Goal: Task Accomplishment & Management: Use online tool/utility

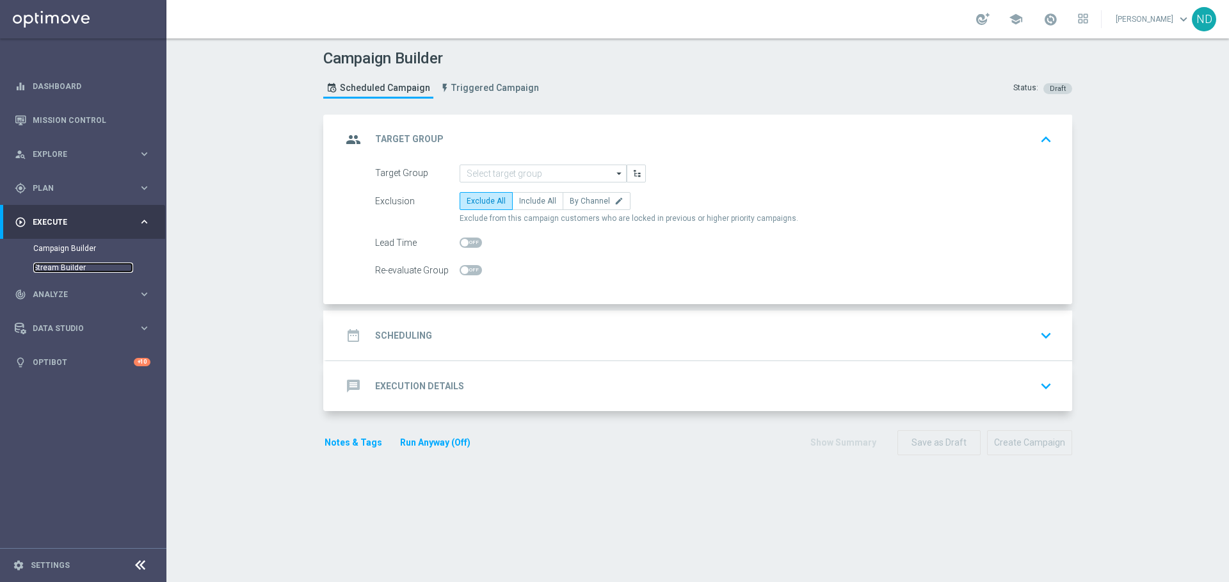
click at [96, 263] on link "Stream Builder" at bounding box center [83, 267] width 100 height 10
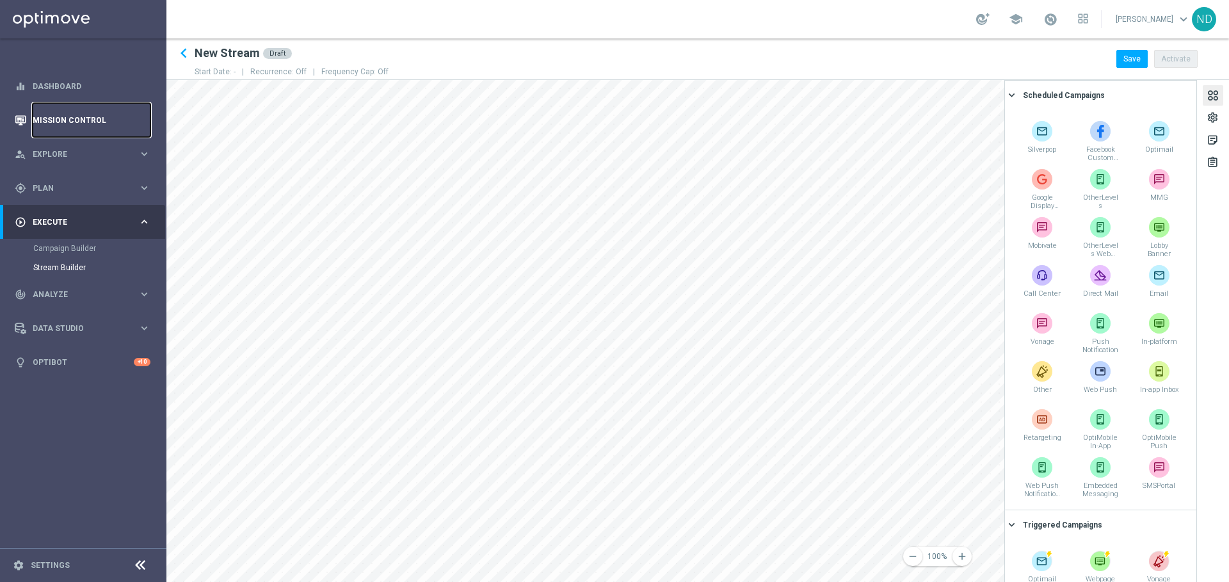
click at [70, 124] on link "Mission Control" at bounding box center [92, 120] width 118 height 34
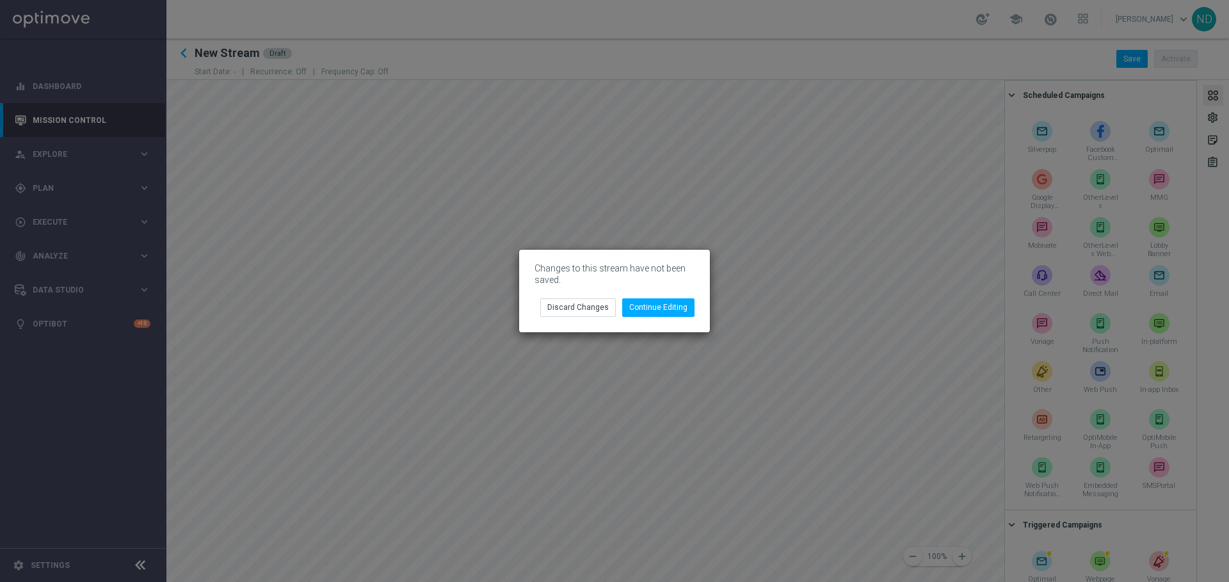
click at [602, 297] on div "Continue Editing Discard Changes" at bounding box center [614, 303] width 179 height 28
click at [604, 309] on button "Discard Changes" at bounding box center [578, 307] width 76 height 18
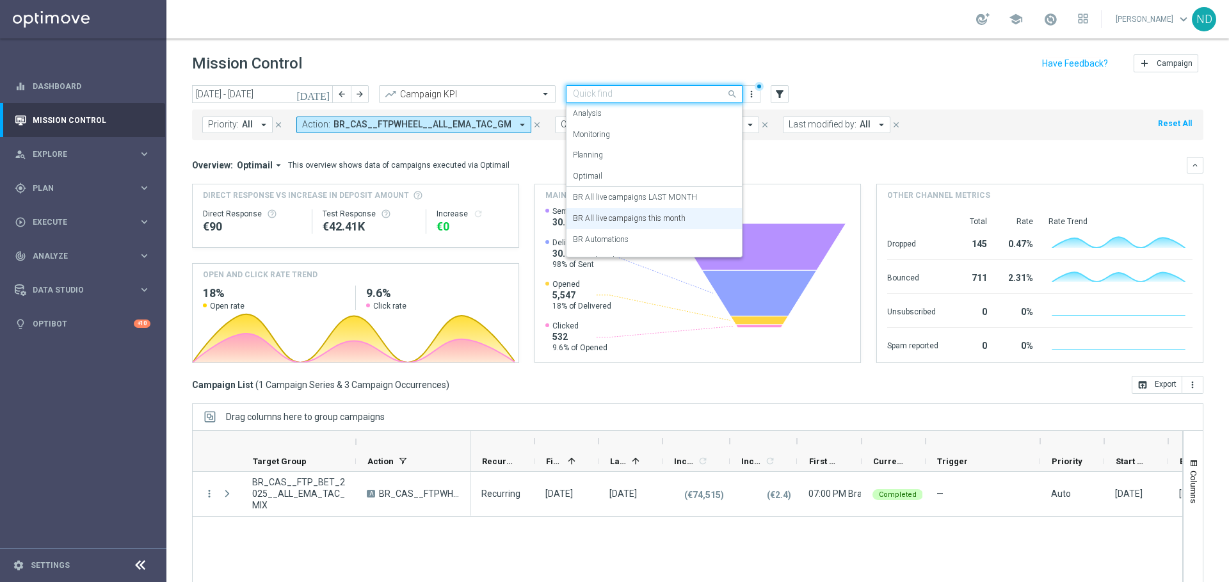
click at [732, 97] on span at bounding box center [734, 94] width 16 height 16
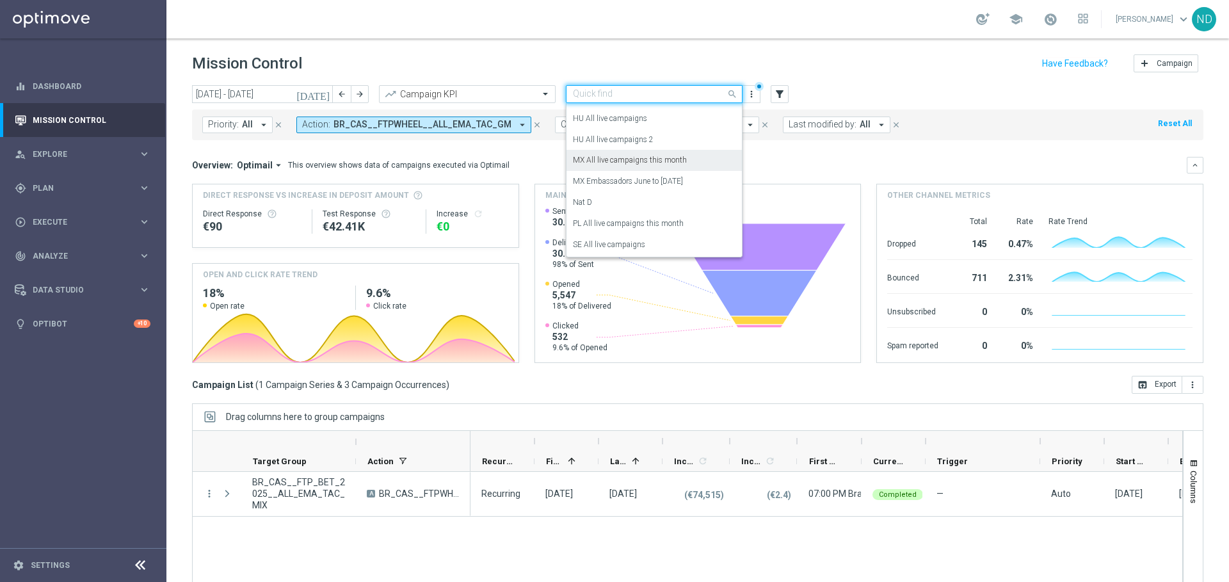
click at [623, 163] on label "MX All live campaigns this month" at bounding box center [630, 160] width 114 height 11
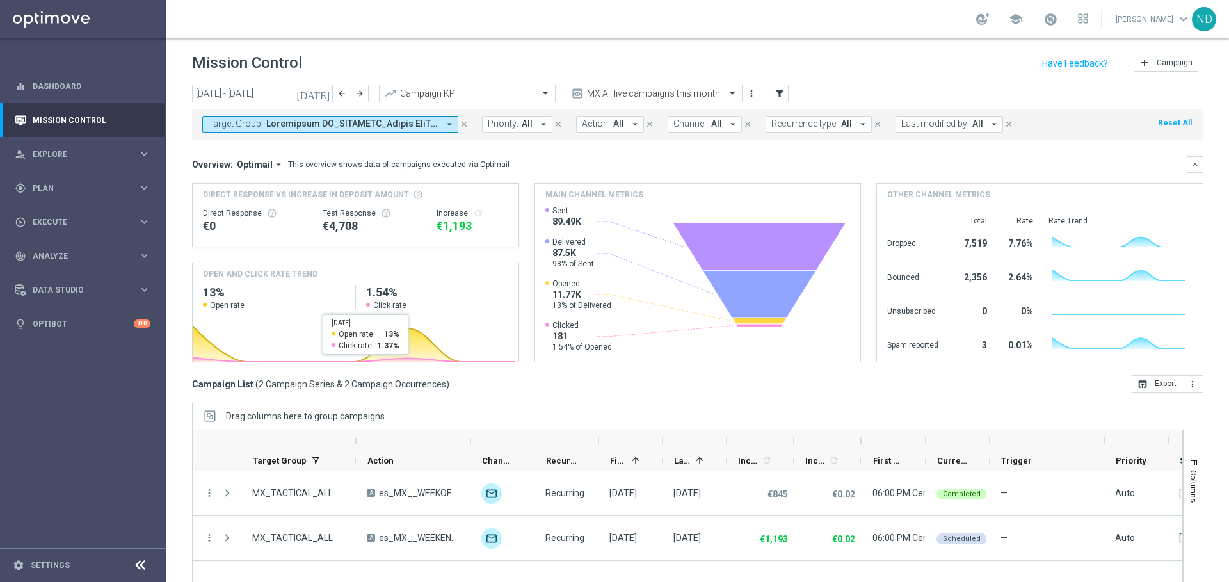
scroll to position [0, 0]
click at [445, 122] on icon "arrow_drop_down" at bounding box center [450, 125] width 12 height 12
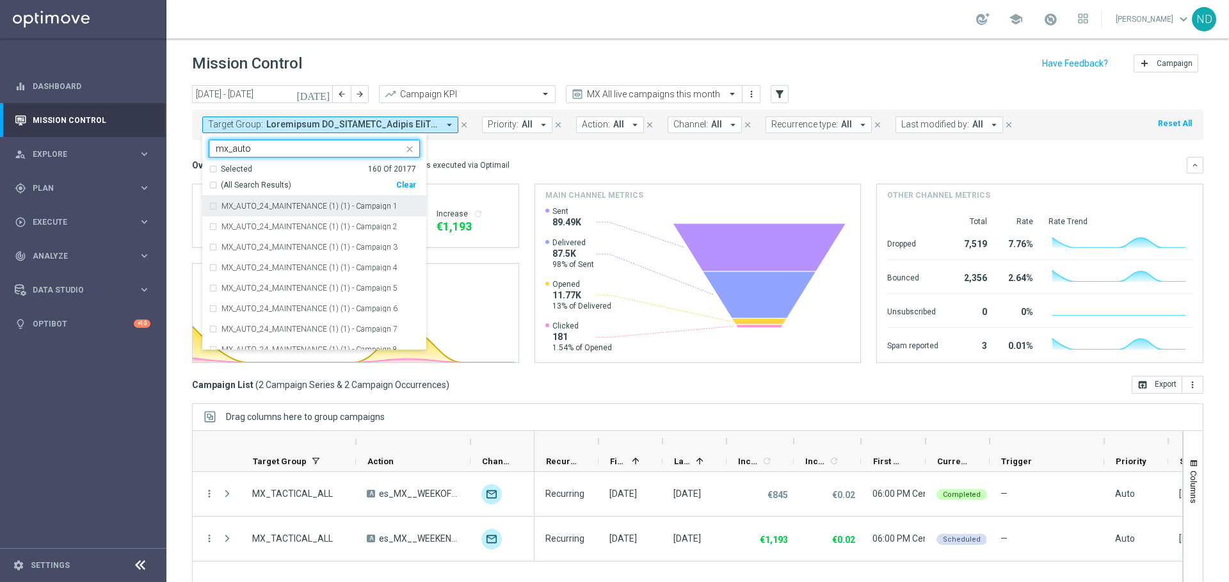
click at [0, 0] on div "Clear" at bounding box center [0, 0] width 0 height 0
click at [262, 147] on input "mx_auto" at bounding box center [310, 148] width 188 height 11
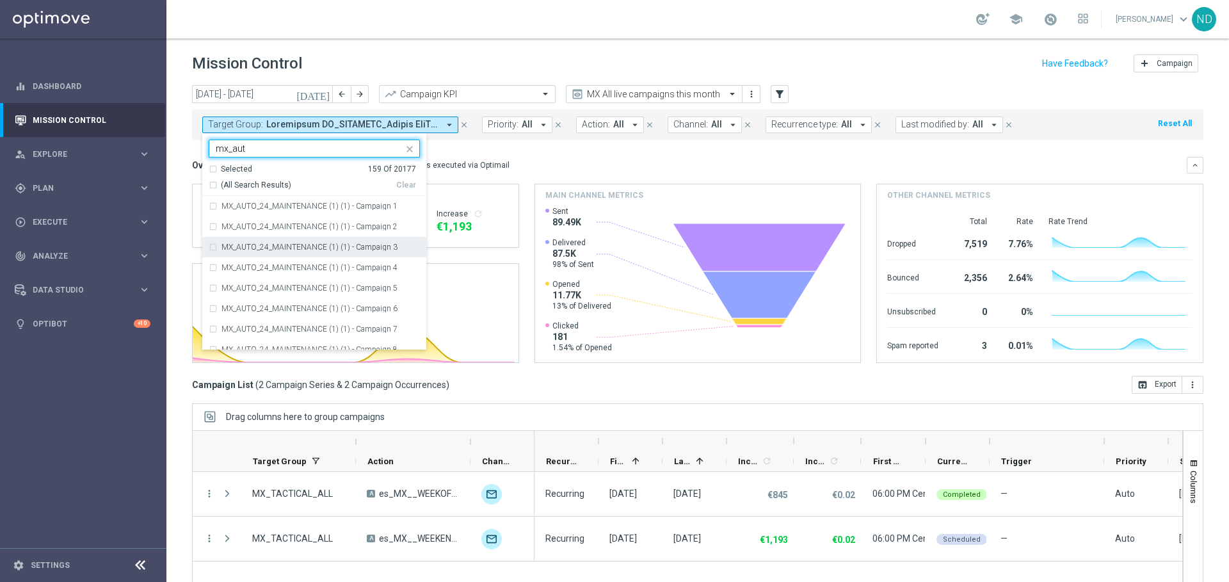
type input "mx_aut"
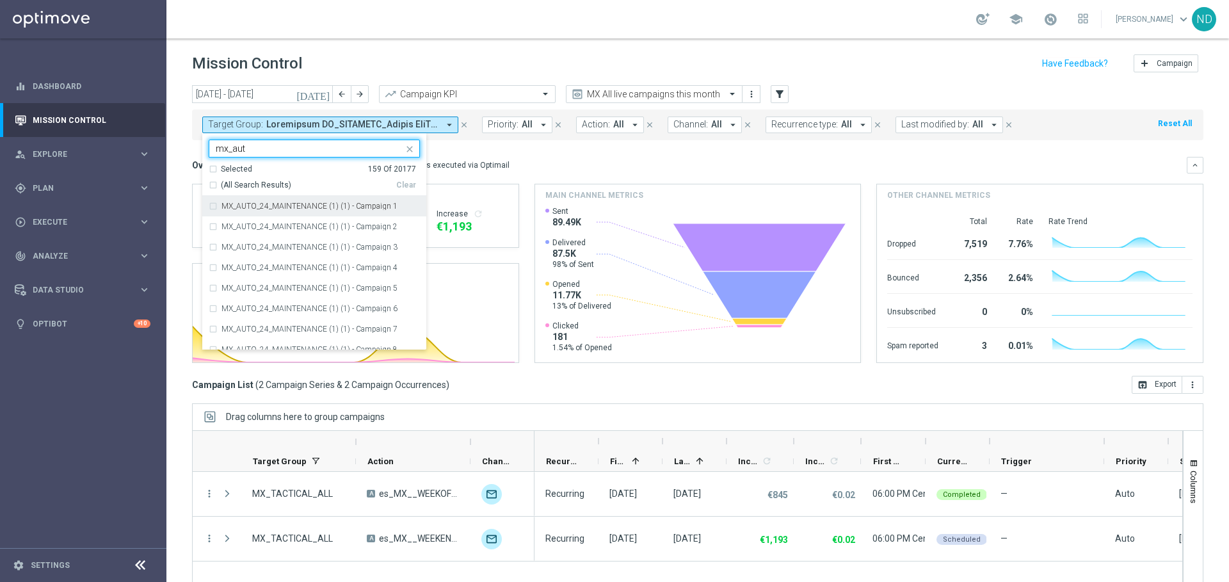
click at [214, 184] on div "(All Search Results)" at bounding box center [303, 185] width 188 height 11
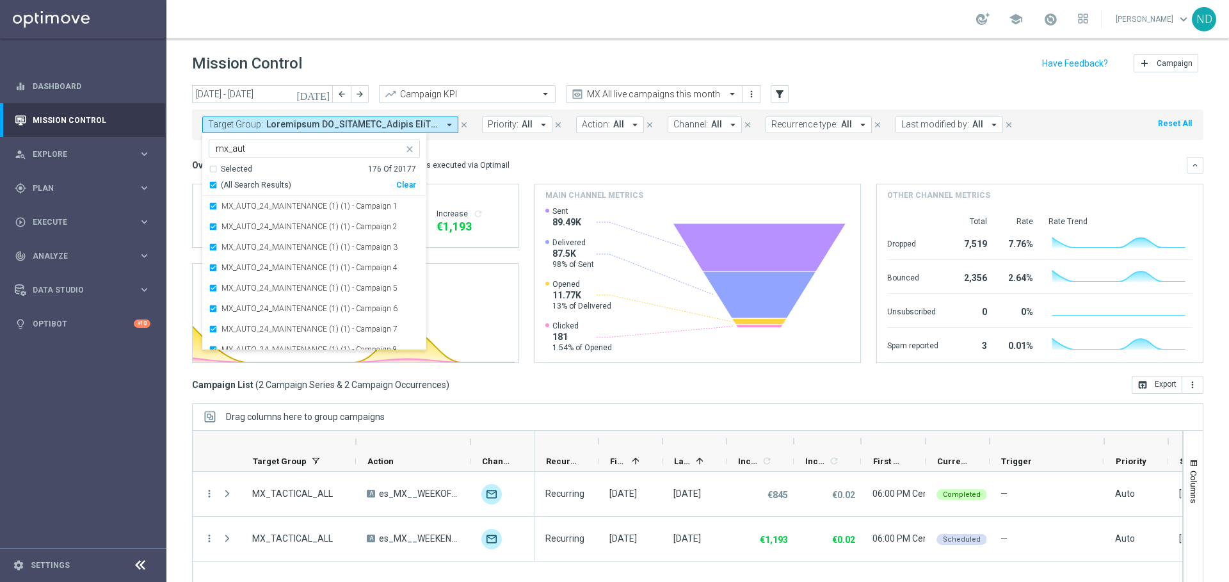
click at [574, 160] on div "Overview: Optimail arrow_drop_down This overview shows data of campaigns execut…" at bounding box center [689, 165] width 995 height 12
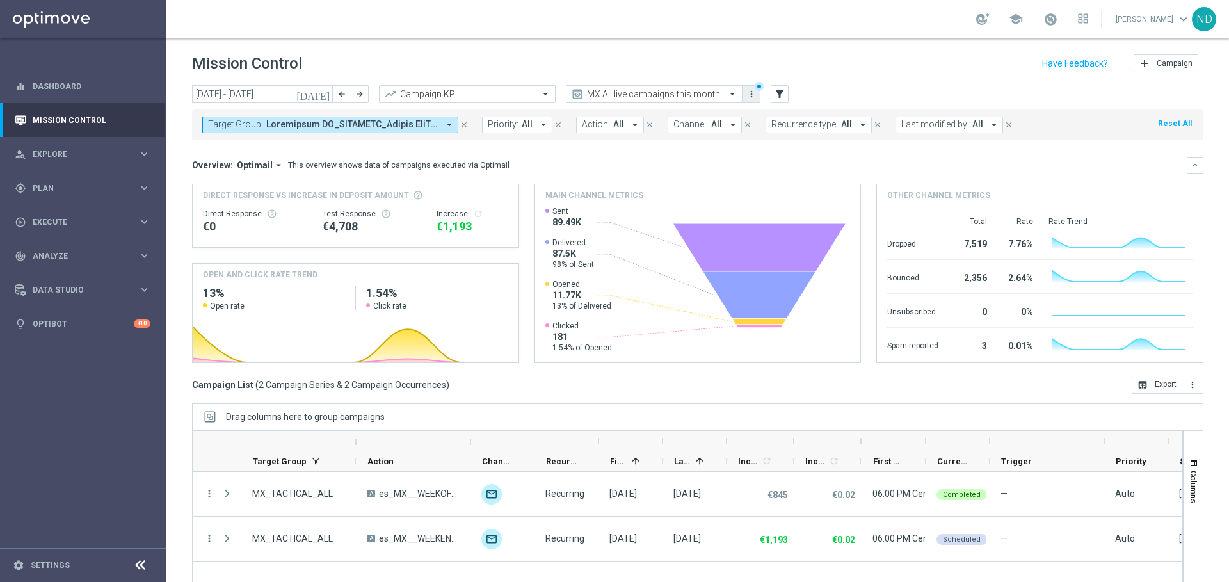
click at [755, 93] on icon "more_vert" at bounding box center [751, 94] width 10 height 10
click at [796, 133] on div "Save as new view" at bounding box center [819, 135] width 116 height 9
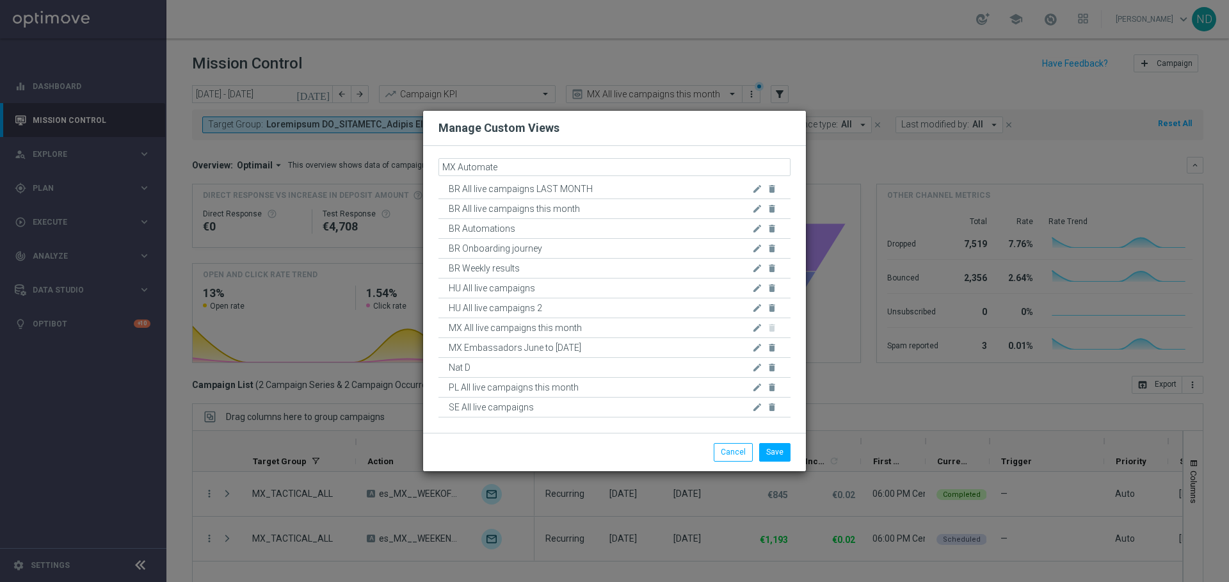
type input "MX Automated"
click at [782, 447] on button "Save" at bounding box center [774, 452] width 31 height 18
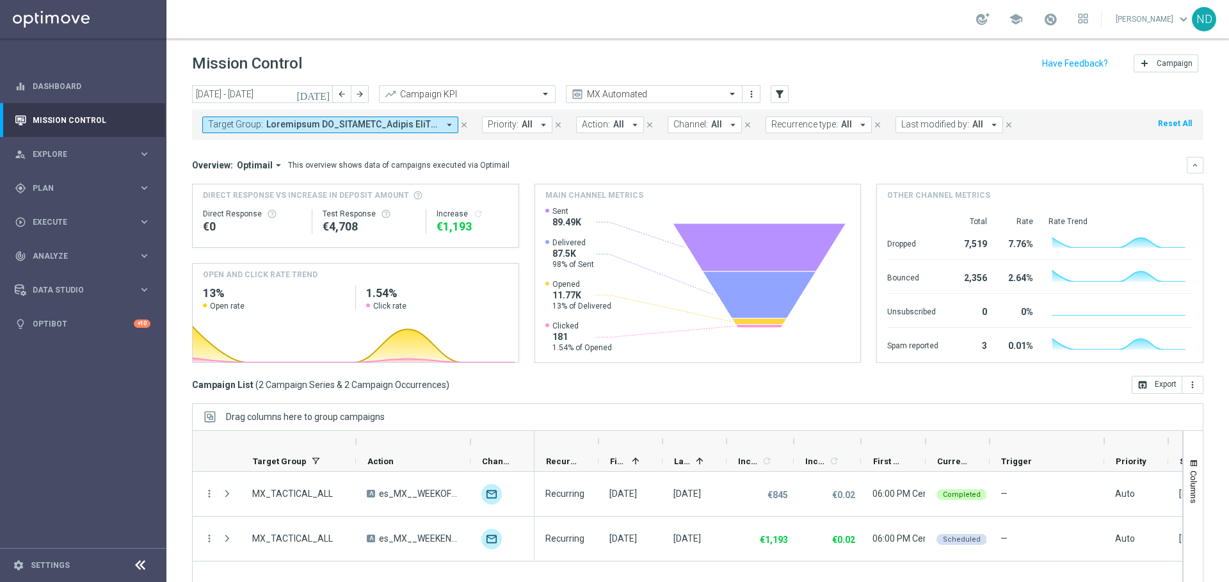
click at [326, 99] on button "[DATE]" at bounding box center [313, 94] width 38 height 19
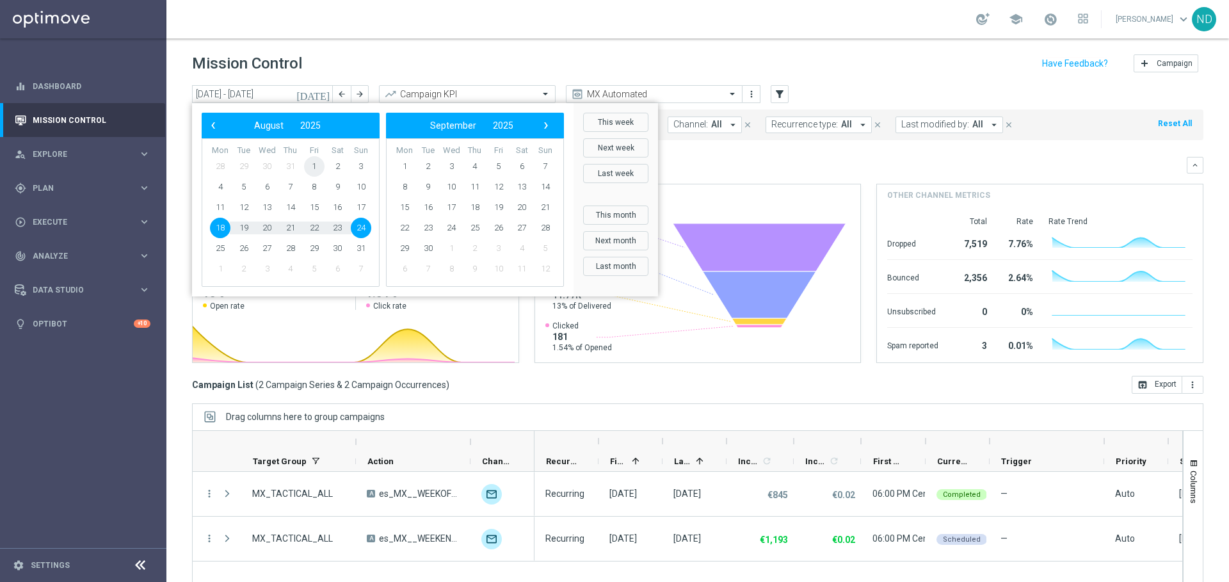
click at [310, 169] on span "1" at bounding box center [314, 166] width 20 height 20
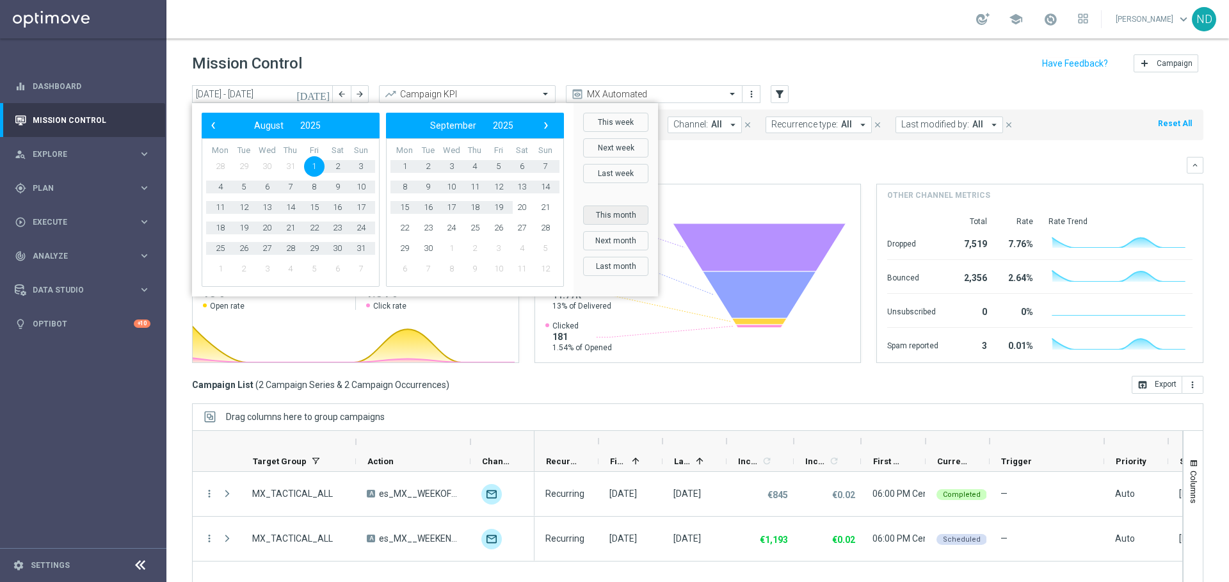
click at [621, 216] on button "This month" at bounding box center [615, 214] width 65 height 19
type input "[DATE] - [DATE]"
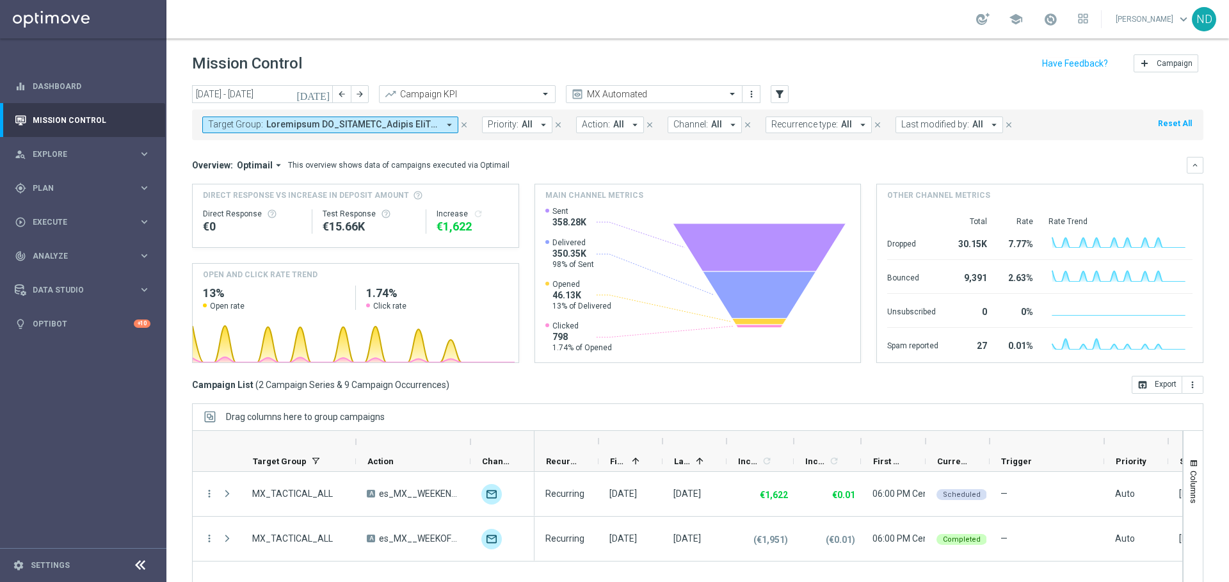
click at [450, 125] on icon "arrow_drop_down" at bounding box center [450, 125] width 12 height 12
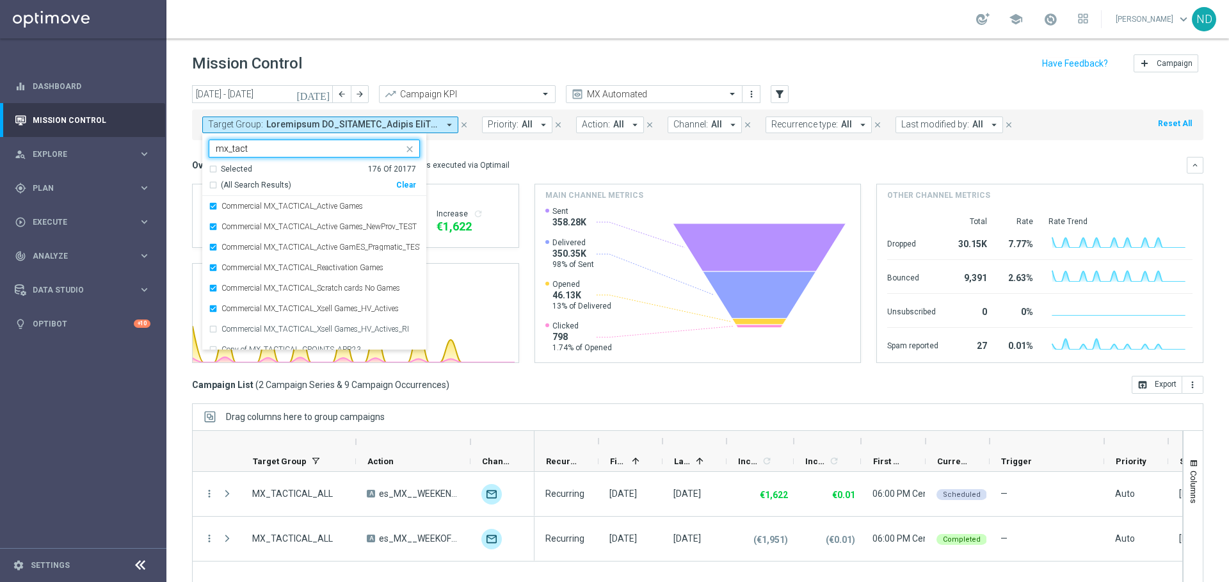
type input "mx_tact"
click at [528, 179] on div "Overview: Optimail arrow_drop_down This overview shows data of campaigns execut…" at bounding box center [697, 260] width 1011 height 206
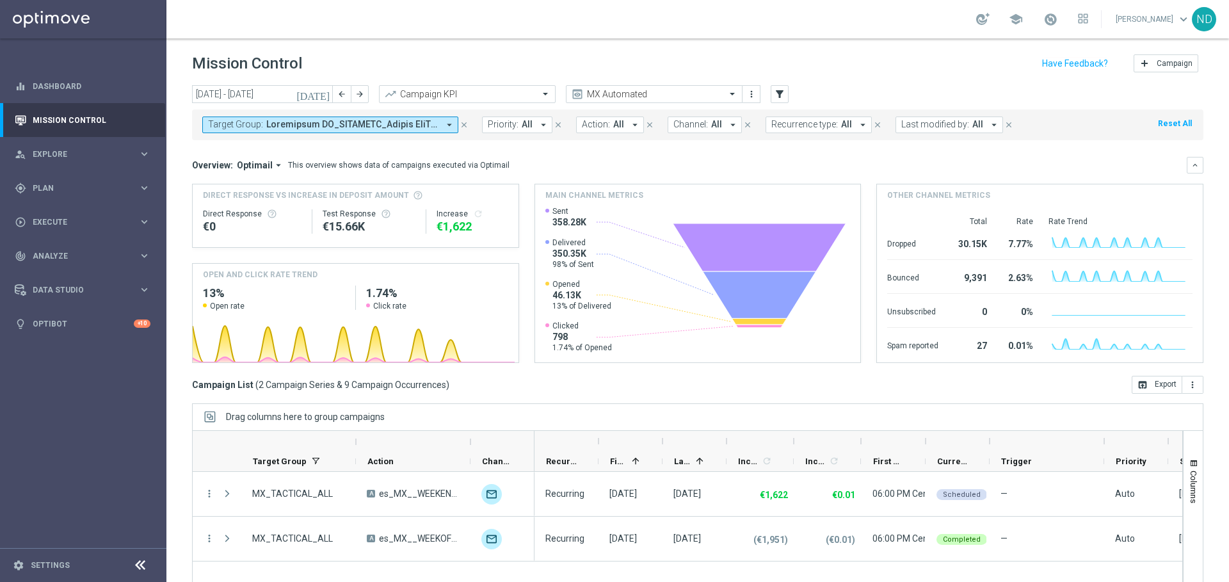
click at [540, 157] on div "Overview: Optimail arrow_drop_down This overview shows data of campaigns execut…" at bounding box center [697, 165] width 1011 height 17
click at [682, 170] on div "Overview: Optimail arrow_drop_down This overview shows data of campaigns execut…" at bounding box center [689, 165] width 995 height 12
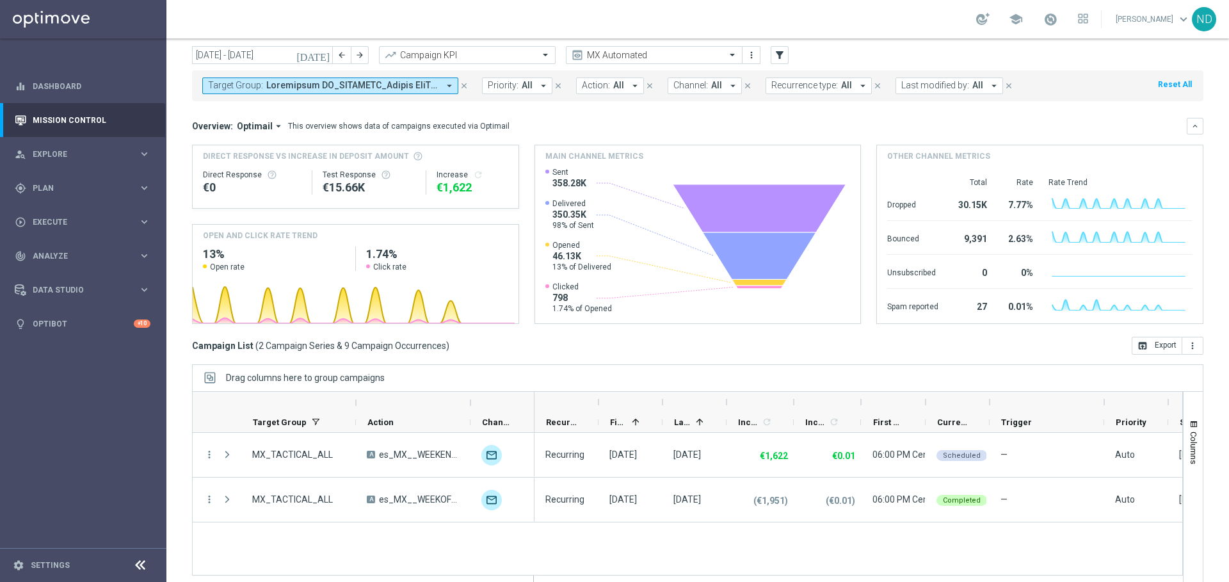
scroll to position [57, 0]
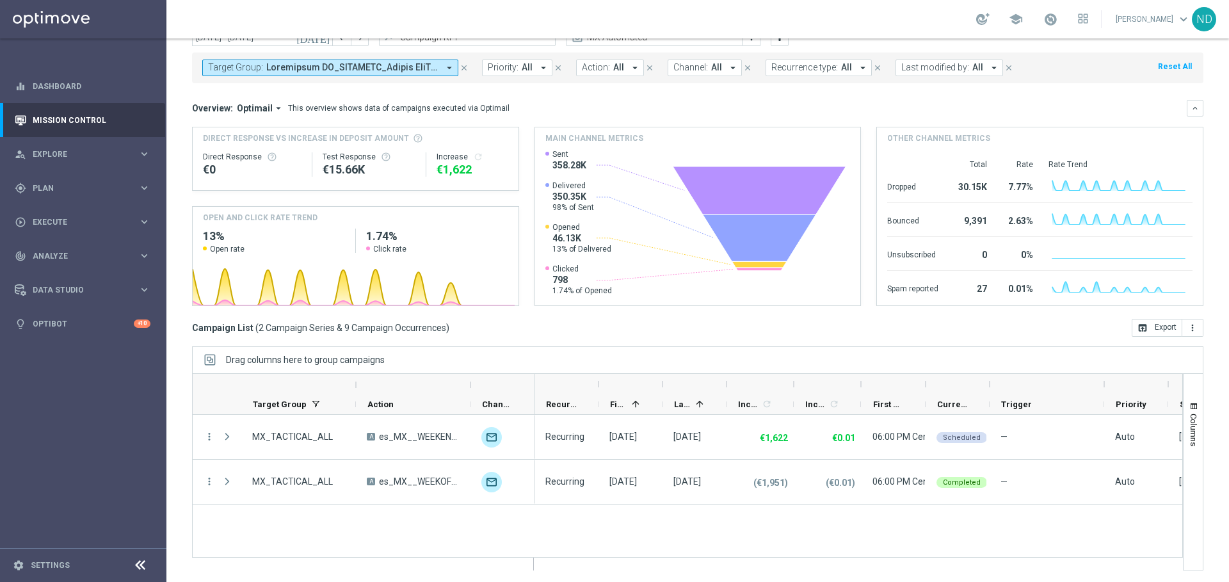
click at [448, 68] on icon "arrow_drop_down" at bounding box center [450, 68] width 12 height 12
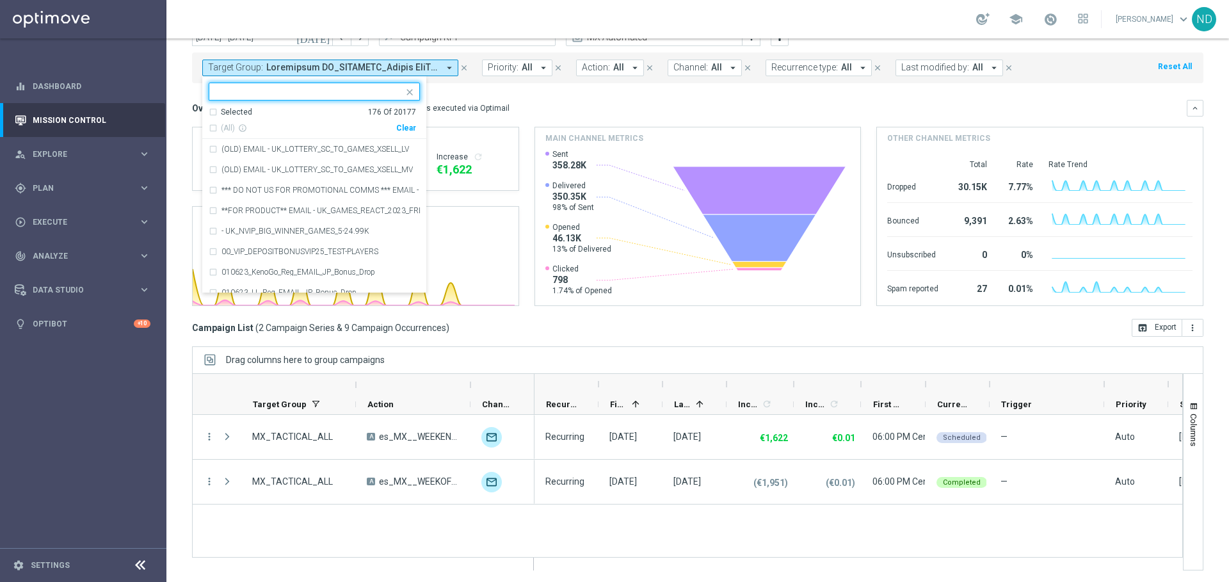
click at [0, 0] on div "Clear" at bounding box center [0, 0] width 0 height 0
click at [342, 88] on input "text" at bounding box center [310, 91] width 188 height 11
click at [213, 128] on div "(All Search Results)" at bounding box center [303, 128] width 188 height 11
type input "mx_auto"
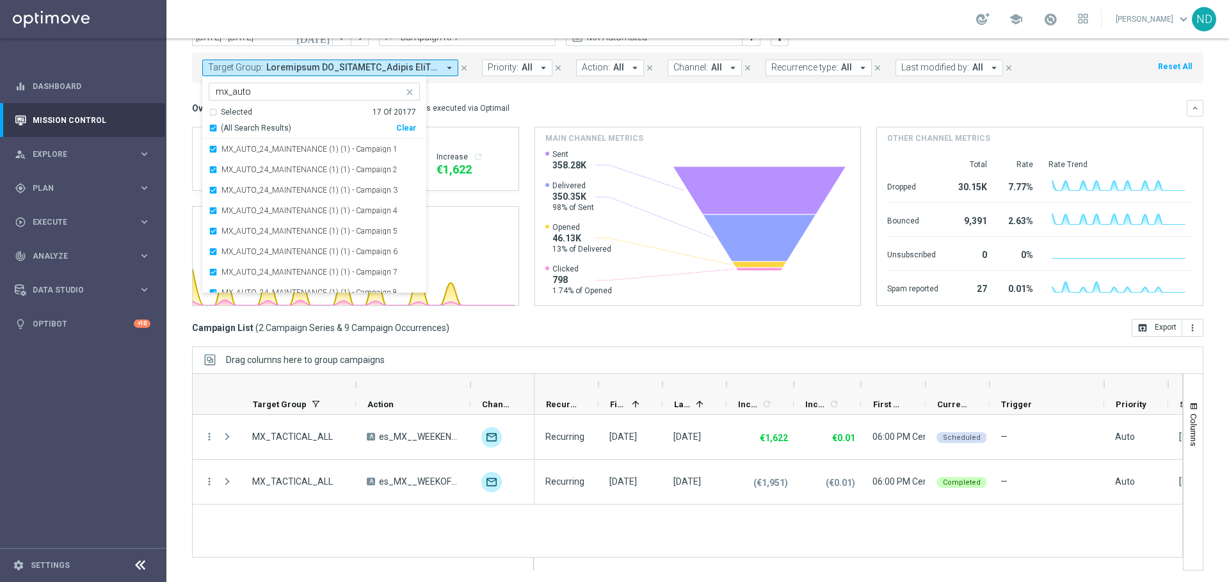
click at [174, 113] on div "[DATE] [DATE] - [DATE] arrow_back arrow_forward Campaign KPI trending_up MX Aut…" at bounding box center [697, 270] width 1063 height 485
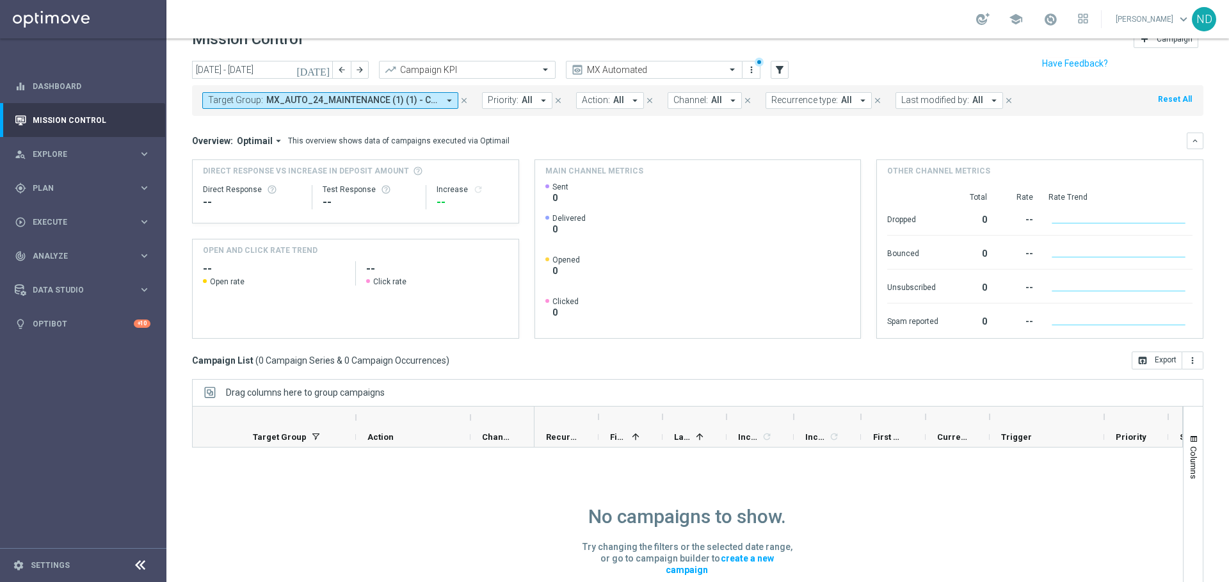
scroll to position [0, 0]
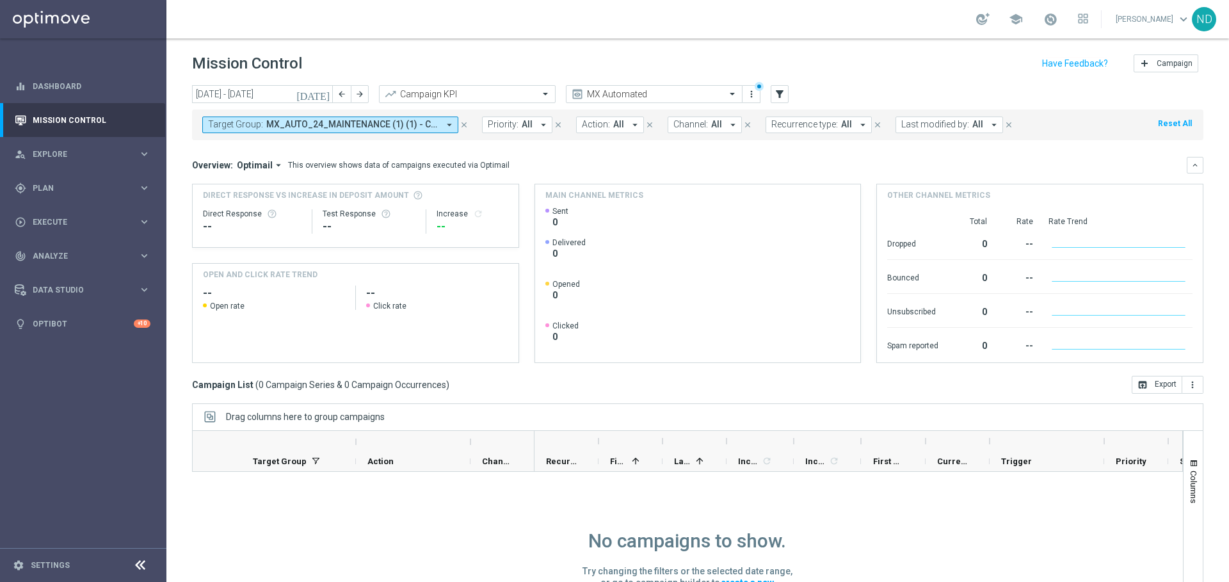
click at [324, 93] on icon "[DATE]" at bounding box center [313, 94] width 35 height 12
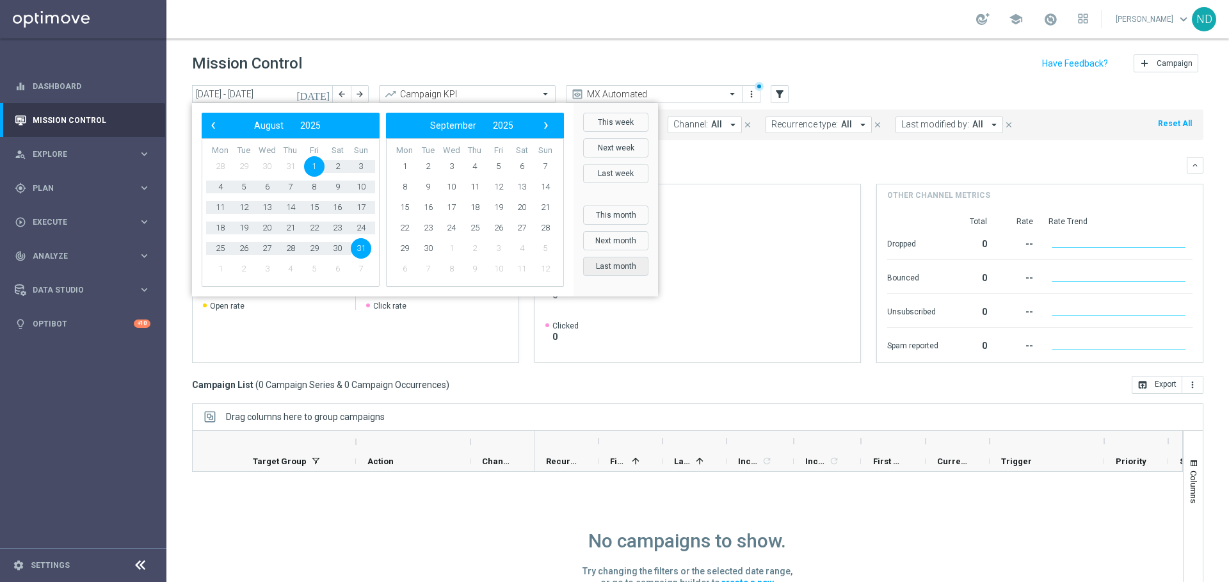
click at [631, 266] on button "Last month" at bounding box center [615, 266] width 65 height 19
type input "[DATE] - [DATE]"
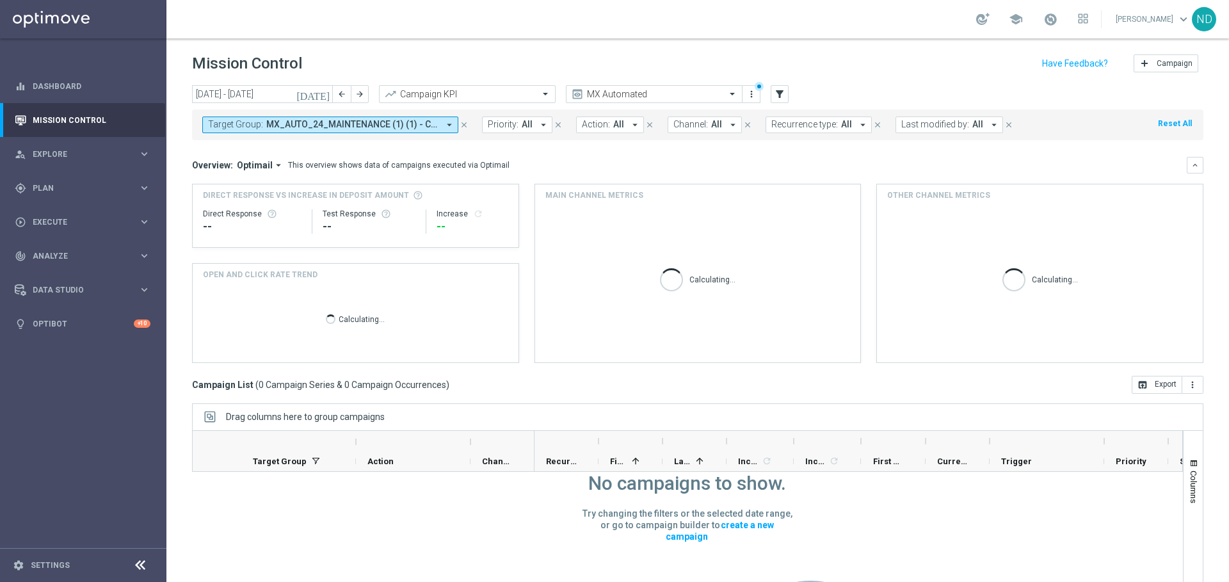
scroll to position [57, 0]
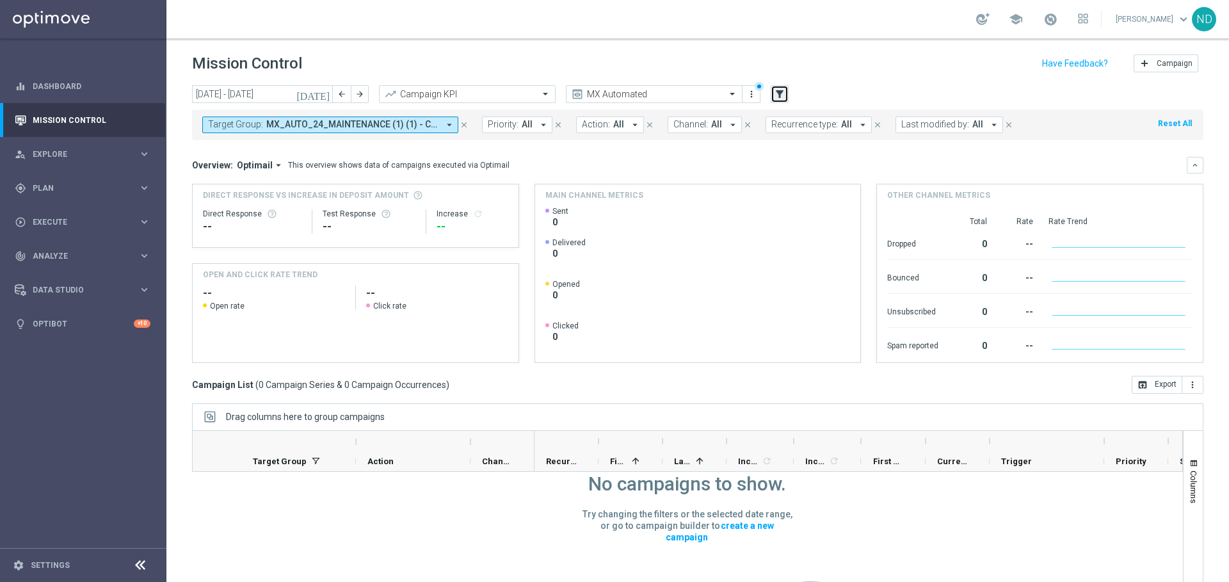
click at [778, 102] on button "filter_alt" at bounding box center [780, 94] width 18 height 18
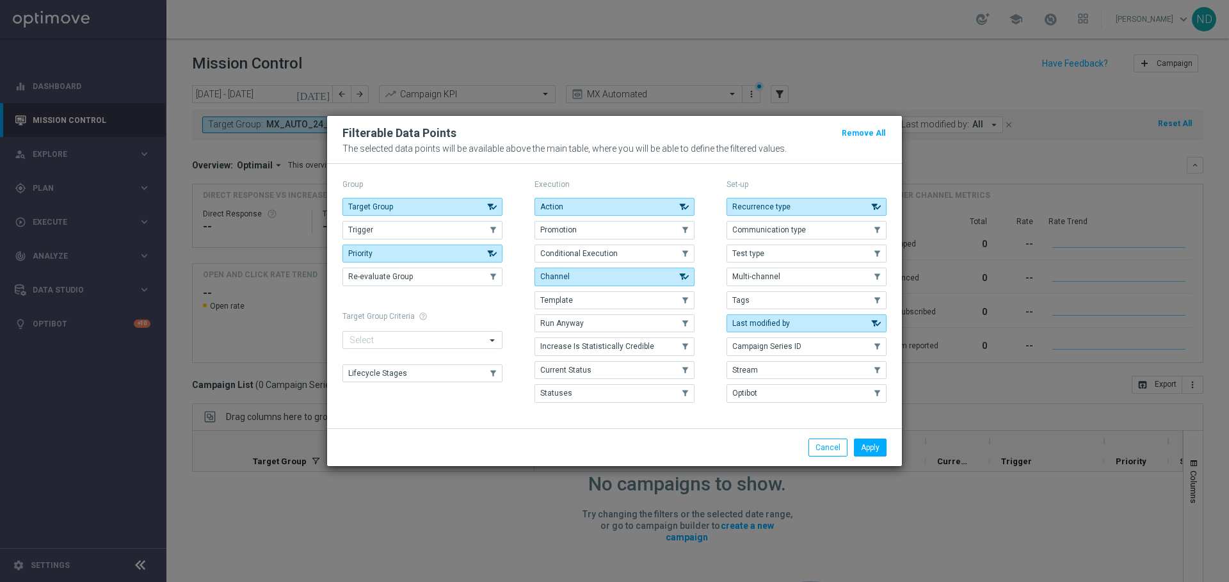
click at [495, 524] on modal-container "Filterable Data Points Remove All The selected data points will be available ab…" at bounding box center [614, 291] width 1229 height 582
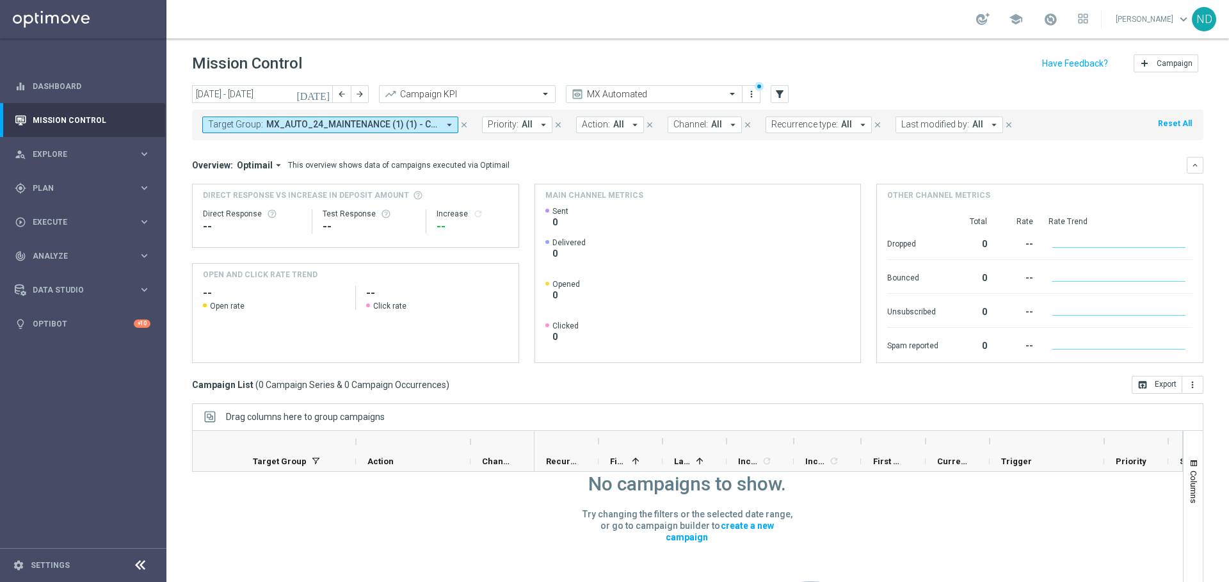
click at [629, 127] on icon "arrow_drop_down" at bounding box center [635, 125] width 12 height 12
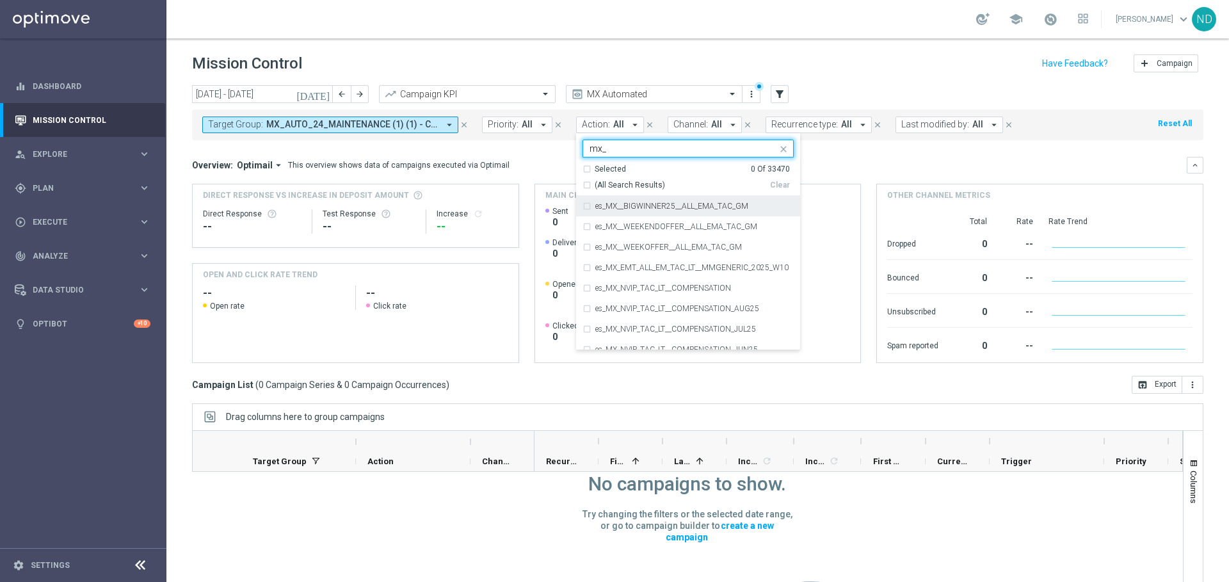
click at [586, 184] on div "(All Search Results)" at bounding box center [677, 185] width 188 height 11
type input "mx_"
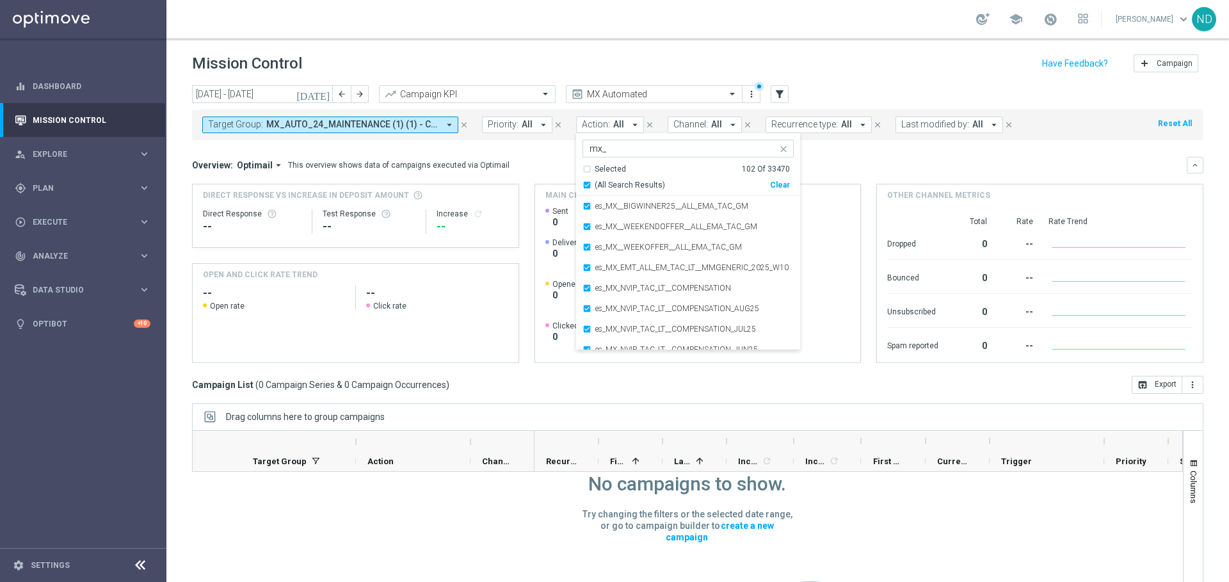
click at [548, 157] on div "Overview: Optimail arrow_drop_down This overview shows data of campaigns execut…" at bounding box center [697, 165] width 1011 height 17
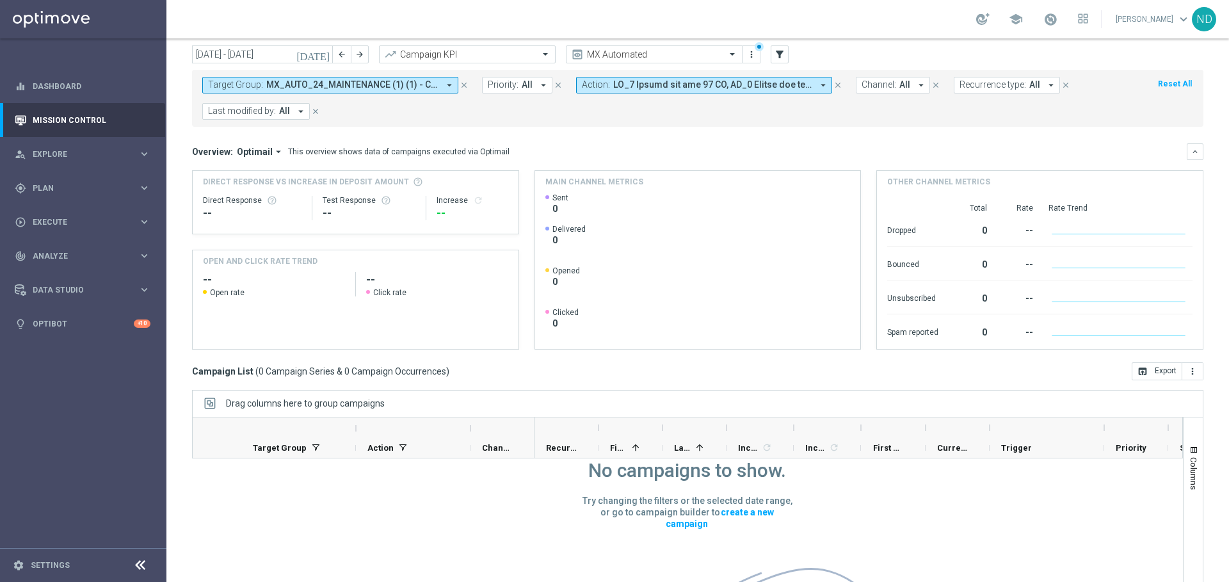
scroll to position [8, 0]
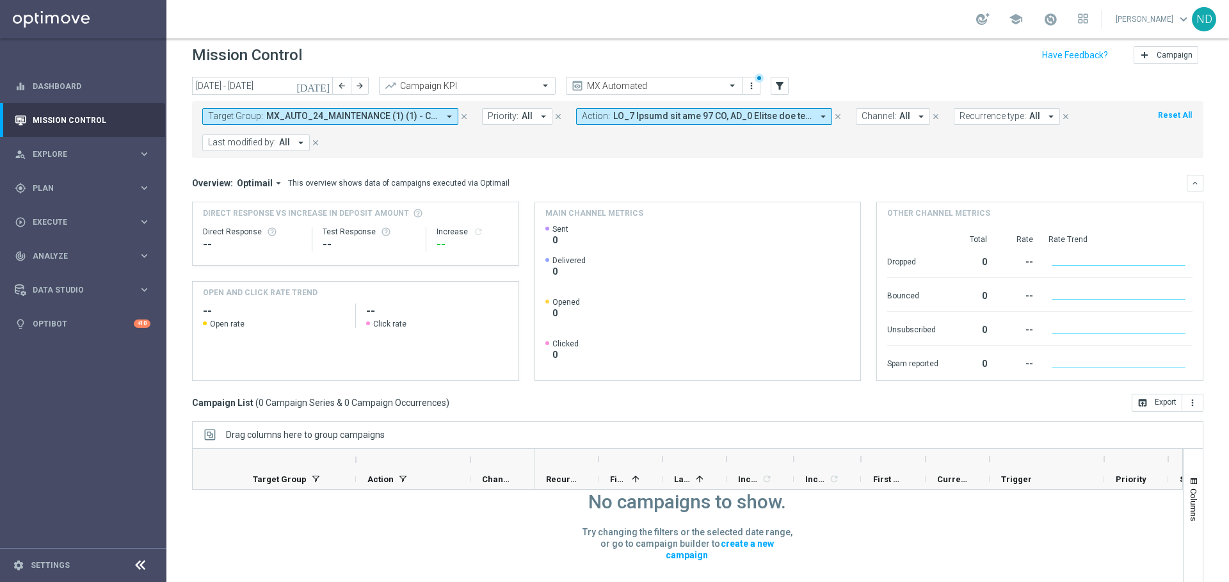
click at [449, 117] on icon "arrow_drop_down" at bounding box center [450, 117] width 12 height 12
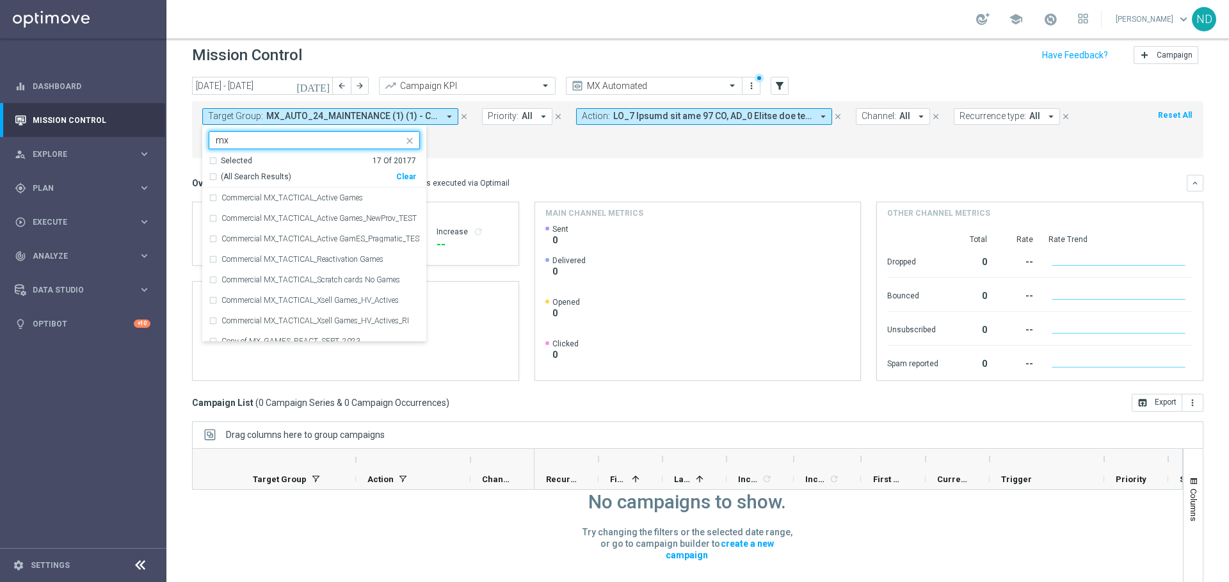
type input "m"
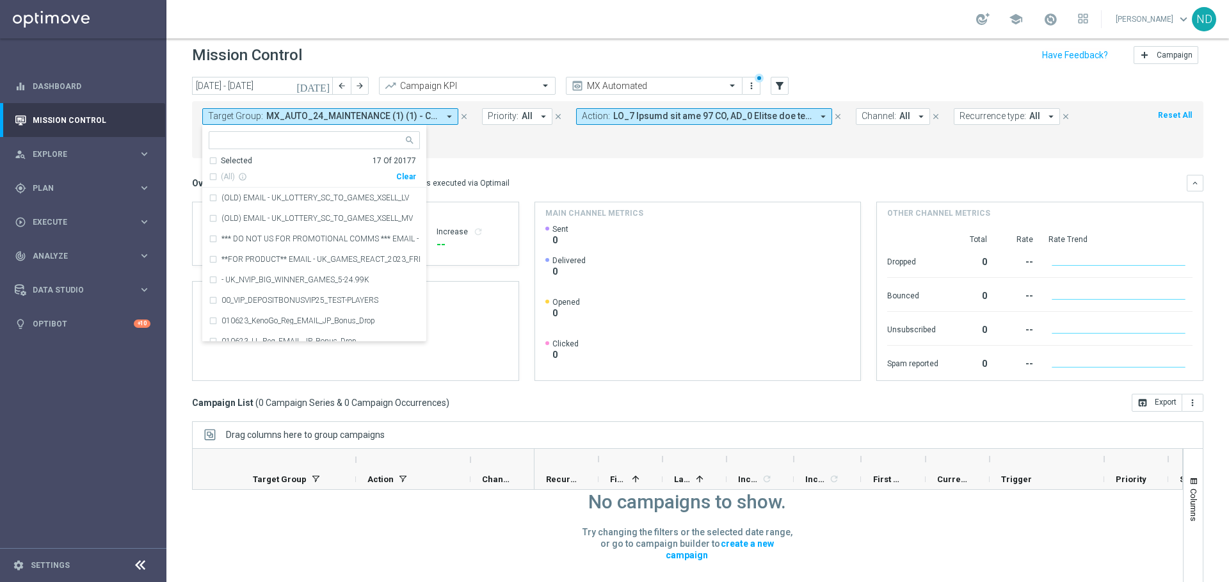
click at [700, 149] on form "Target Group: MX_AUTO_24_MAINTENANCE (1) (1) - Campaign 1, MX_AUTO_24_MAINTENAN…" at bounding box center [669, 129] width 934 height 43
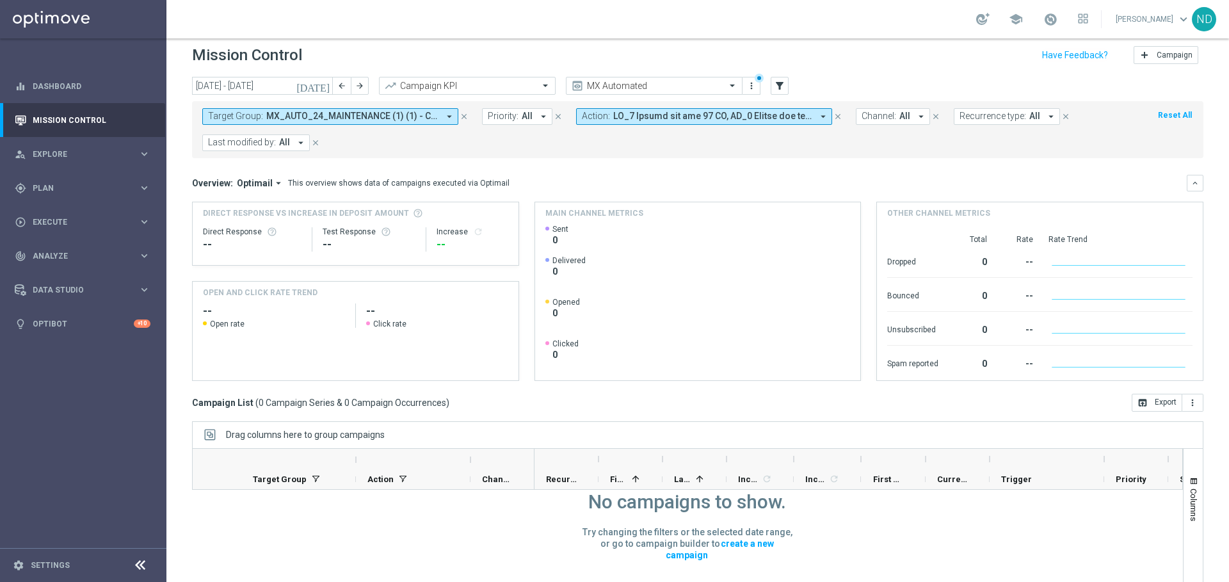
click at [819, 120] on icon "arrow_drop_down" at bounding box center [824, 117] width 12 height 12
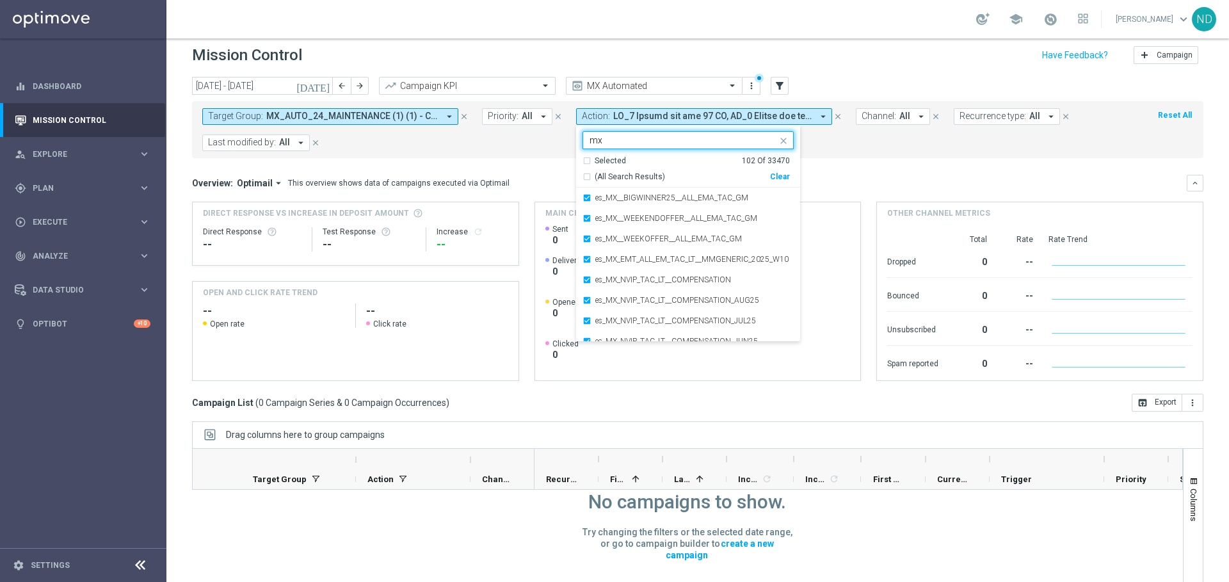
type input "m"
click at [542, 167] on mini-dashboard "Overview: Optimail arrow_drop_down This overview shows data of campaigns execut…" at bounding box center [697, 276] width 1011 height 236
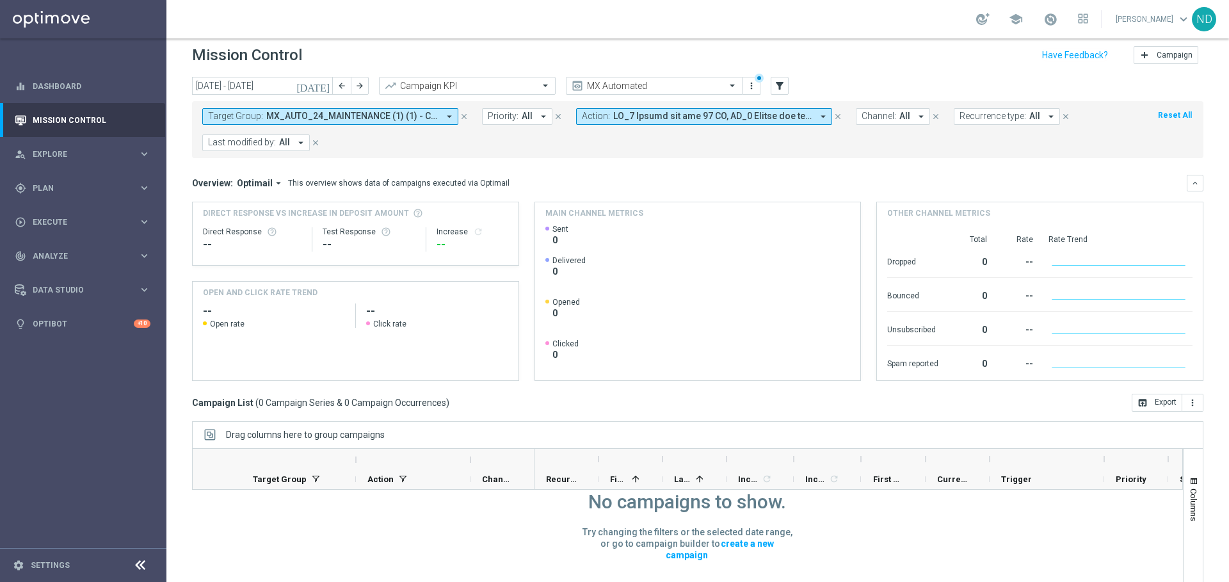
drag, startPoint x: 346, startPoint y: 81, endPoint x: 364, endPoint y: 124, distance: 47.1
click at [346, 81] on icon "arrow_back" at bounding box center [341, 85] width 9 height 9
type input "[DATE] - [DATE]"
click at [750, 85] on icon "more_vert" at bounding box center [751, 86] width 10 height 10
click at [771, 103] on div "bookmark Save view Primary views can not be edited" at bounding box center [812, 109] width 141 height 18
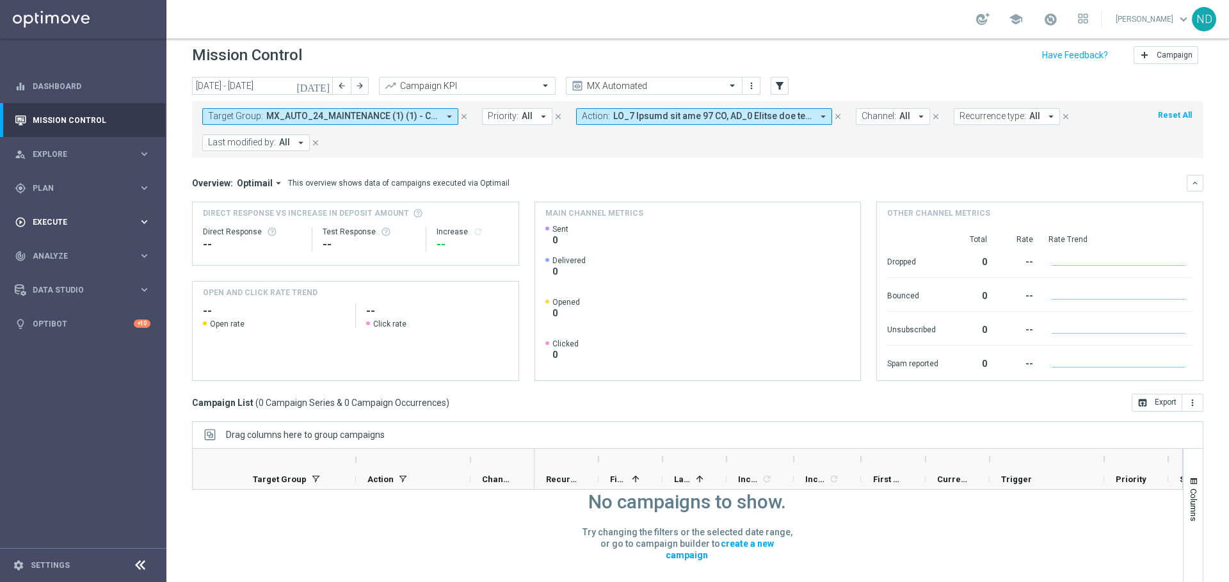
click at [109, 220] on span "Execute" at bounding box center [86, 222] width 106 height 8
click at [115, 296] on span "Analyze" at bounding box center [86, 295] width 106 height 8
click at [137, 184] on span "Plan" at bounding box center [86, 188] width 106 height 8
click at [47, 285] on div "Streams" at bounding box center [99, 291] width 132 height 19
click at [48, 287] on link "Streams" at bounding box center [83, 291] width 100 height 10
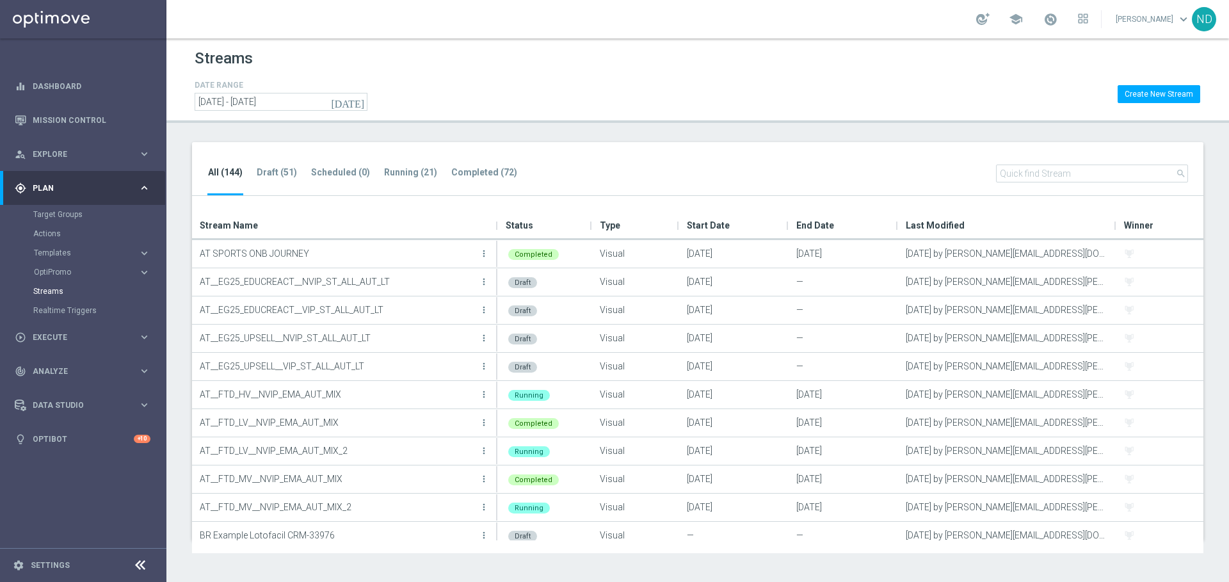
click at [1049, 168] on input "text" at bounding box center [1092, 174] width 192 height 18
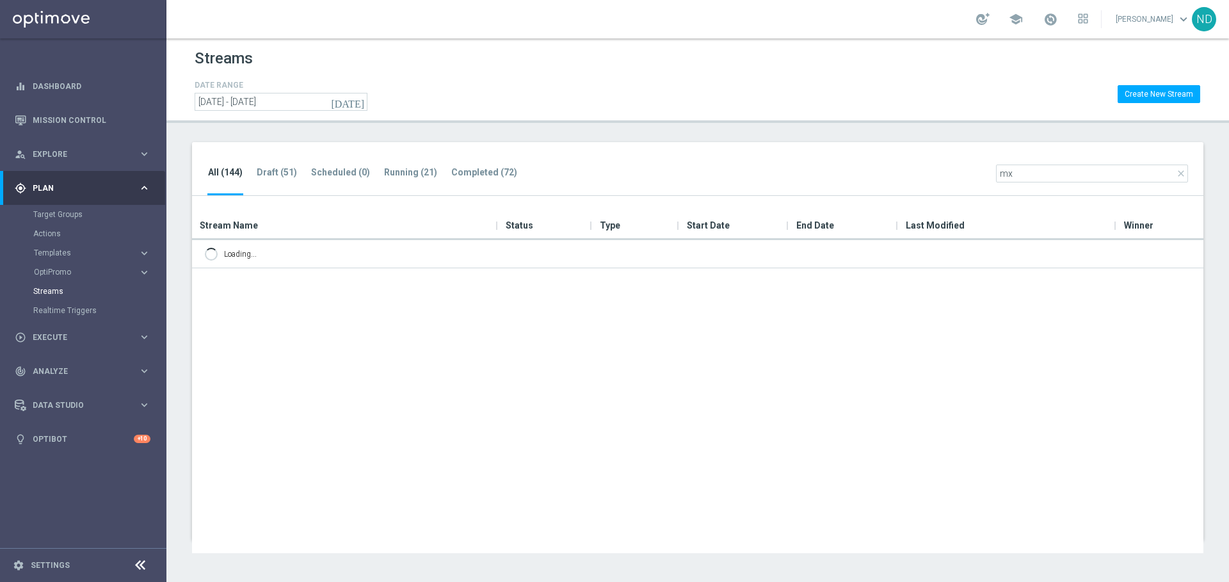
type input "mx"
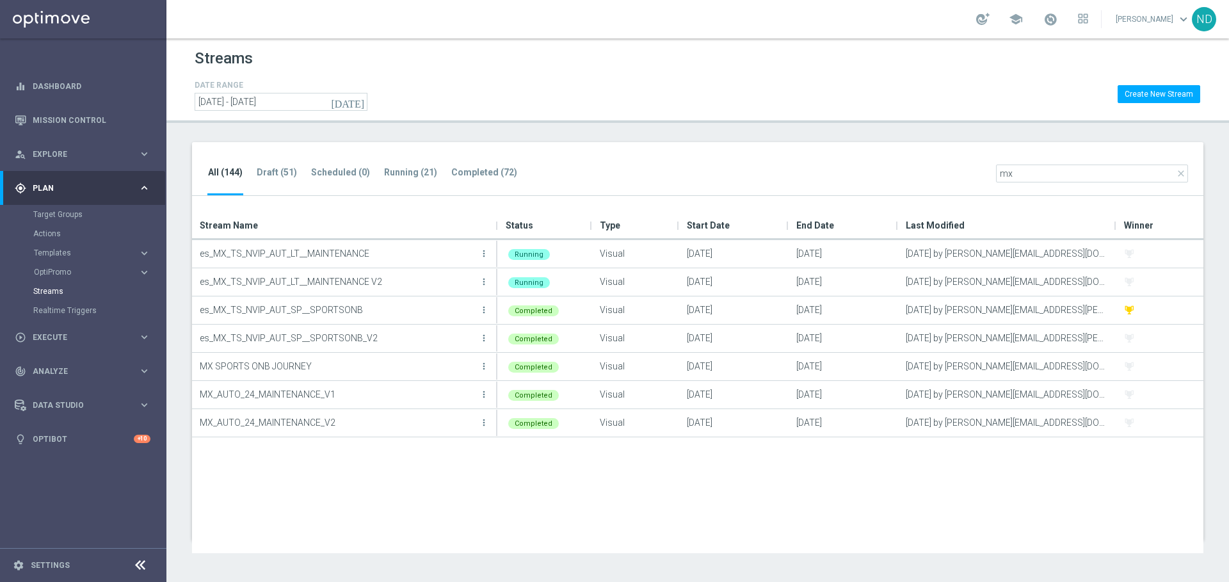
click at [464, 476] on div "es_MX_TS_NVIP_AUT_LT__MAINTENANCE more_vert Running Visual [DATE] [DATE] [DATE]…" at bounding box center [697, 396] width 1011 height 313
click at [362, 103] on icon "[DATE]" at bounding box center [348, 102] width 35 height 12
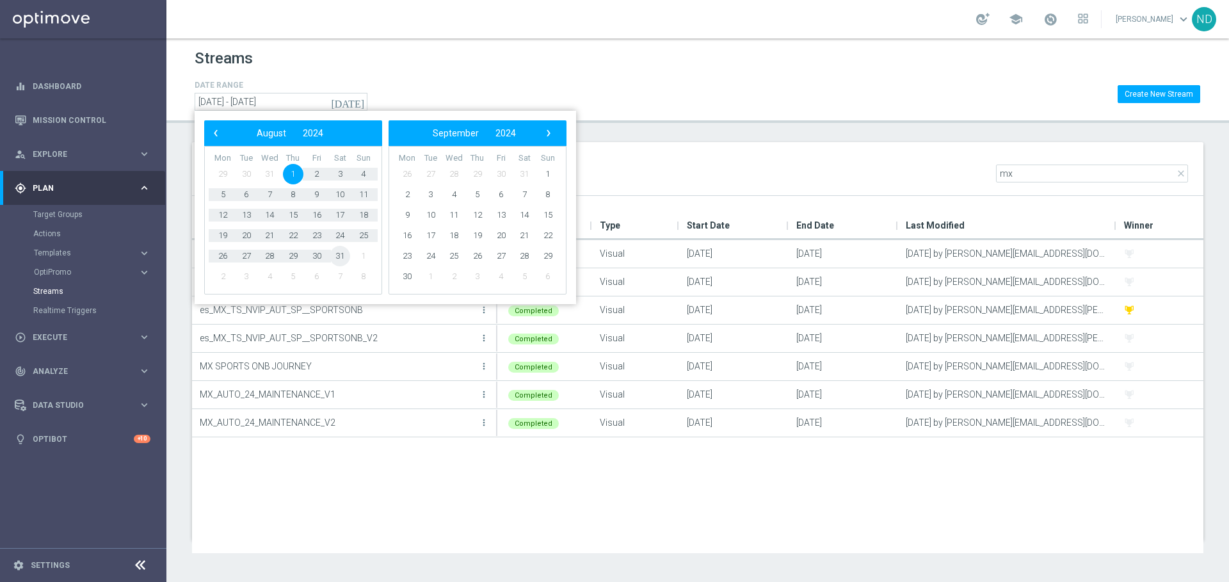
click at [340, 261] on span "31" at bounding box center [340, 256] width 20 height 20
type input "[DATE] - [DATE]"
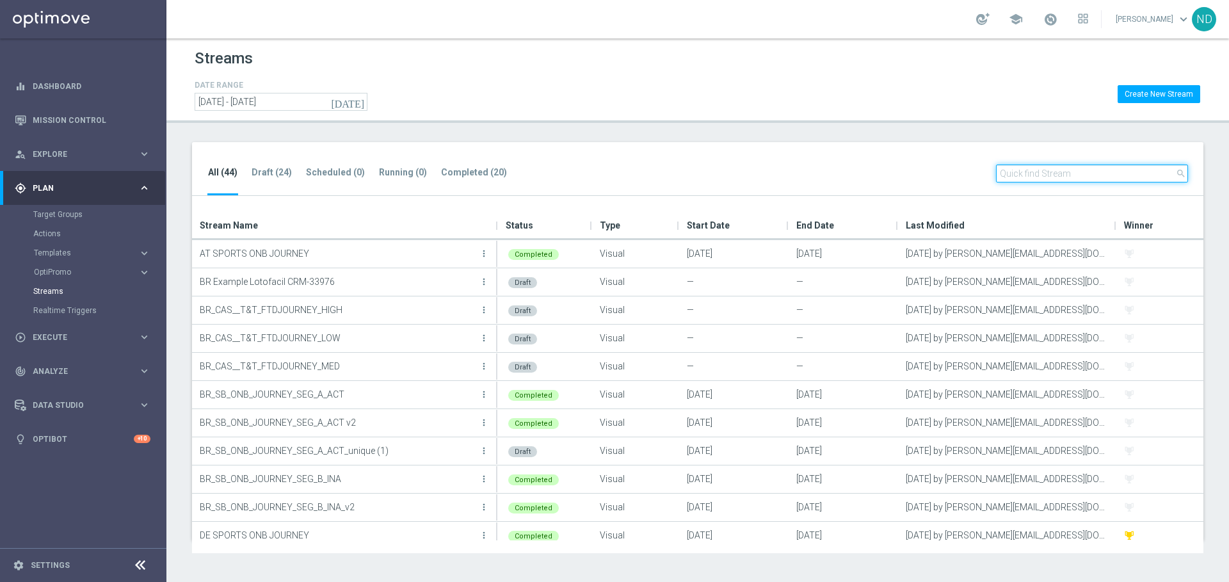
click at [1059, 172] on input "text" at bounding box center [1092, 174] width 192 height 18
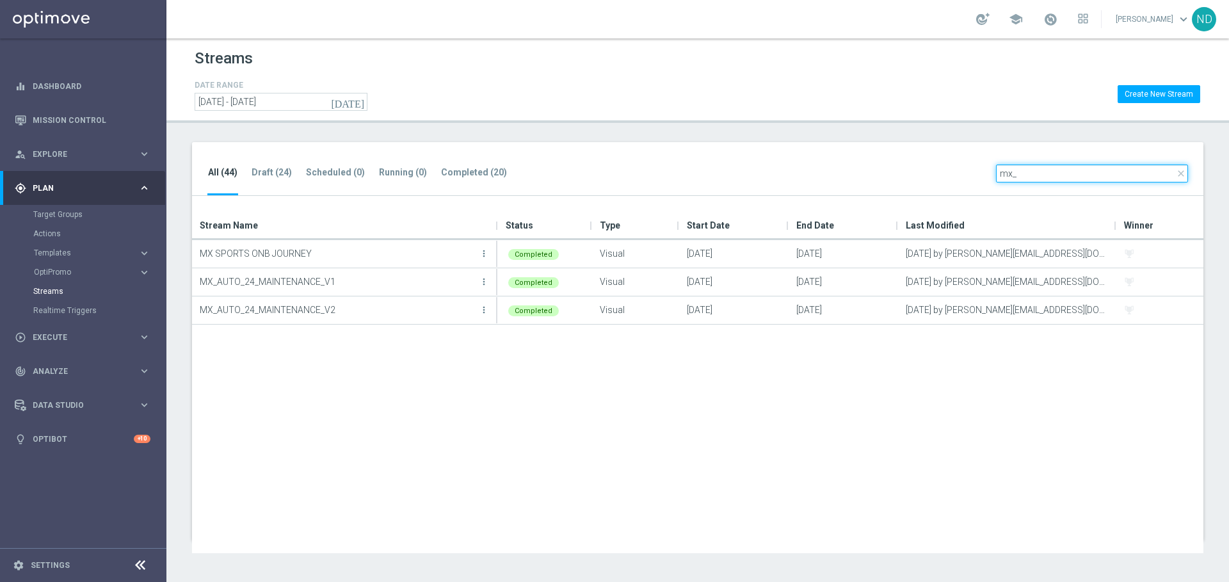
type input "mx_"
click at [851, 439] on div "MX SPORTS ONB JOURNEY more_vert Completed Visual [DATE] [DATE] [DATE] by [EMAIL…" at bounding box center [697, 396] width 1011 height 313
click at [359, 102] on icon "[DATE]" at bounding box center [348, 102] width 35 height 12
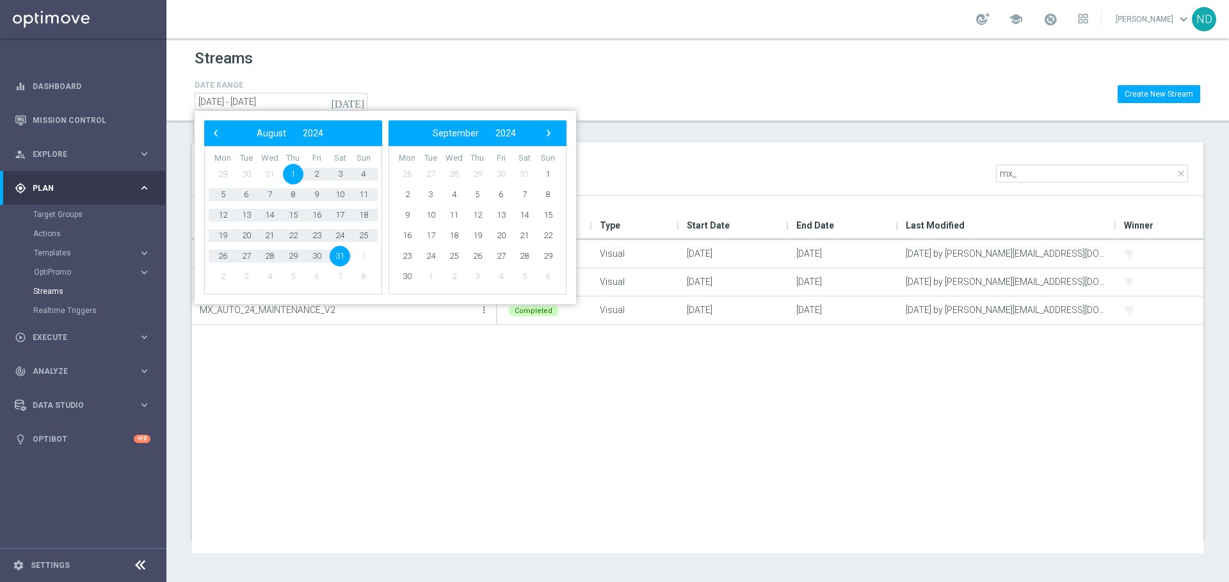
click at [345, 255] on span "31" at bounding box center [340, 256] width 20 height 20
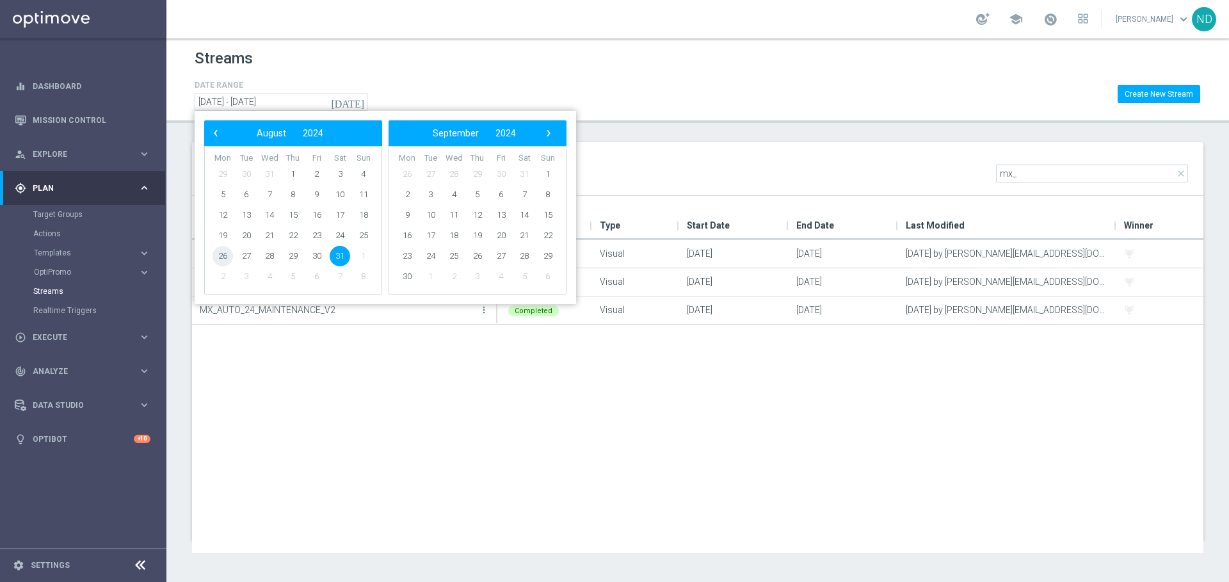
click at [225, 254] on span "26" at bounding box center [223, 256] width 20 height 20
click at [391, 458] on div "MX SPORTS ONB JOURNEY more_vert Completed Visual [DATE] [DATE] [DATE] by [EMAIL…" at bounding box center [697, 396] width 1011 height 313
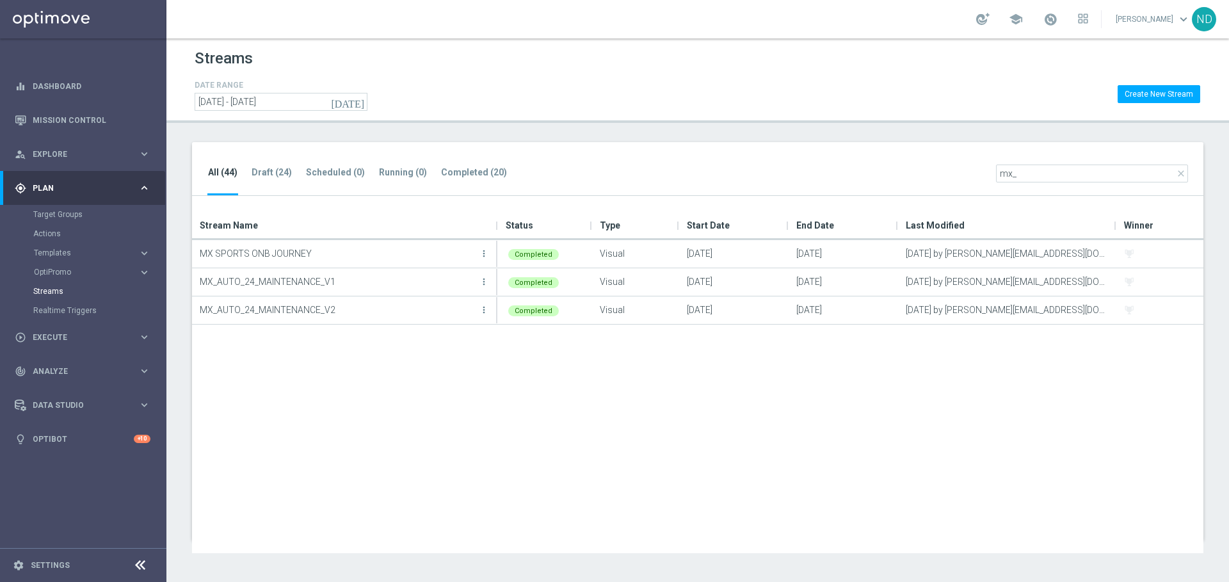
click at [359, 97] on icon "[DATE]" at bounding box center [348, 102] width 35 height 12
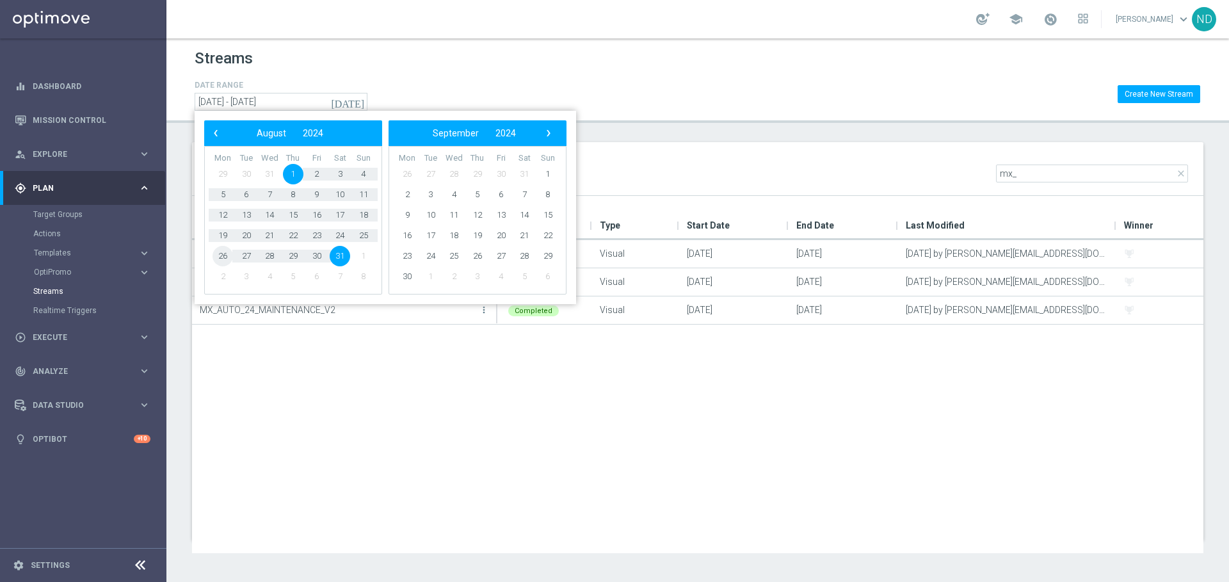
click at [223, 253] on span "26" at bounding box center [223, 256] width 20 height 20
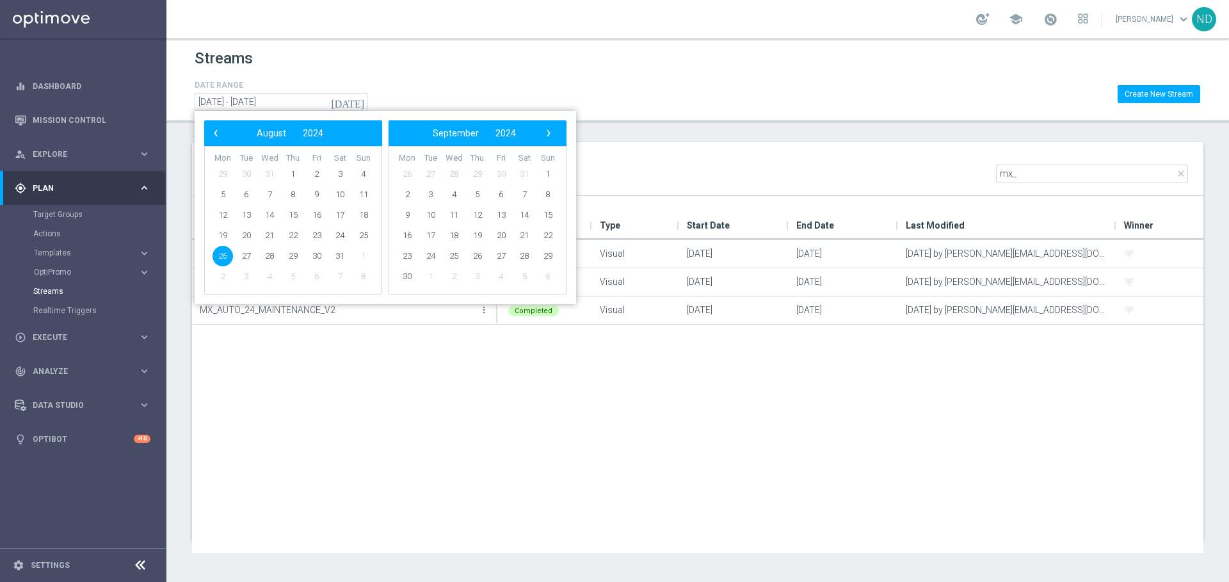
click at [223, 253] on span "26" at bounding box center [223, 256] width 20 height 20
type input "[DATE] - [DATE]"
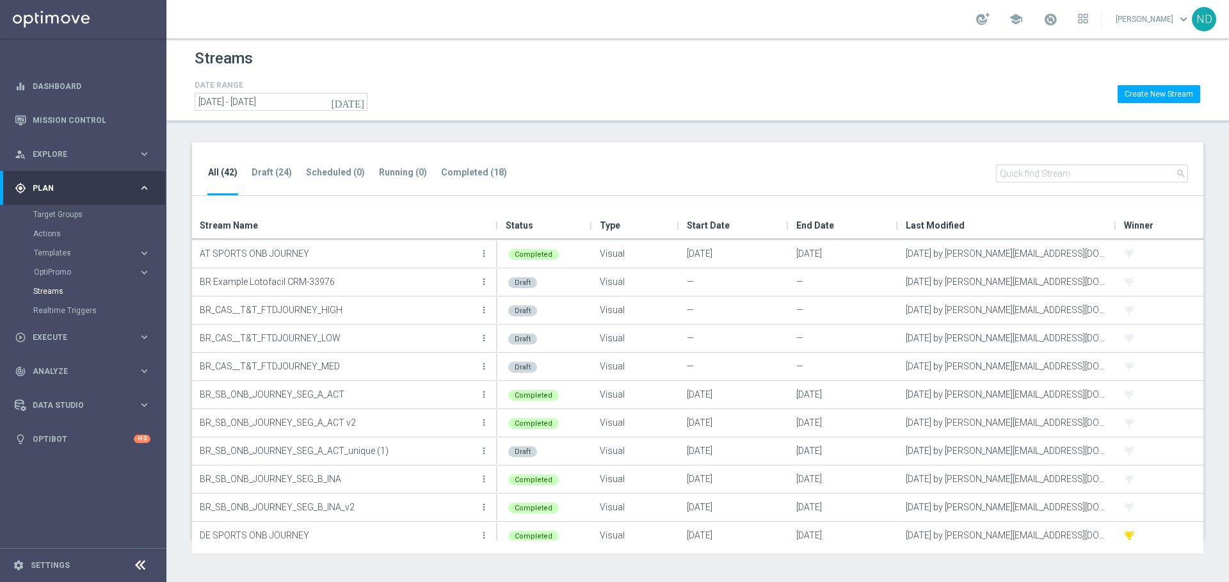
click at [1120, 187] on input-search "search" at bounding box center [1092, 180] width 192 height 31
click at [1120, 175] on input "text" at bounding box center [1092, 174] width 192 height 18
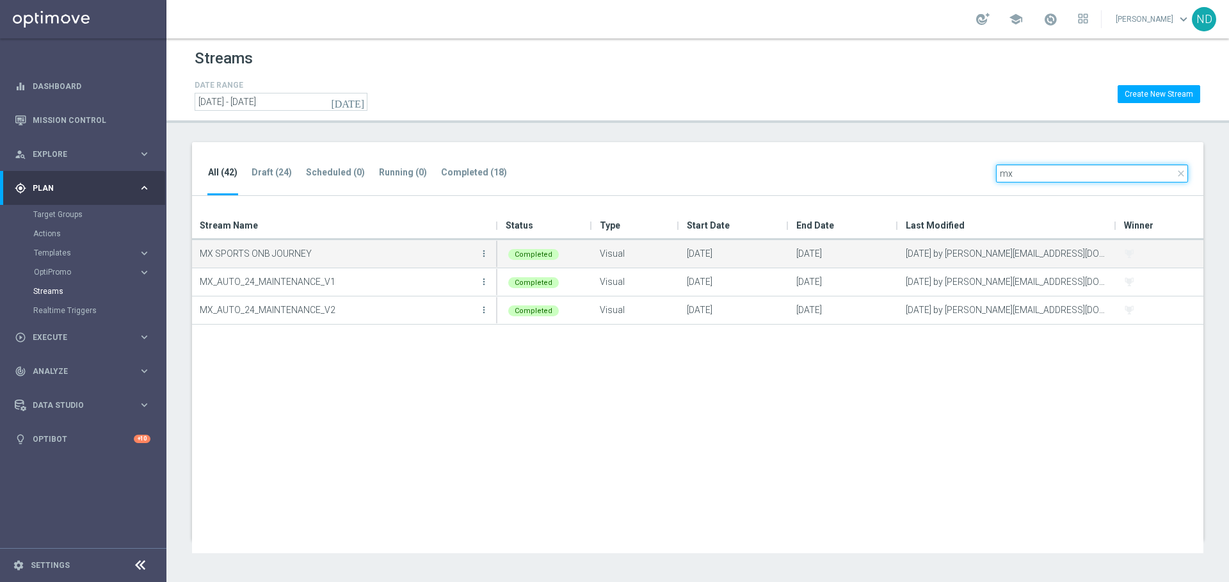
type input "mx"
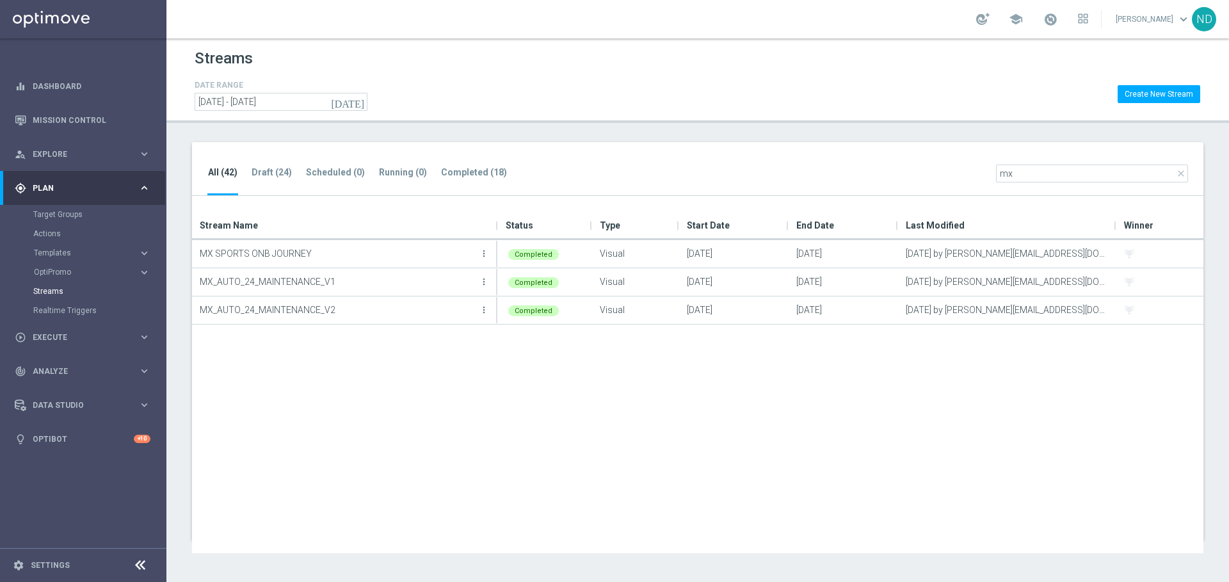
click at [358, 102] on icon "[DATE]" at bounding box center [348, 102] width 35 height 12
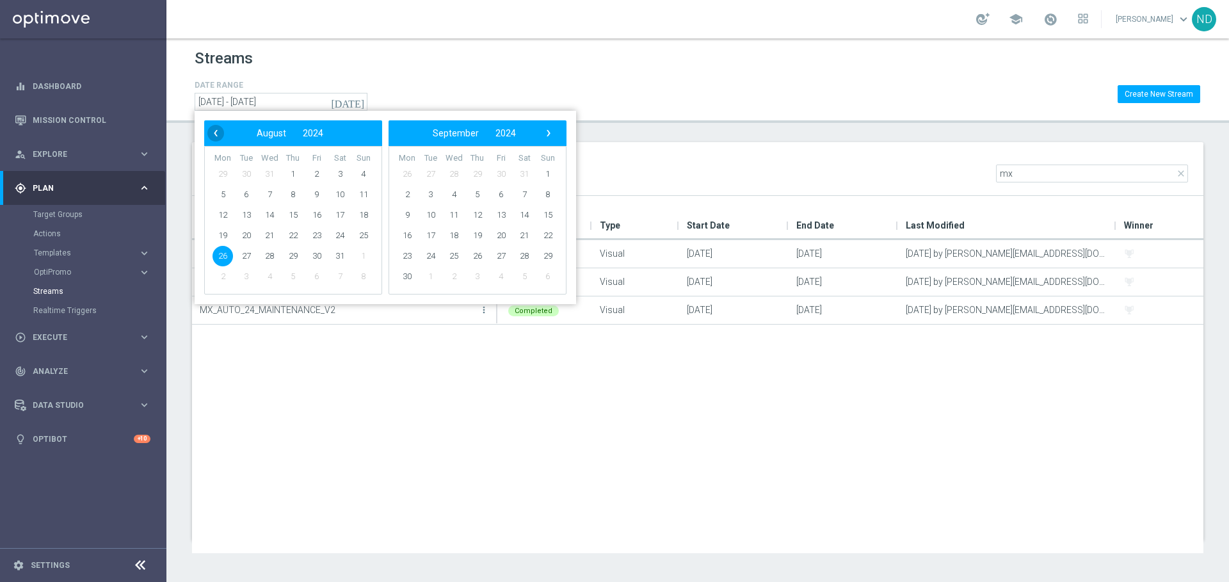
click at [213, 133] on span "‹" at bounding box center [215, 133] width 17 height 17
click at [341, 179] on span "1" at bounding box center [340, 174] width 20 height 20
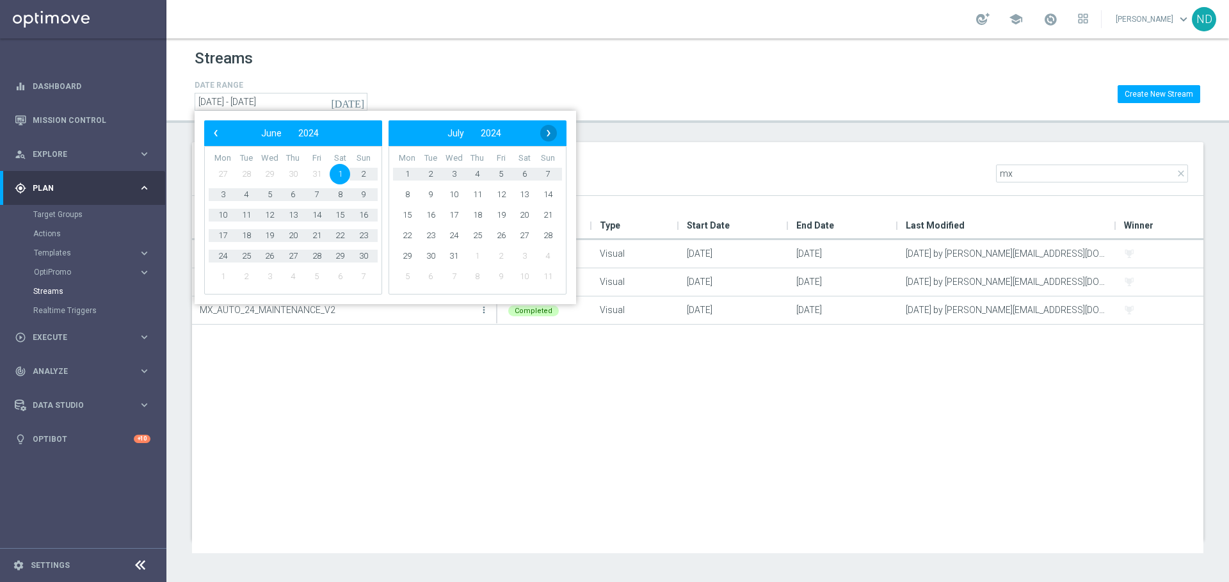
click at [549, 134] on span "›" at bounding box center [548, 133] width 17 height 17
click at [267, 255] on span "31" at bounding box center [269, 256] width 20 height 20
type input "[DATE] - [DATE]"
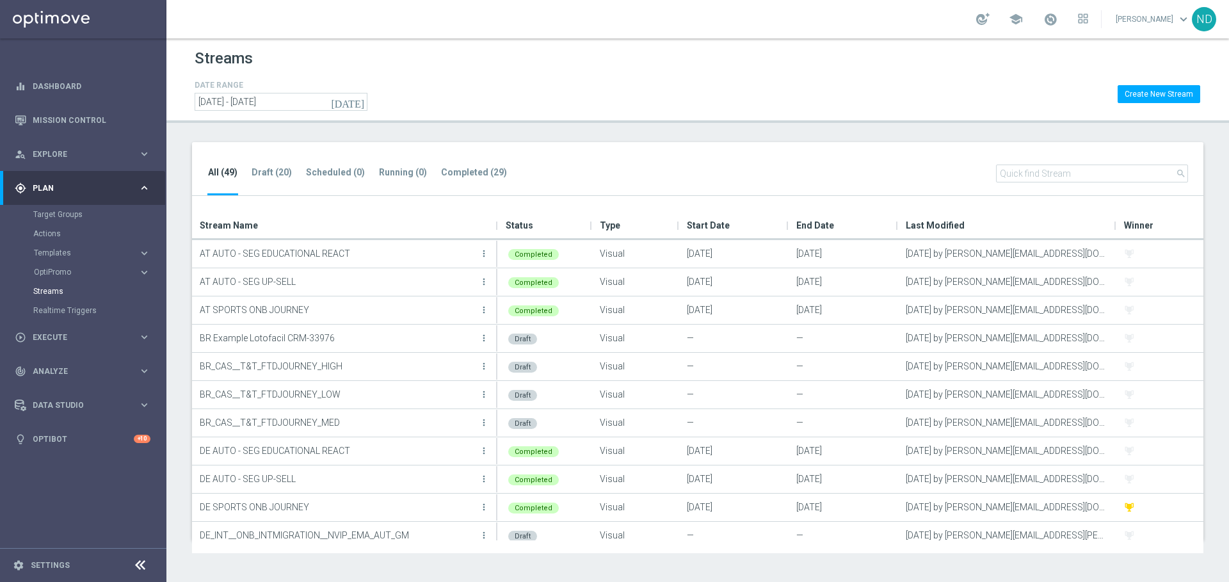
click at [1048, 162] on div "All (49) Draft (20) Scheduled (0) Running (0) Completed (29) search" at bounding box center [697, 169] width 1011 height 54
click at [1049, 166] on input "text" at bounding box center [1092, 174] width 192 height 18
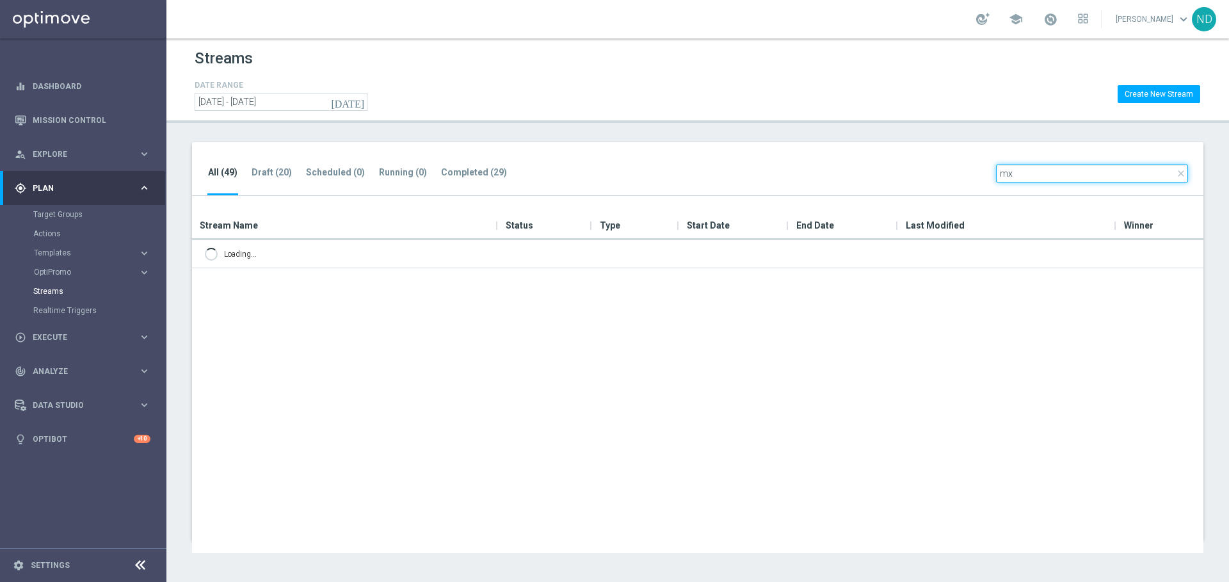
type input "mx"
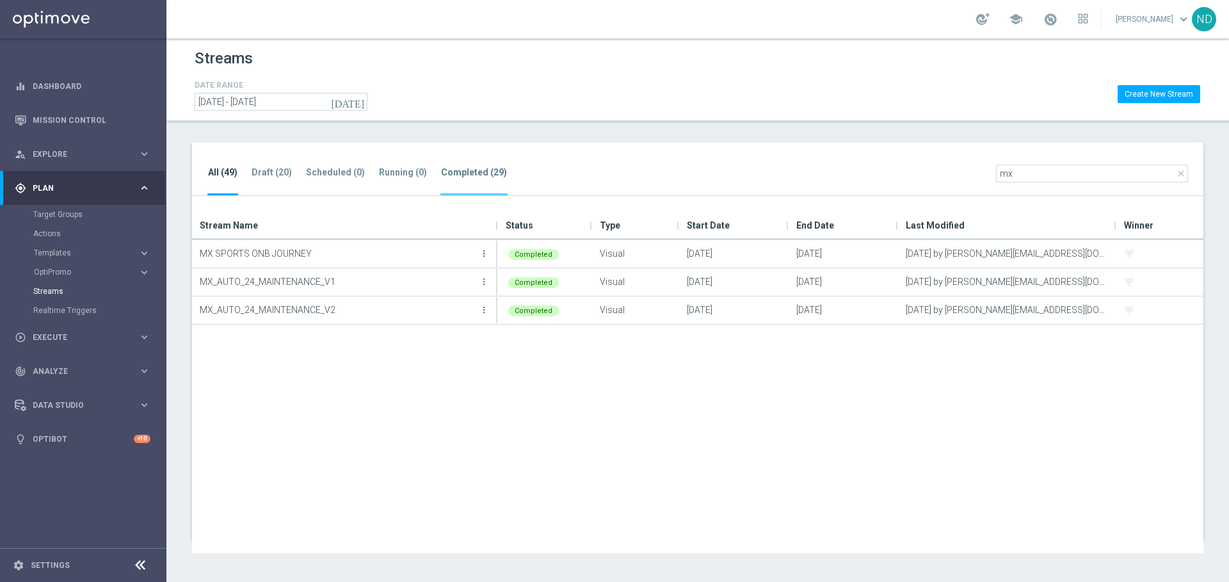
click at [472, 175] on tab-header "Completed (29)" at bounding box center [474, 172] width 66 height 11
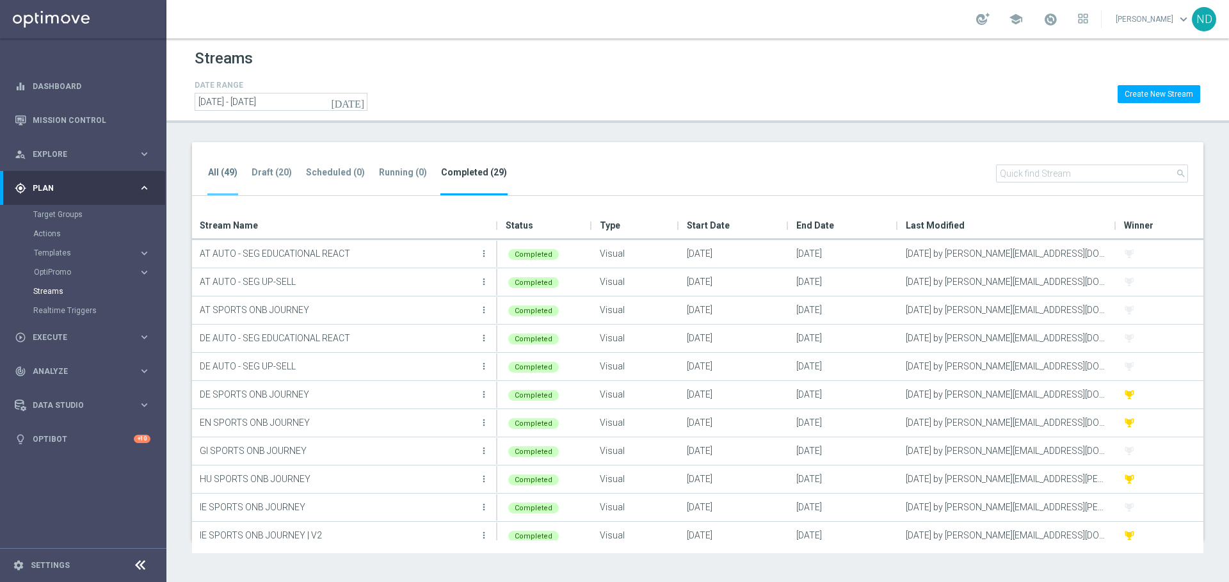
click at [225, 175] on tab-header "All (49)" at bounding box center [222, 172] width 29 height 11
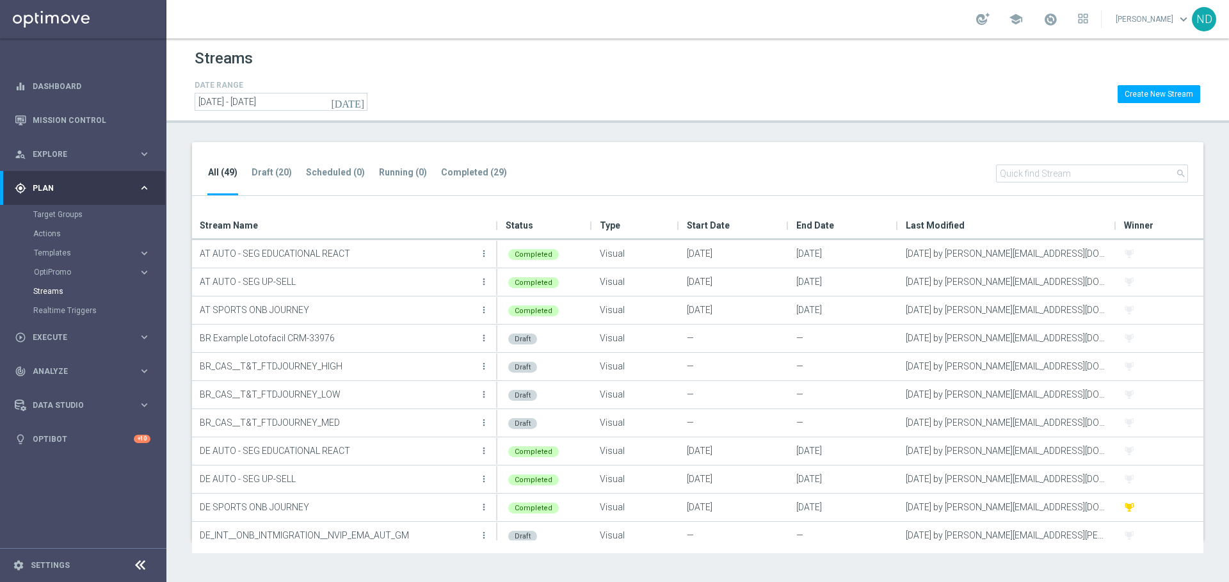
click at [360, 103] on icon "[DATE]" at bounding box center [348, 102] width 35 height 12
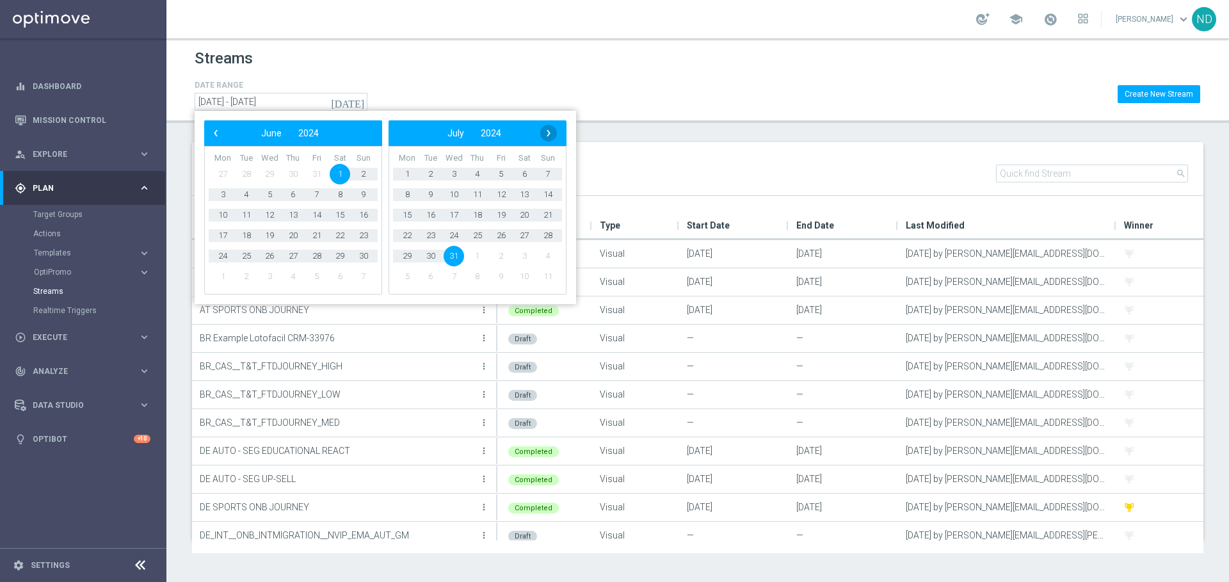
click at [549, 133] on span "›" at bounding box center [548, 133] width 17 height 17
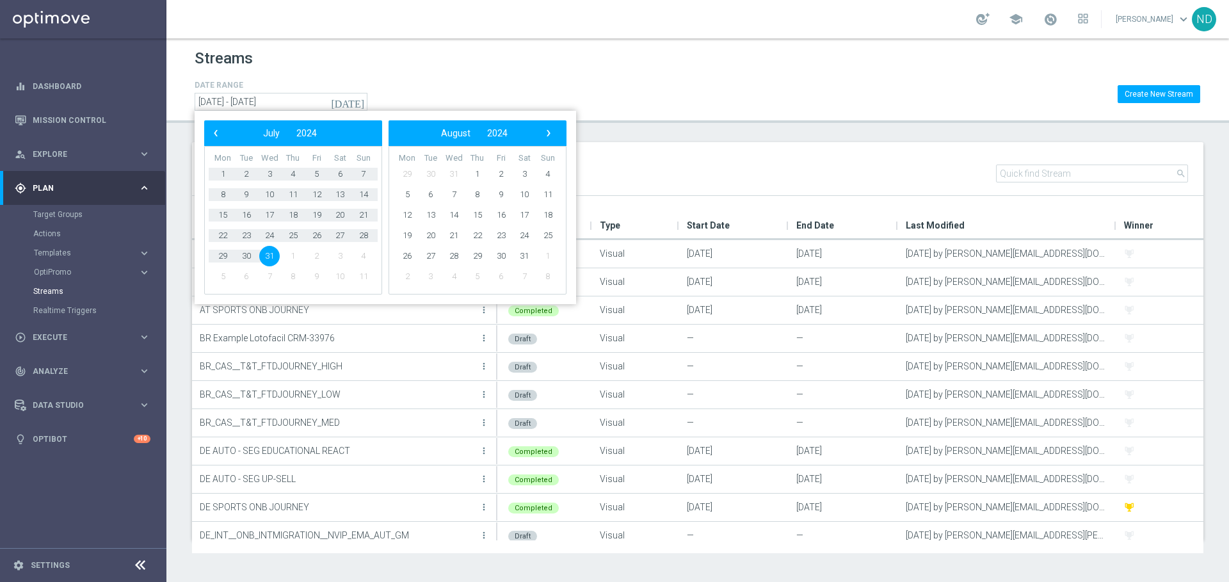
click at [275, 252] on span "31" at bounding box center [269, 256] width 20 height 20
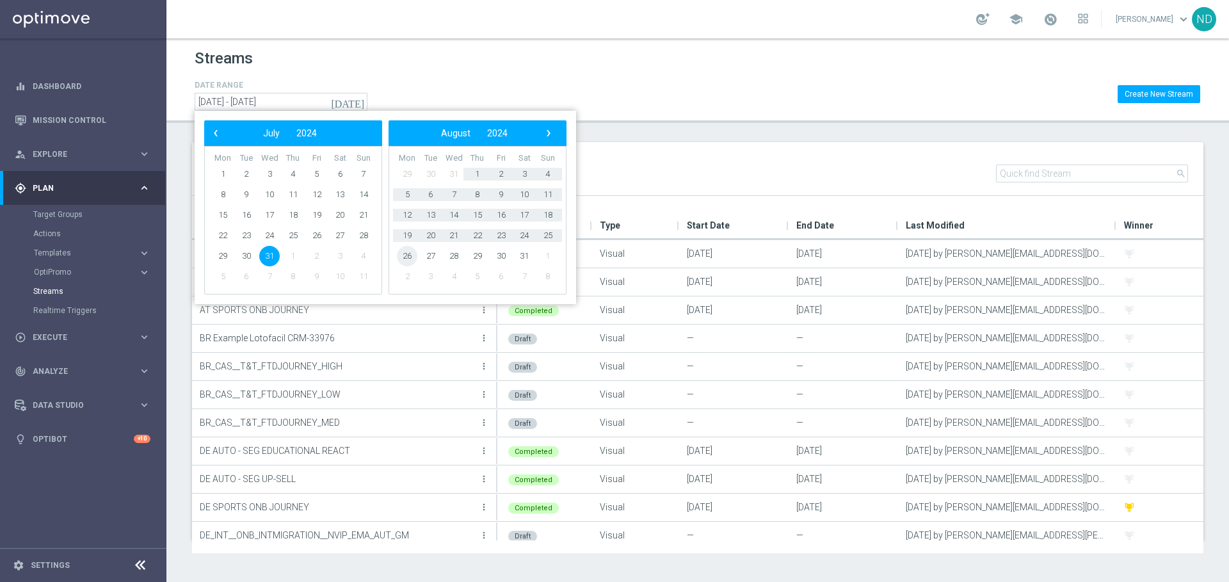
click at [415, 255] on span "26" at bounding box center [407, 256] width 20 height 20
type input "[DATE] - [DATE]"
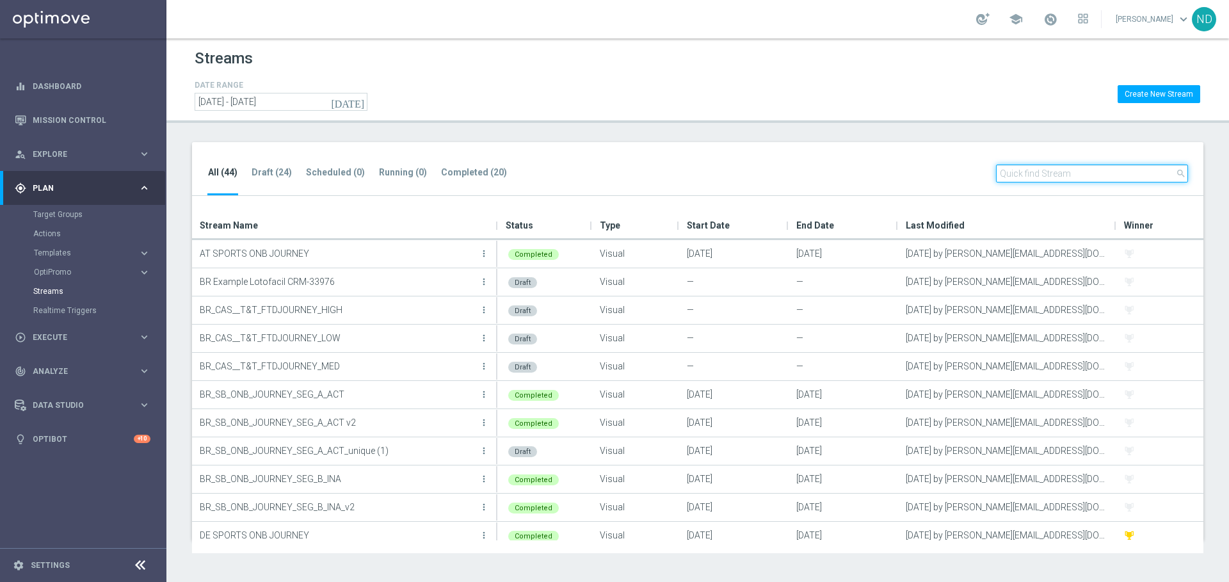
click at [1092, 172] on input "text" at bounding box center [1092, 174] width 192 height 18
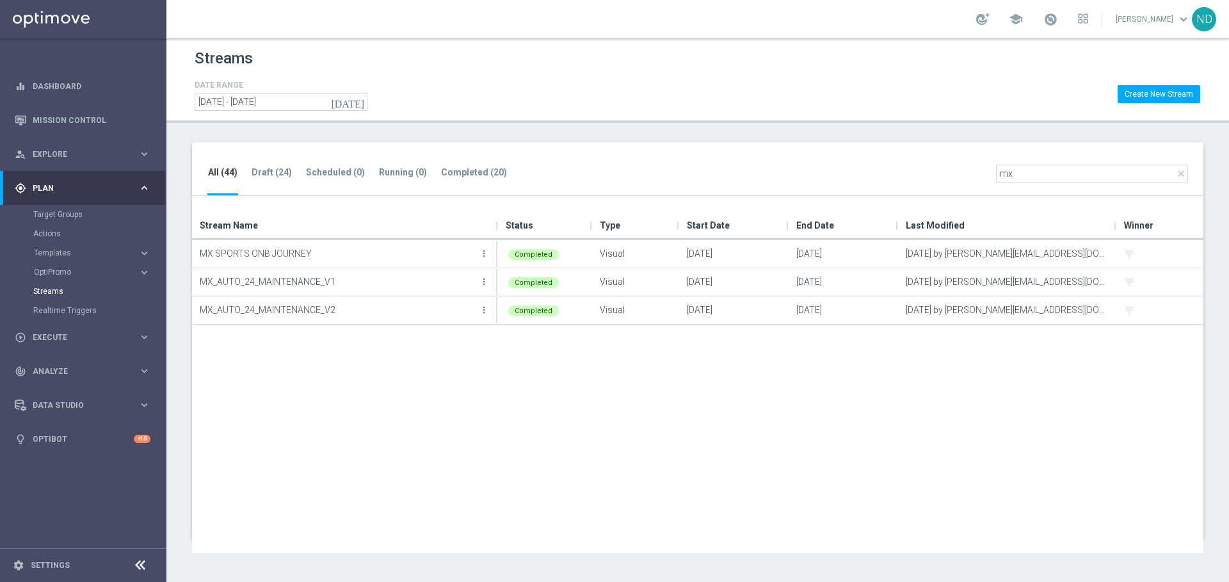
click at [426, 474] on div "MX SPORTS ONB JOURNEY more_vert Completed Visual [DATE] [DATE] [DATE] by [EMAIL…" at bounding box center [697, 396] width 1011 height 313
click at [1035, 177] on input "mx" at bounding box center [1092, 174] width 192 height 18
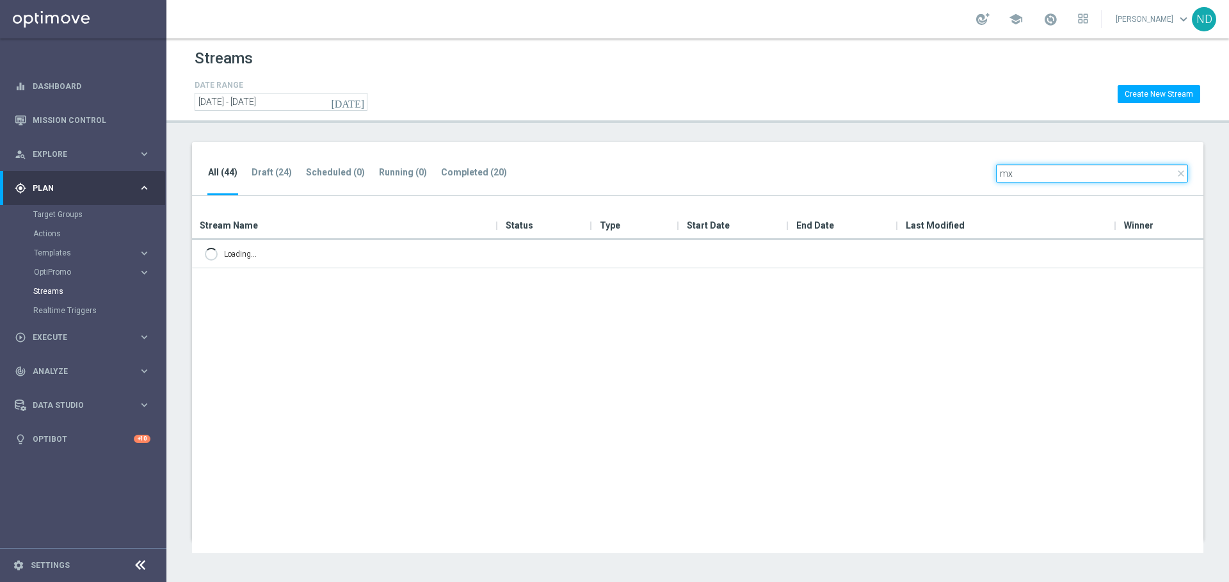
type input "m"
click at [729, 147] on div "All (44) Draft (24) Scheduled (0) Running (0) Completed (20) search" at bounding box center [697, 169] width 1011 height 54
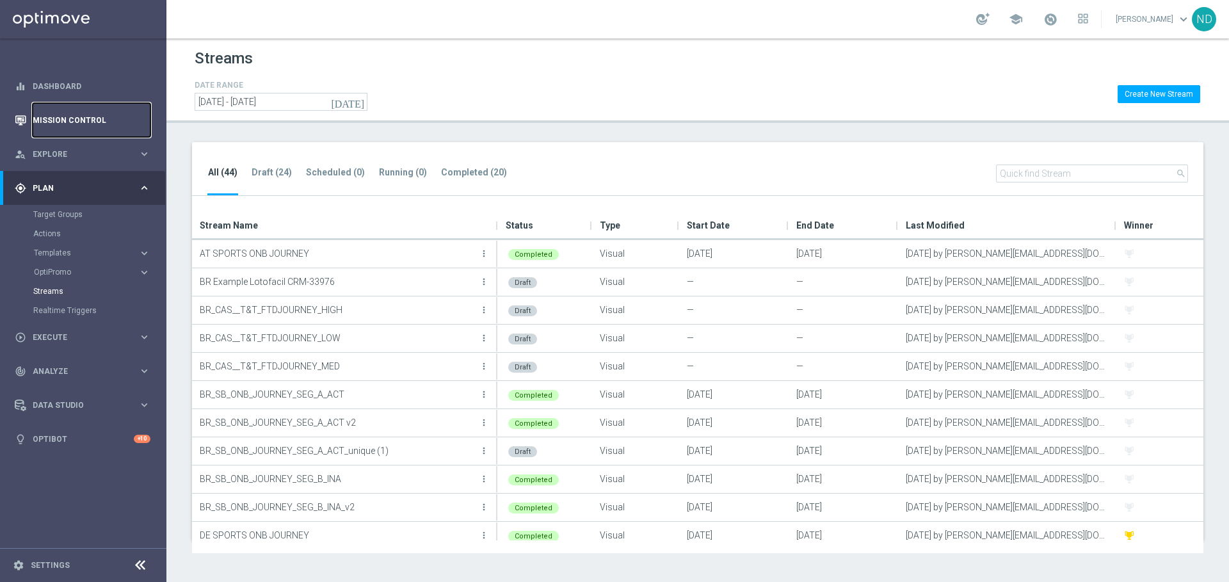
click at [83, 125] on link "Mission Control" at bounding box center [92, 120] width 118 height 34
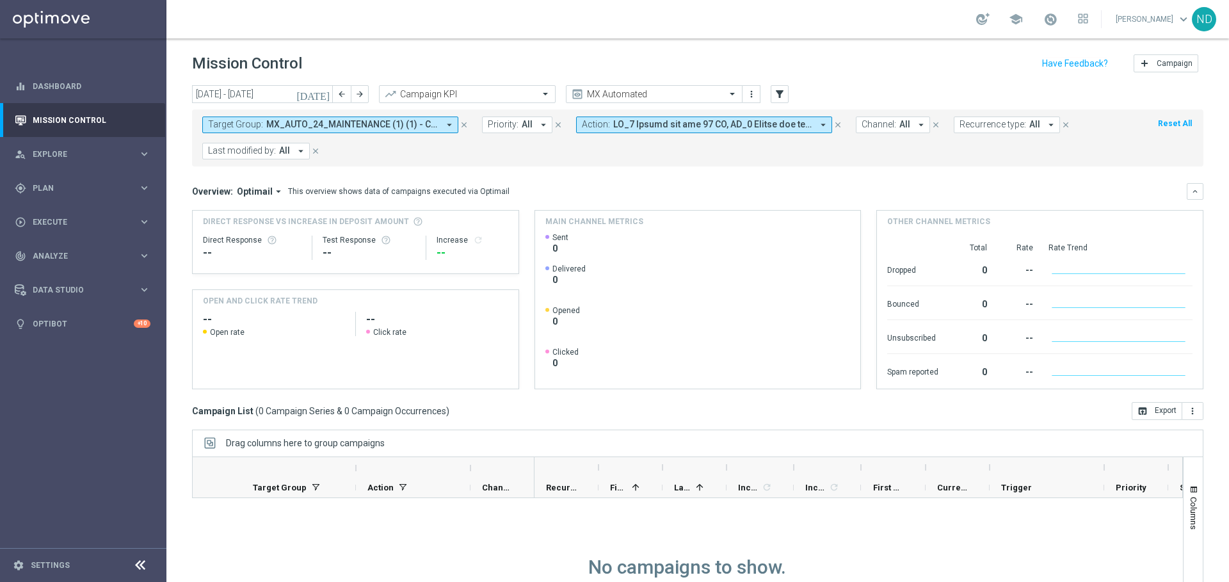
click at [450, 122] on icon "arrow_drop_down" at bounding box center [450, 125] width 12 height 12
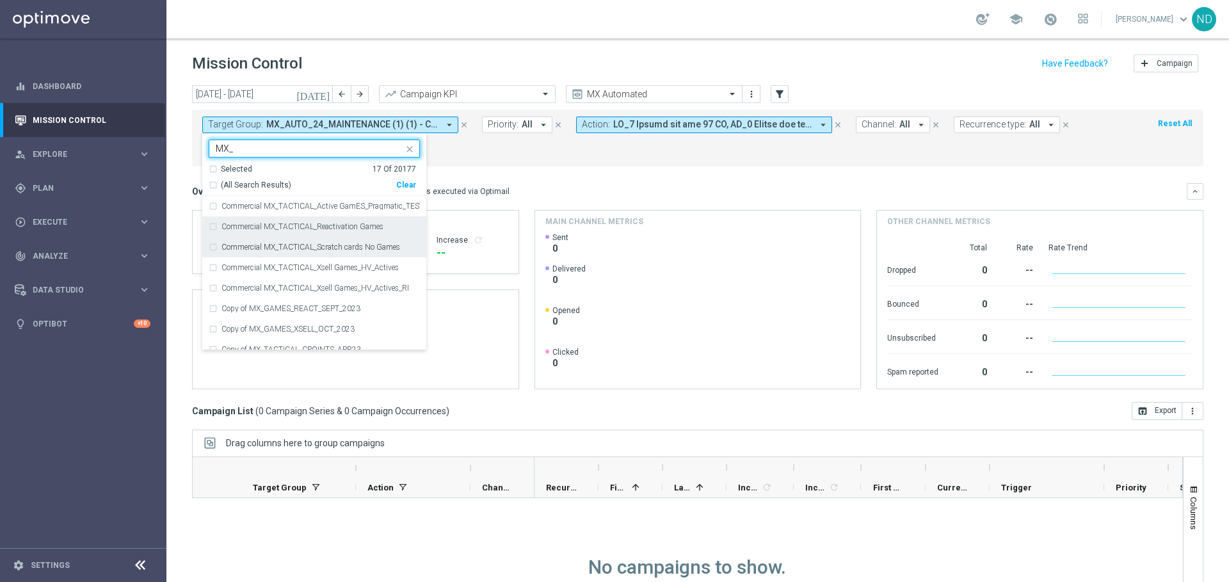
scroll to position [34, 0]
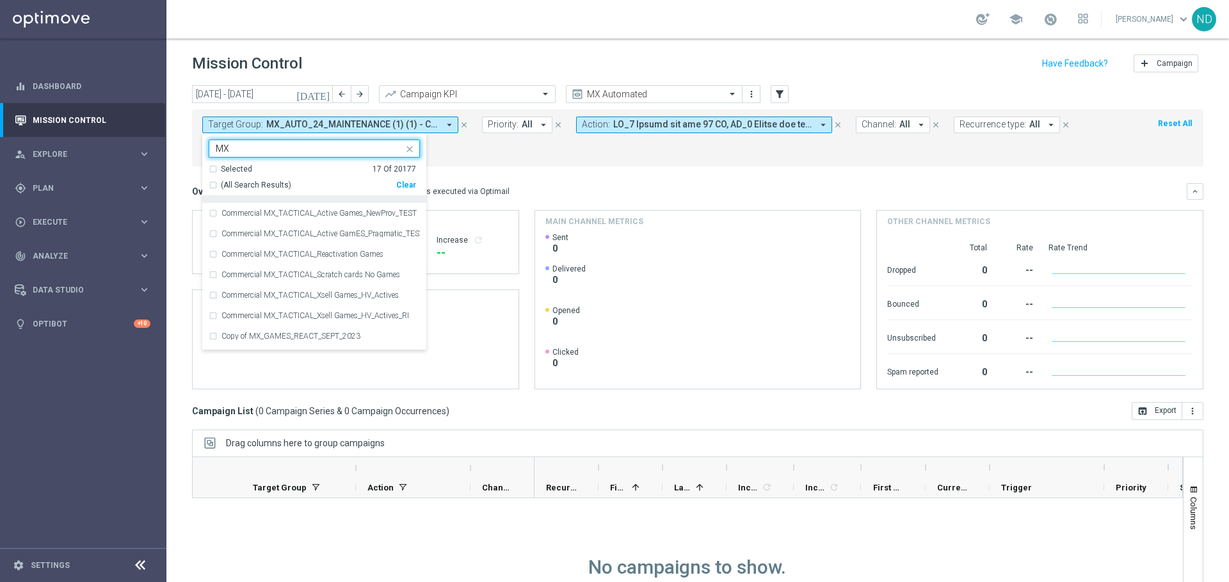
click at [213, 182] on div "(All Search Results)" at bounding box center [303, 185] width 188 height 11
type input "MX"
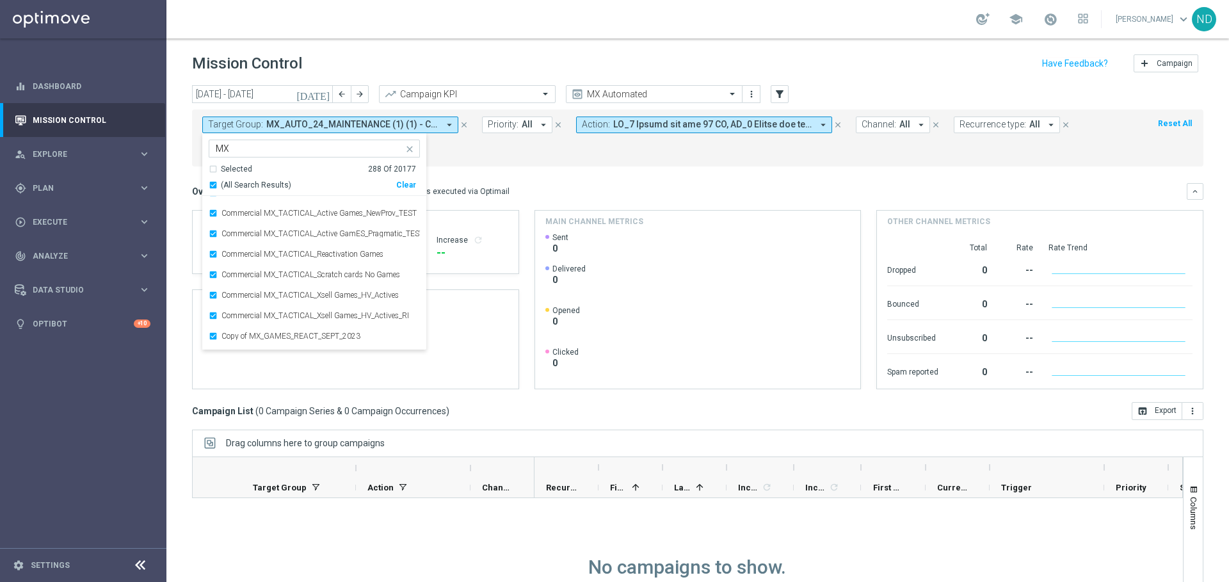
click at [478, 170] on mini-dashboard "Overview: Optimail arrow_drop_down This overview shows data of campaigns execut…" at bounding box center [697, 284] width 1011 height 236
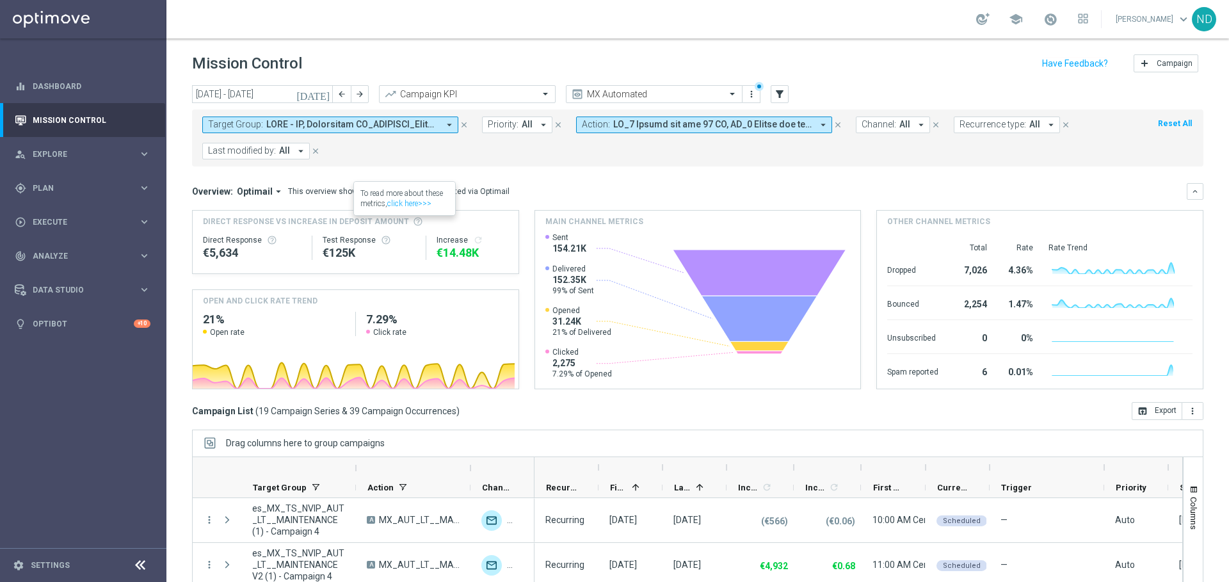
click at [327, 93] on icon "[DATE]" at bounding box center [313, 94] width 35 height 12
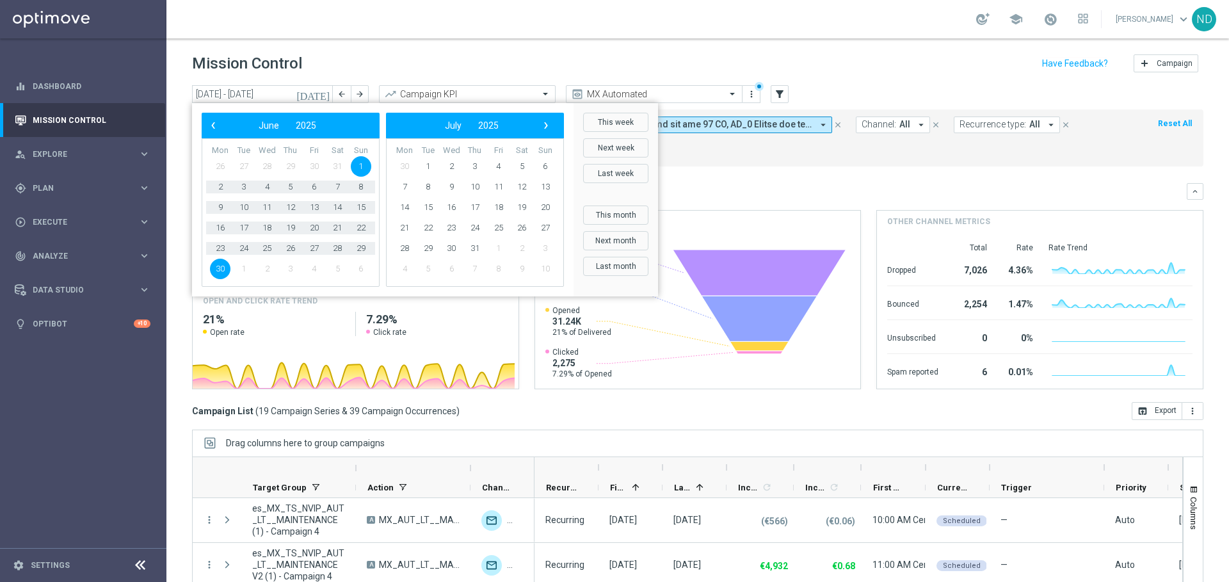
click at [606, 211] on button "This month" at bounding box center [615, 214] width 65 height 19
type input "[DATE] - [DATE]"
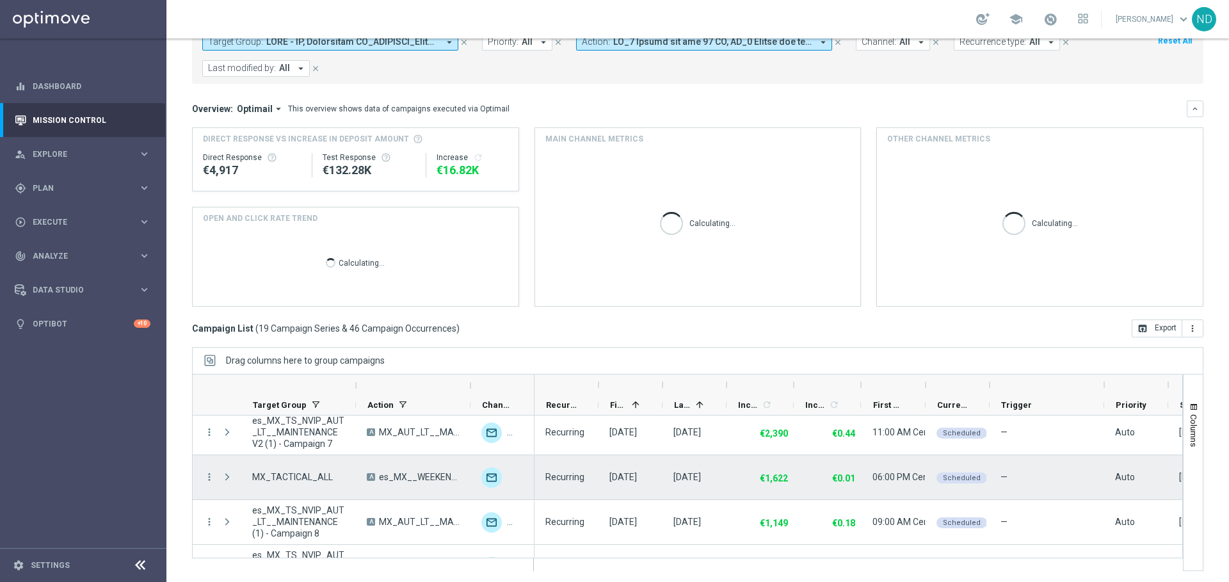
scroll to position [0, 0]
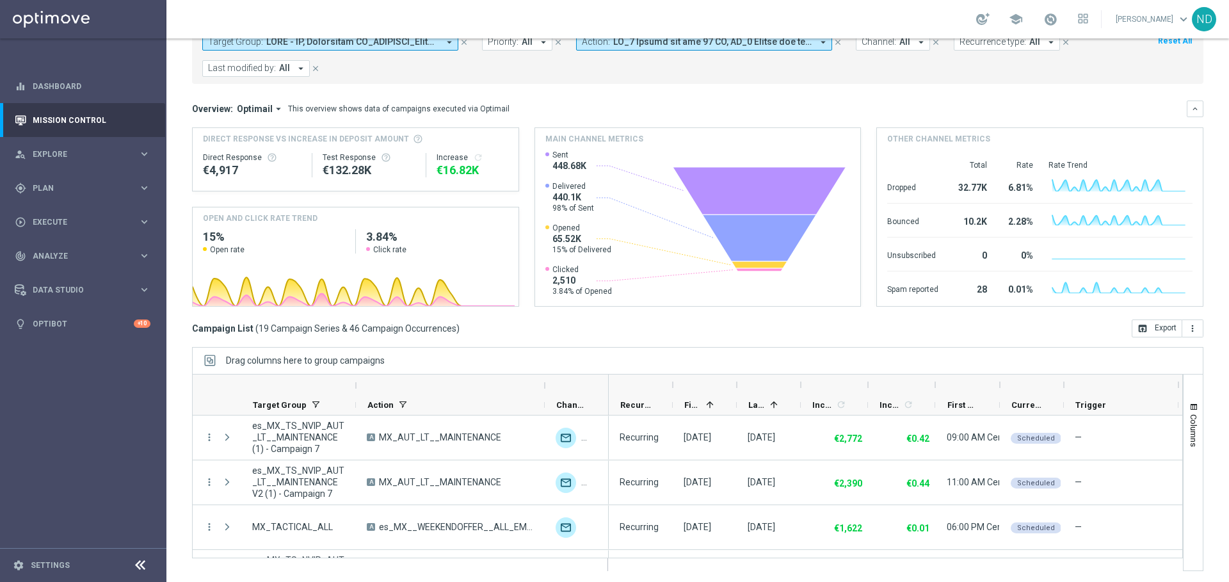
drag, startPoint x: 468, startPoint y: 382, endPoint x: 542, endPoint y: 382, distance: 74.3
click at [542, 382] on div at bounding box center [544, 385] width 5 height 20
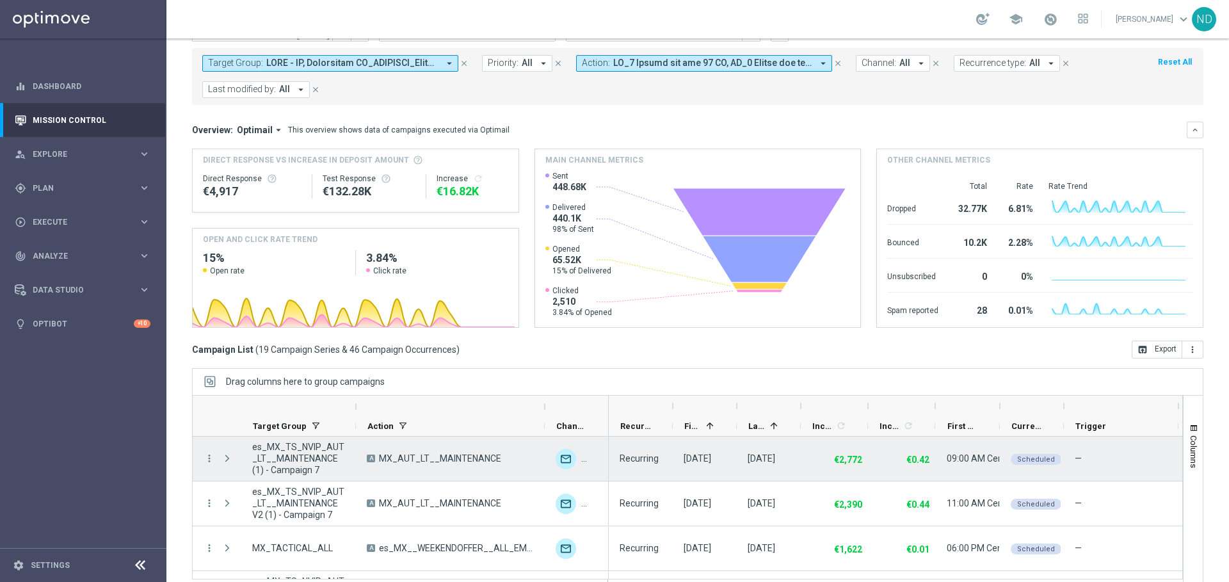
scroll to position [83, 0]
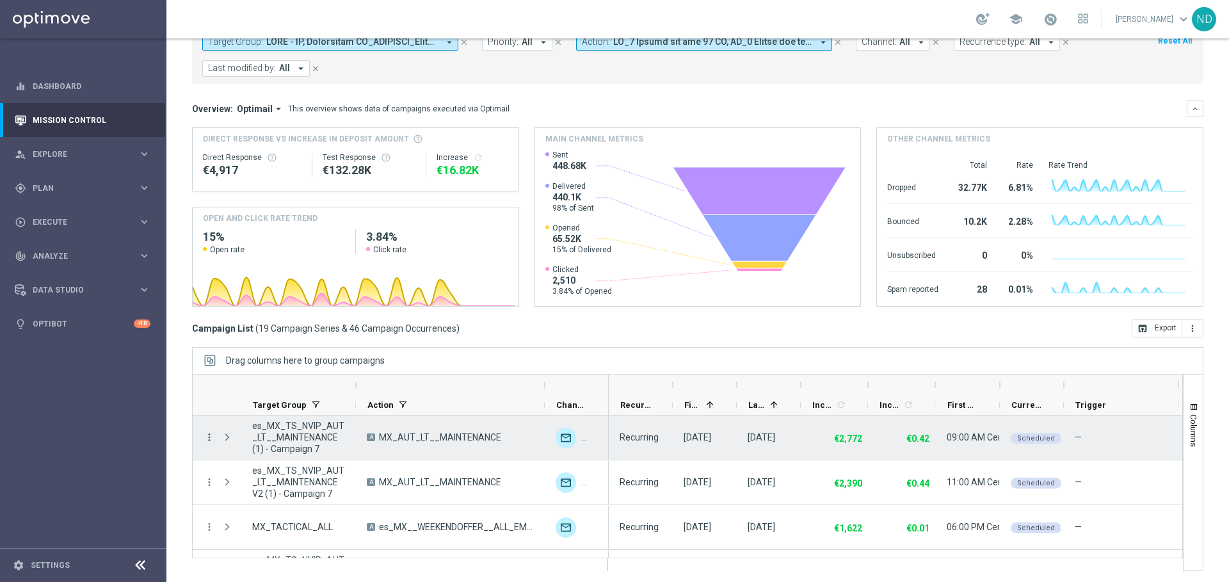
click at [207, 439] on icon "more_vert" at bounding box center [210, 437] width 12 height 12
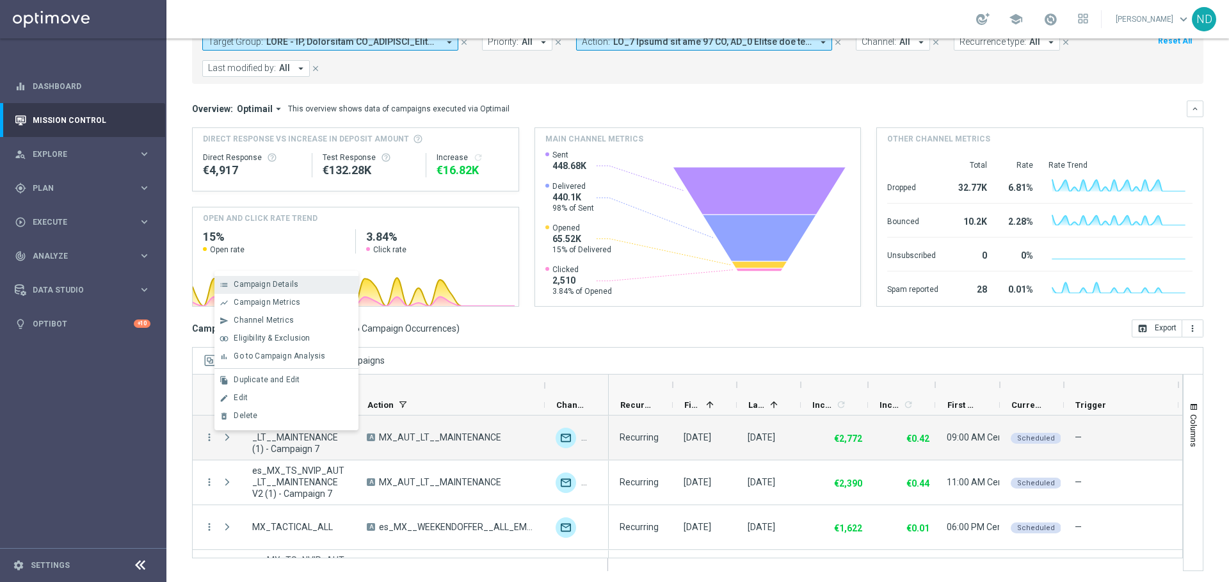
click at [291, 281] on span "Campaign Details" at bounding box center [266, 284] width 65 height 9
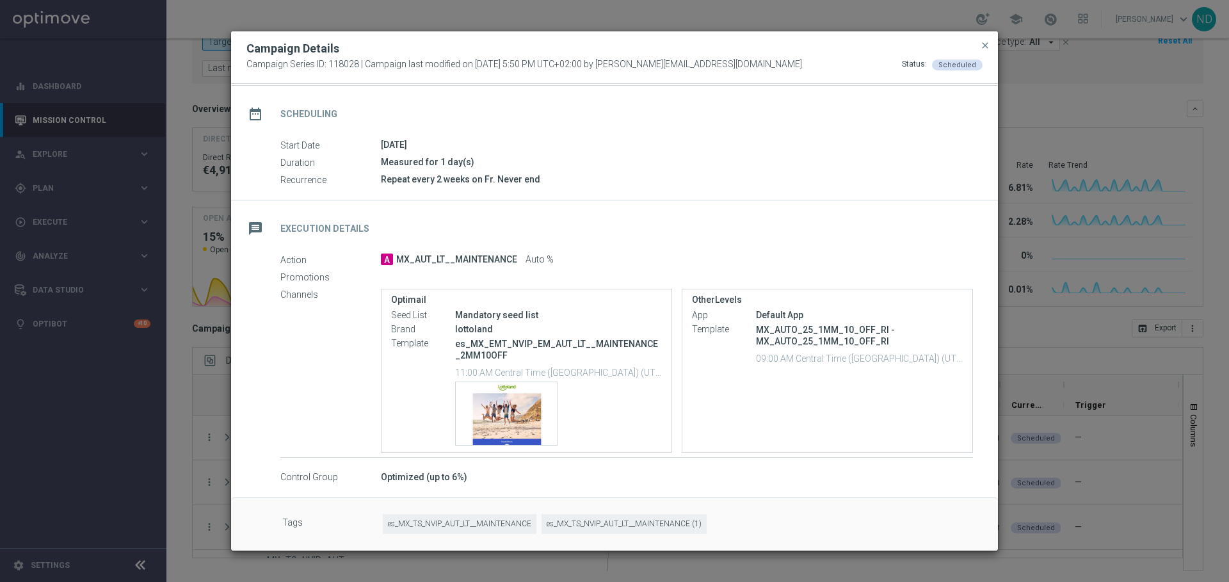
scroll to position [96, 0]
click at [508, 417] on div "Template preview" at bounding box center [506, 413] width 101 height 63
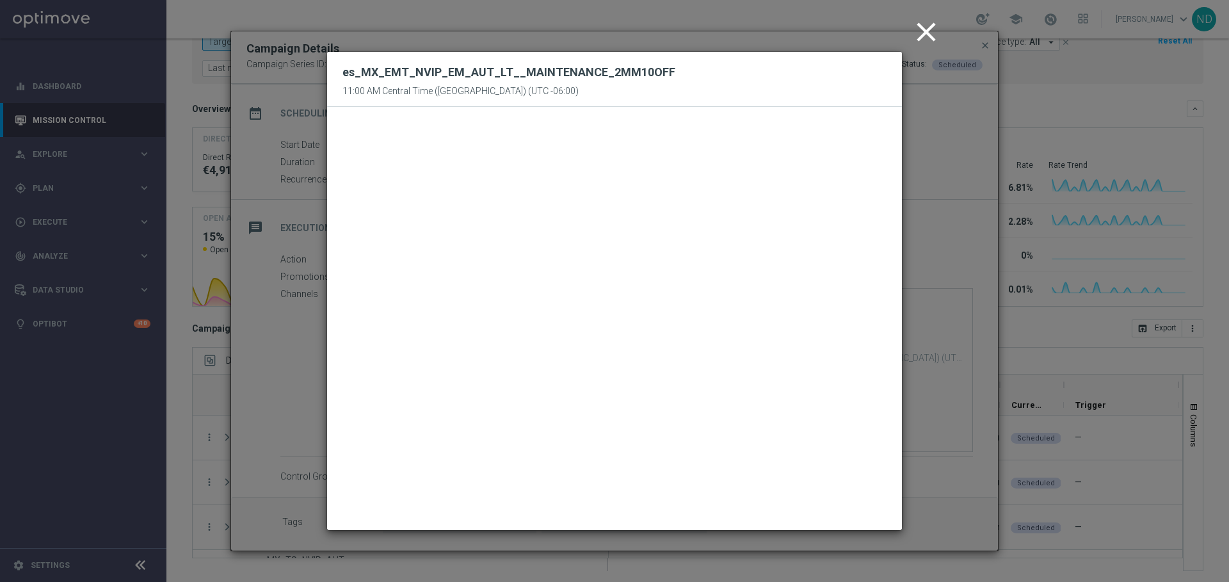
click at [928, 34] on icon "close" at bounding box center [926, 32] width 32 height 32
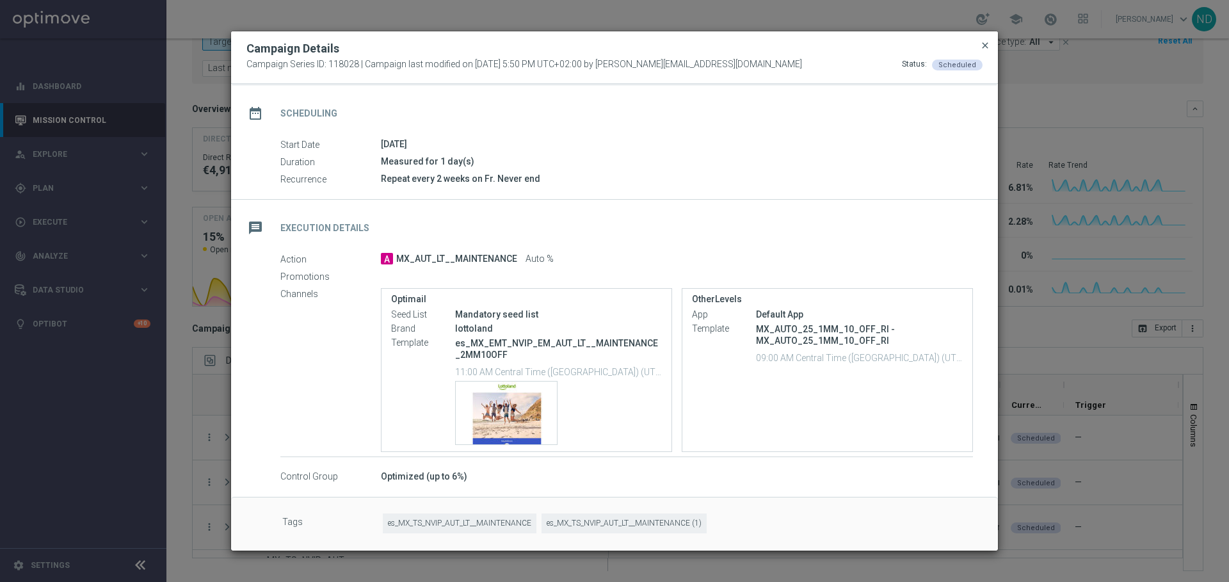
click at [987, 48] on span "close" at bounding box center [985, 45] width 10 height 10
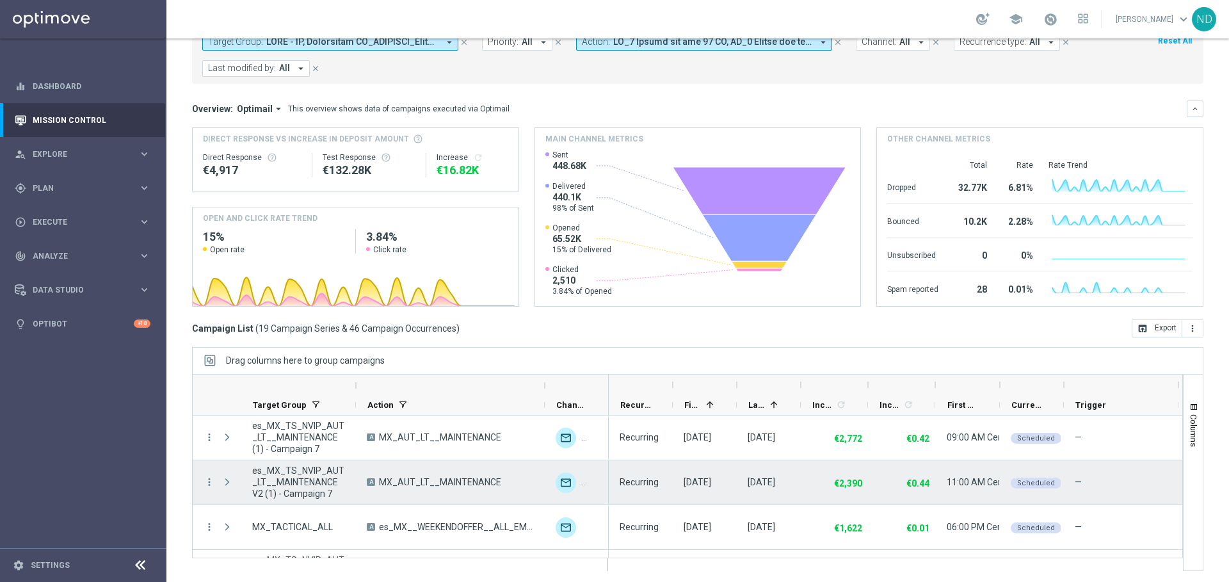
scroll to position [63, 0]
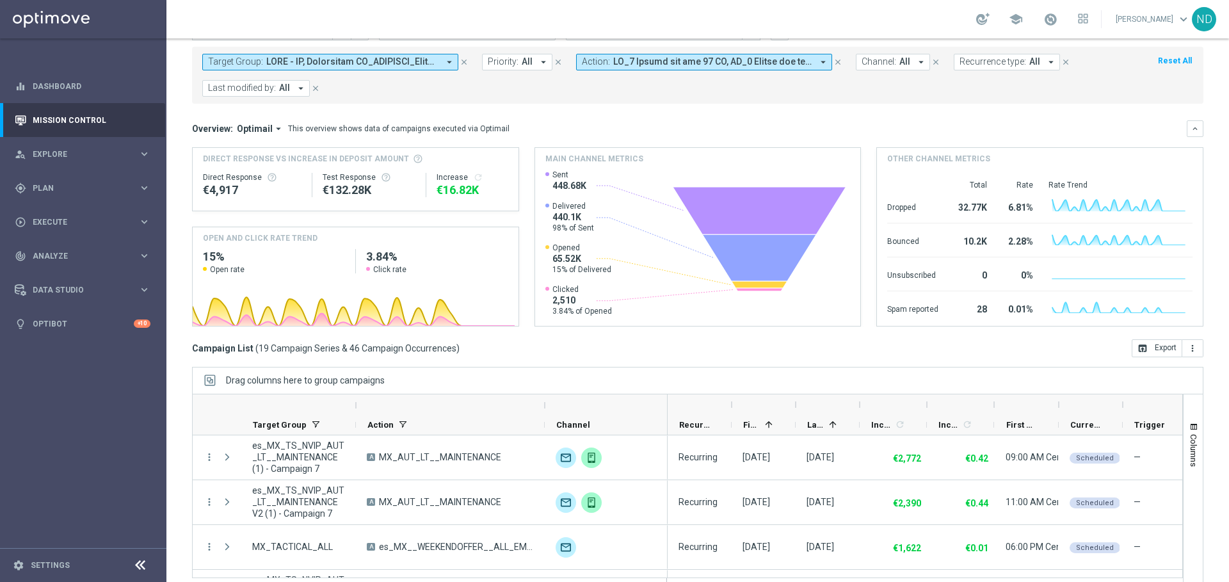
drag, startPoint x: 608, startPoint y: 400, endPoint x: 666, endPoint y: 400, distance: 58.3
click at [666, 400] on div at bounding box center [667, 405] width 5 height 20
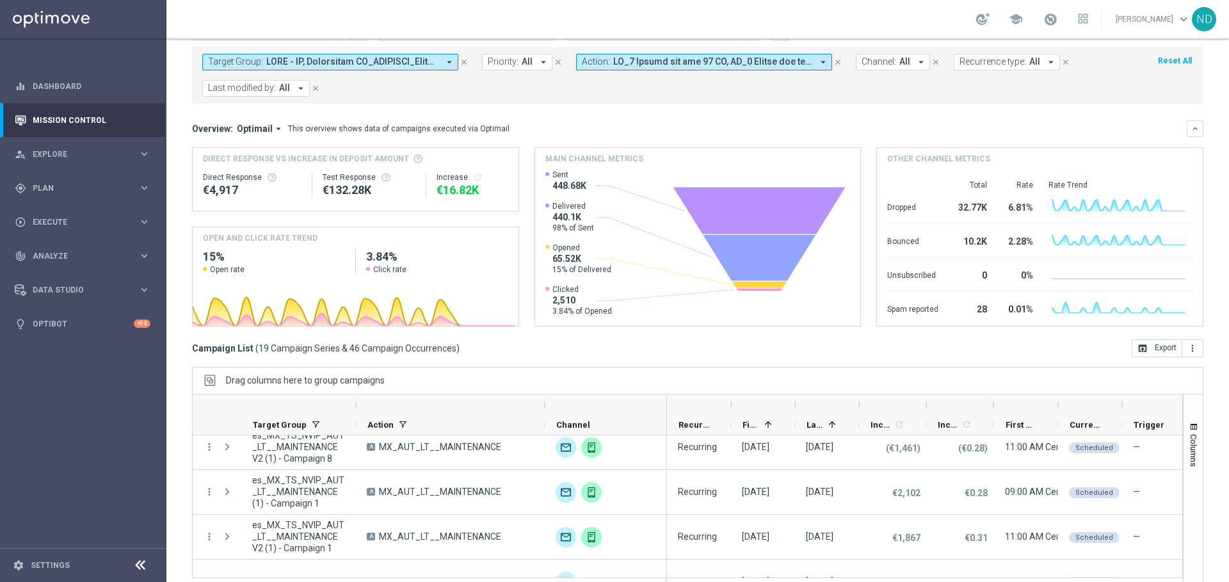
scroll to position [0, 0]
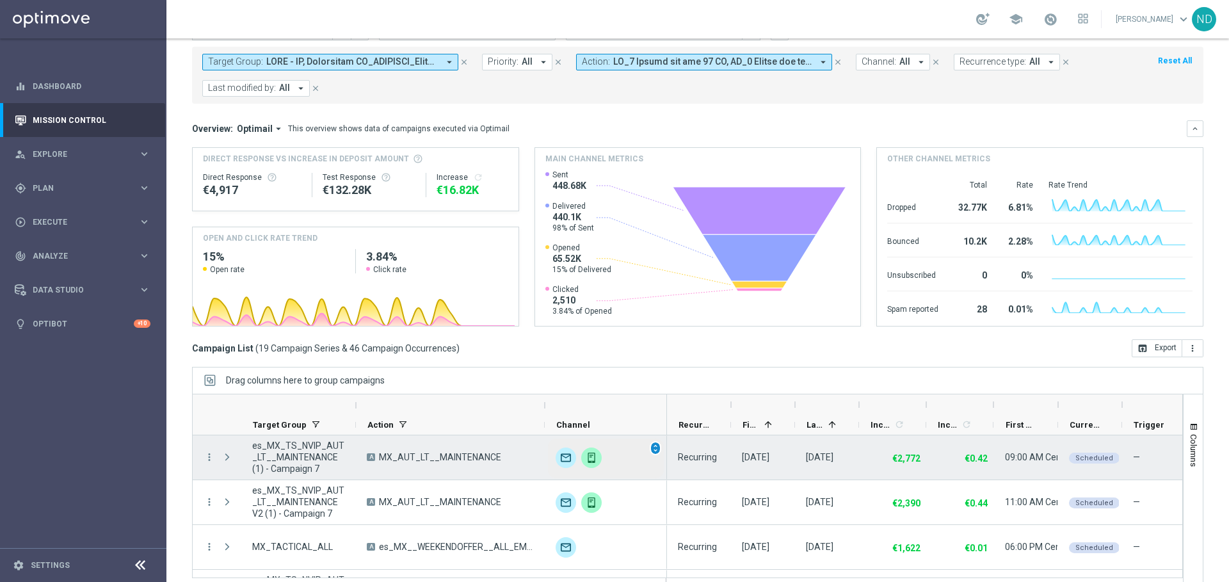
click at [655, 446] on span "unfold_more" at bounding box center [655, 448] width 9 height 9
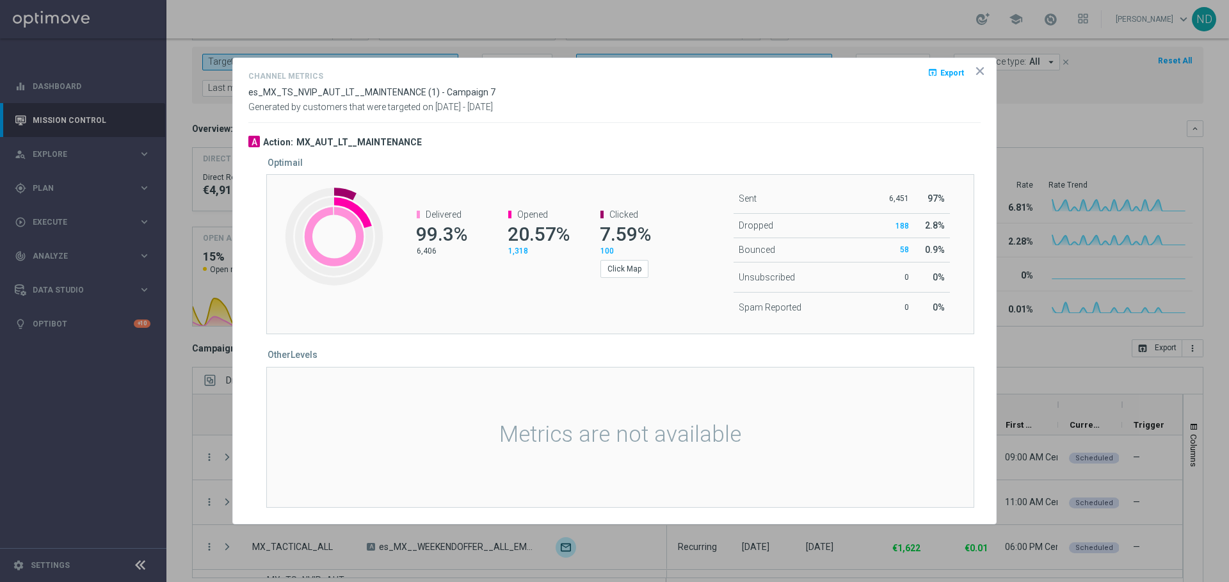
click at [979, 75] on icon "icon" at bounding box center [980, 71] width 13 height 13
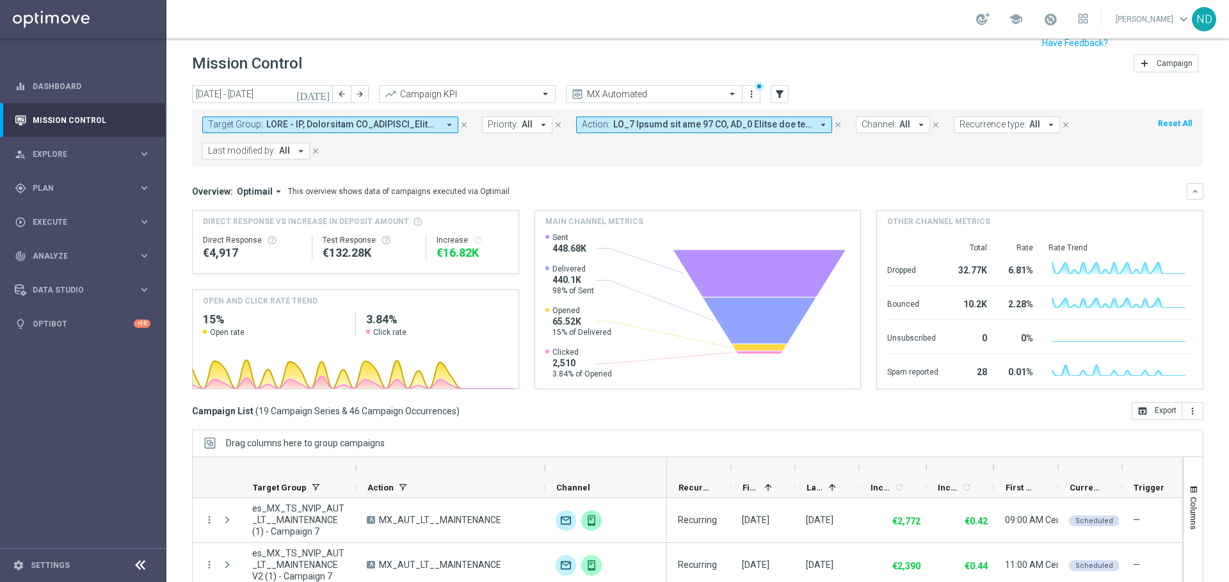
scroll to position [83, 0]
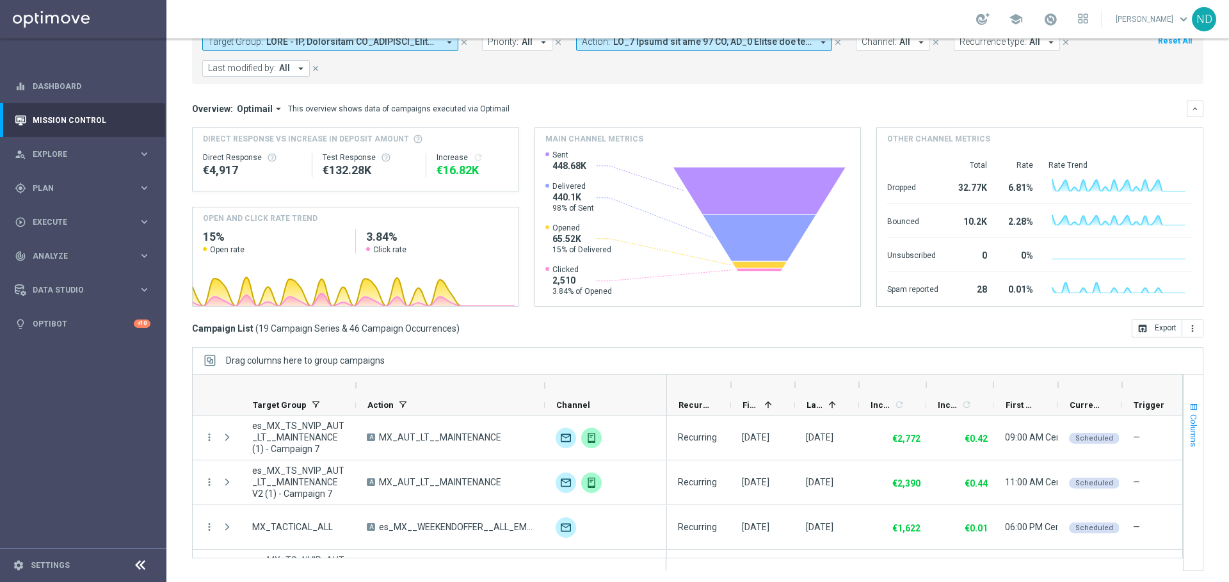
click at [1189, 424] on span "Columns" at bounding box center [1194, 430] width 10 height 33
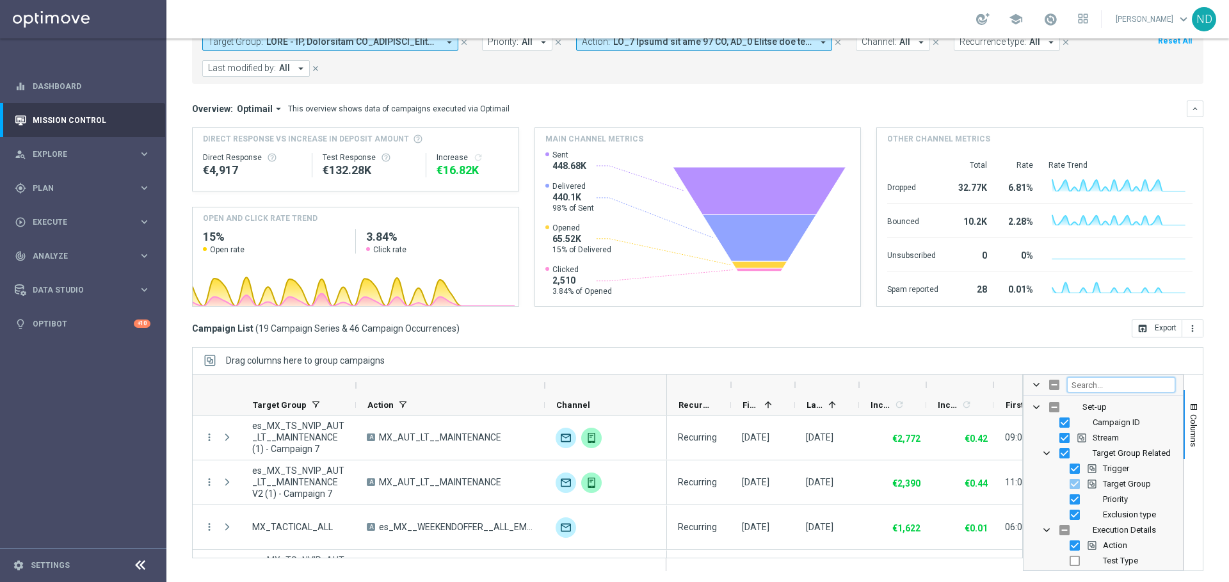
click at [1097, 382] on input "Filter Columns Input" at bounding box center [1121, 384] width 108 height 15
type input "STRE"
checkbox input "true"
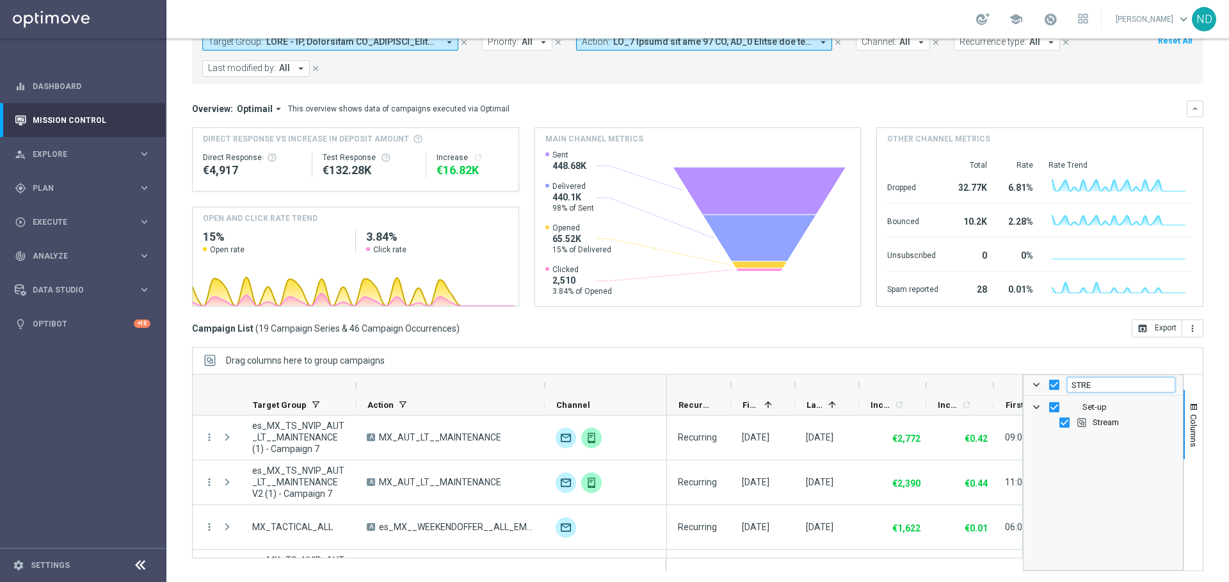
type input "STRE"
click at [1140, 360] on div "Drag columns here to group campaigns" at bounding box center [697, 360] width 1011 height 27
click at [1189, 414] on span "Columns" at bounding box center [1194, 430] width 10 height 33
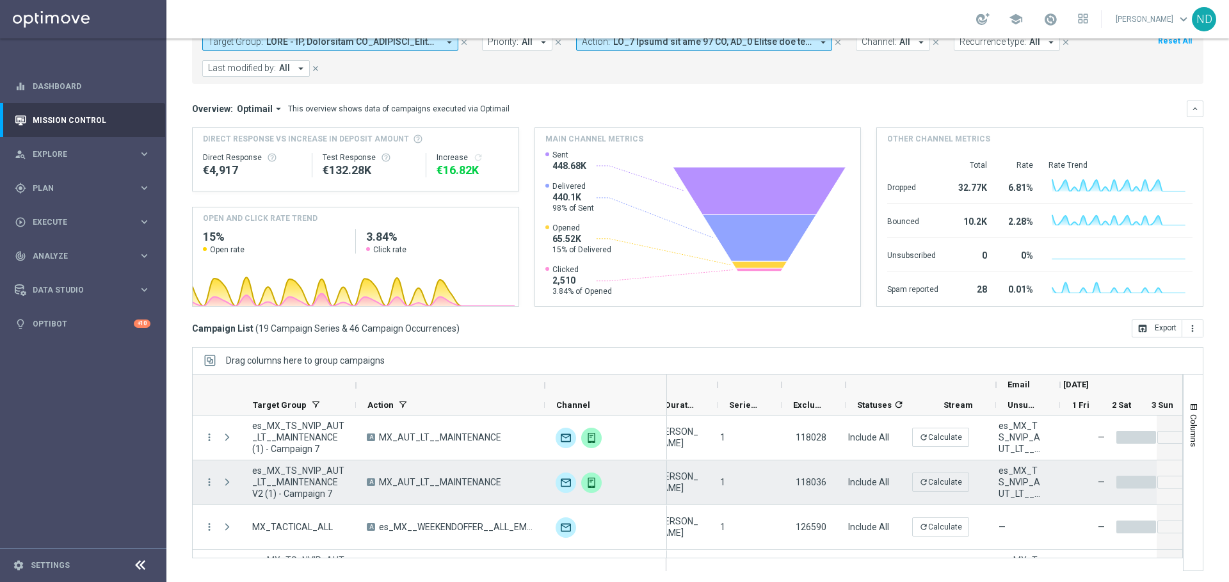
scroll to position [0, 0]
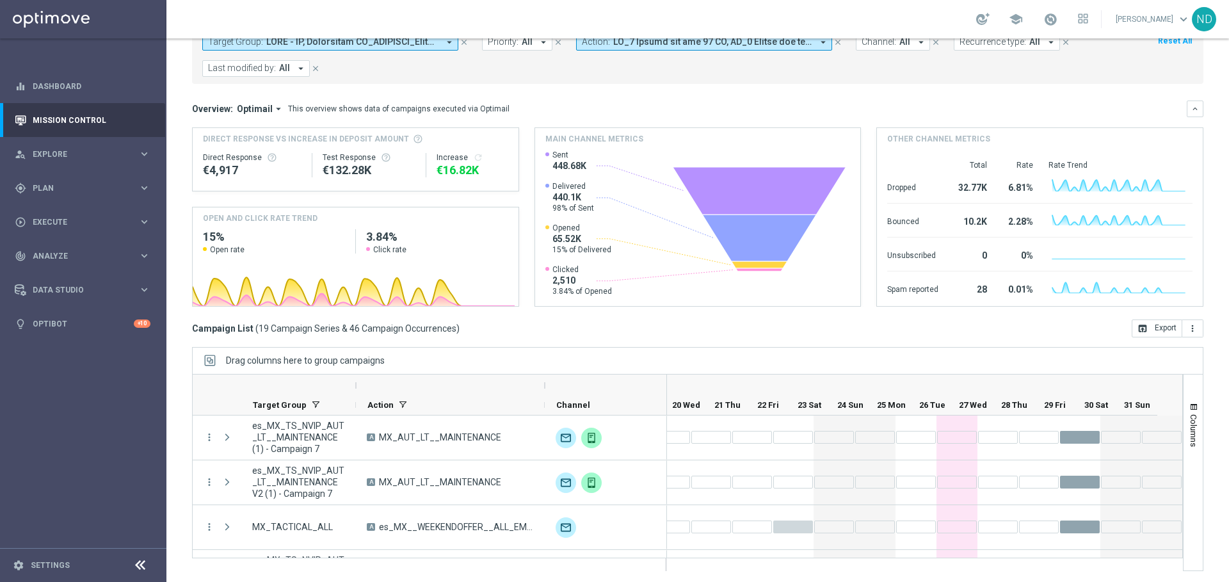
click at [746, 358] on div "Drag columns here to group campaigns" at bounding box center [697, 360] width 1011 height 27
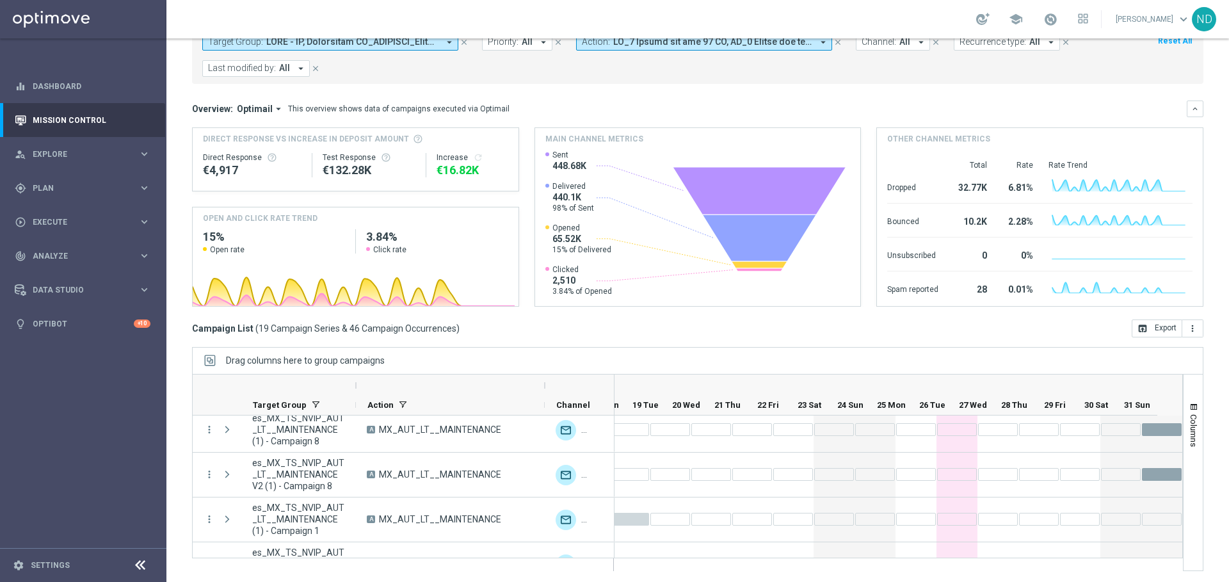
drag, startPoint x: 666, startPoint y: 380, endPoint x: 612, endPoint y: 384, distance: 53.9
click at [612, 384] on div at bounding box center [614, 385] width 5 height 20
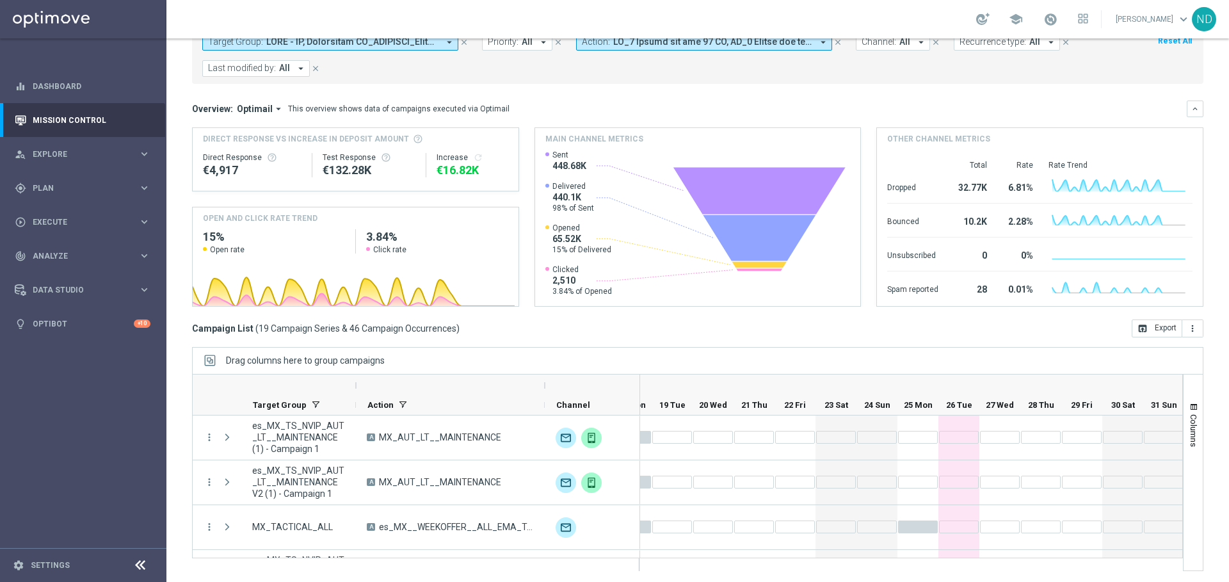
drag, startPoint x: 611, startPoint y: 382, endPoint x: 637, endPoint y: 382, distance: 26.2
click at [638, 382] on div at bounding box center [640, 385] width 5 height 20
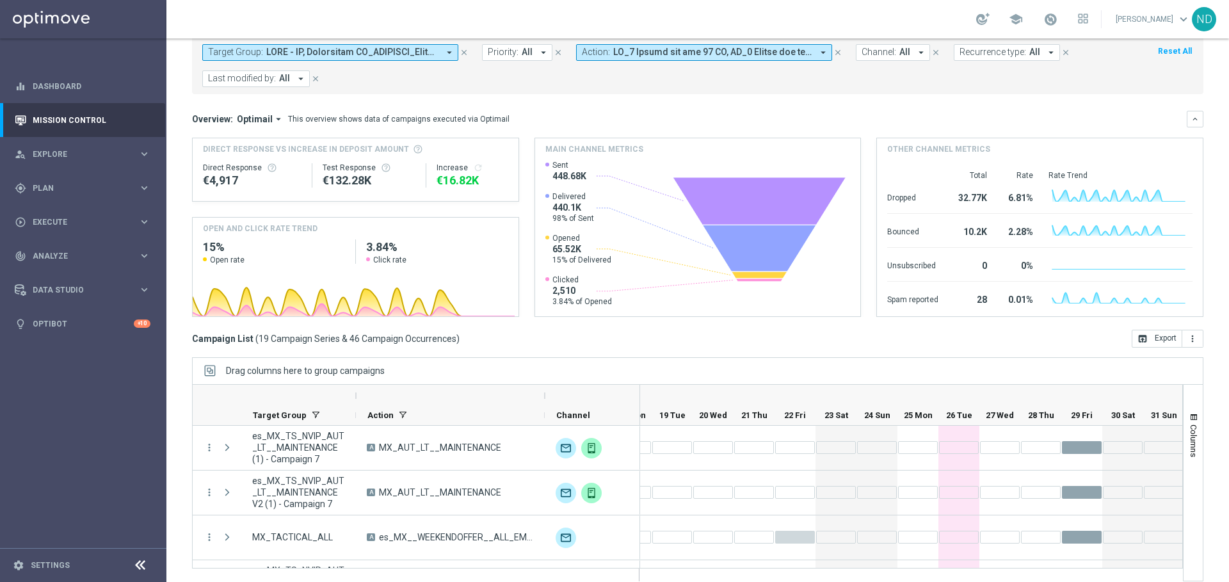
scroll to position [83, 0]
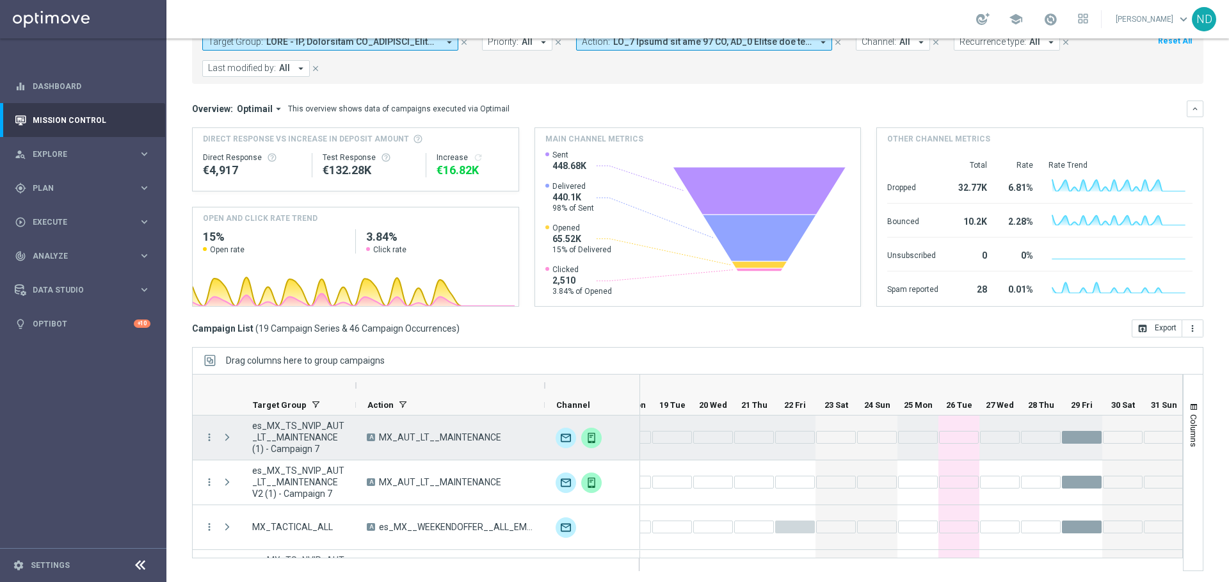
click at [455, 436] on span "MX_AUT_LT__MAINTENANCE" at bounding box center [440, 437] width 122 height 12
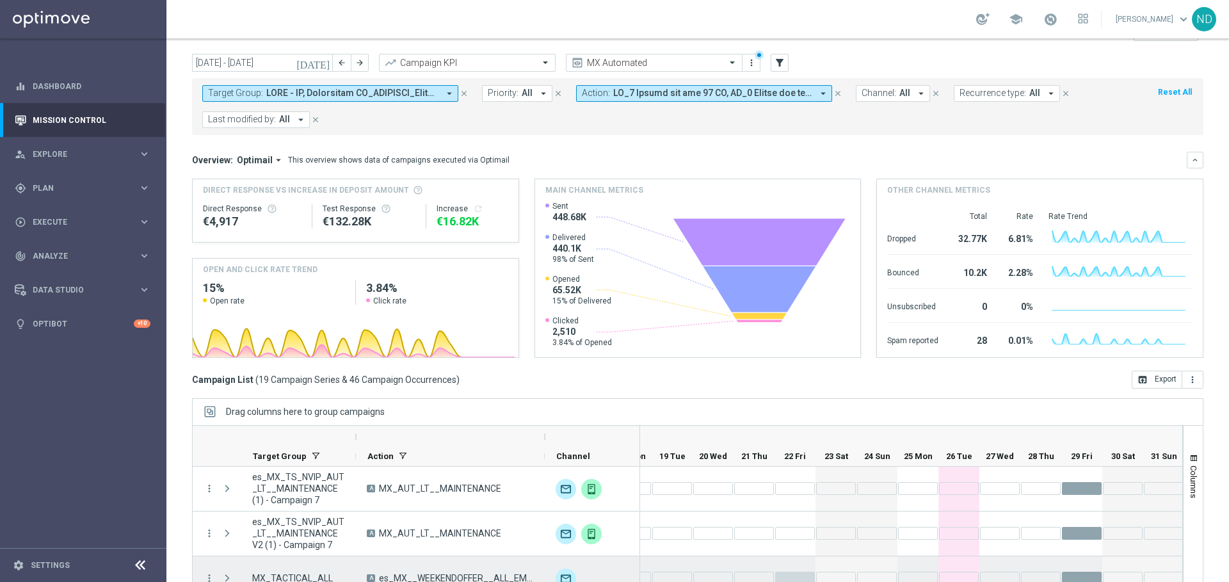
scroll to position [29, 0]
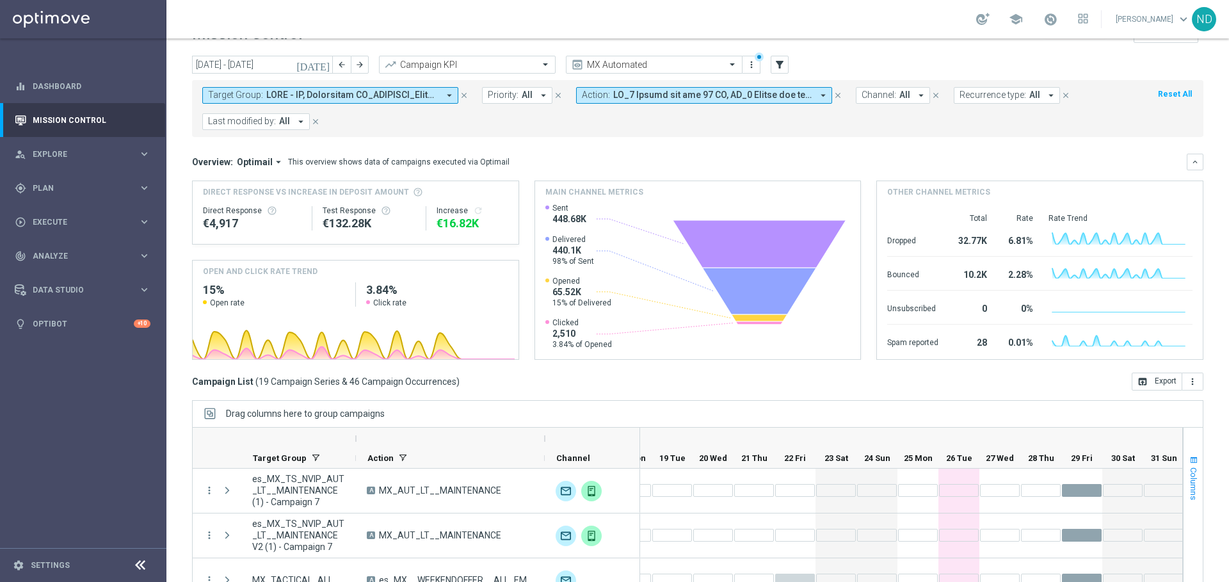
click at [1189, 467] on span "Columns" at bounding box center [1194, 483] width 10 height 33
click at [1189, 475] on span "Columns" at bounding box center [1194, 483] width 10 height 33
click at [1059, 474] on input "Press SPACE to toggle visibility (visible)" at bounding box center [1064, 476] width 10 height 10
checkbox input "false"
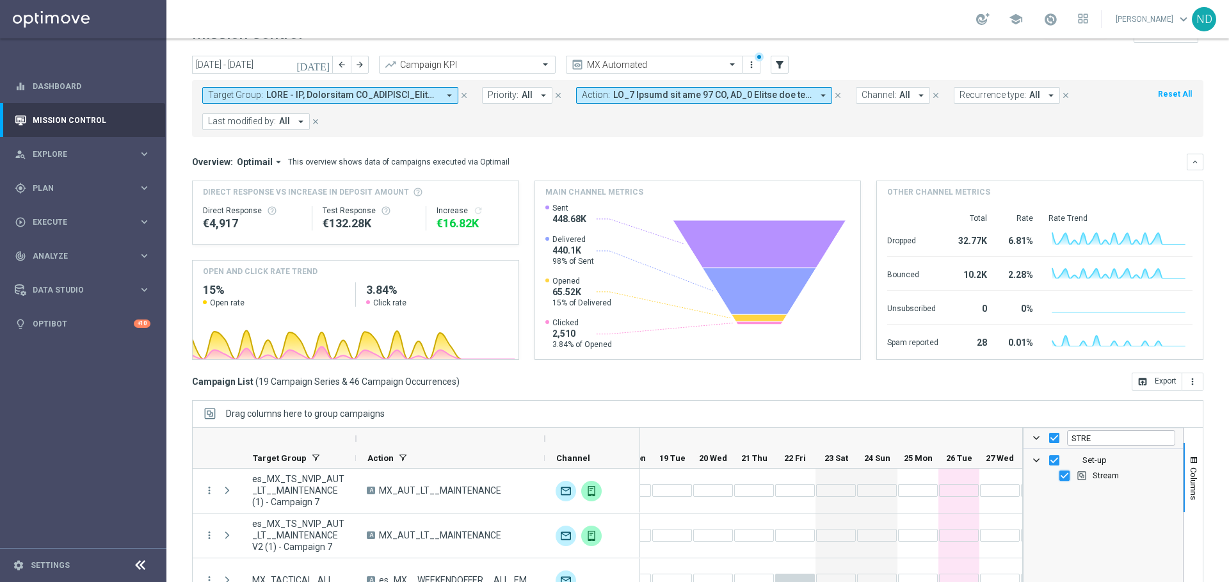
checkbox input "false"
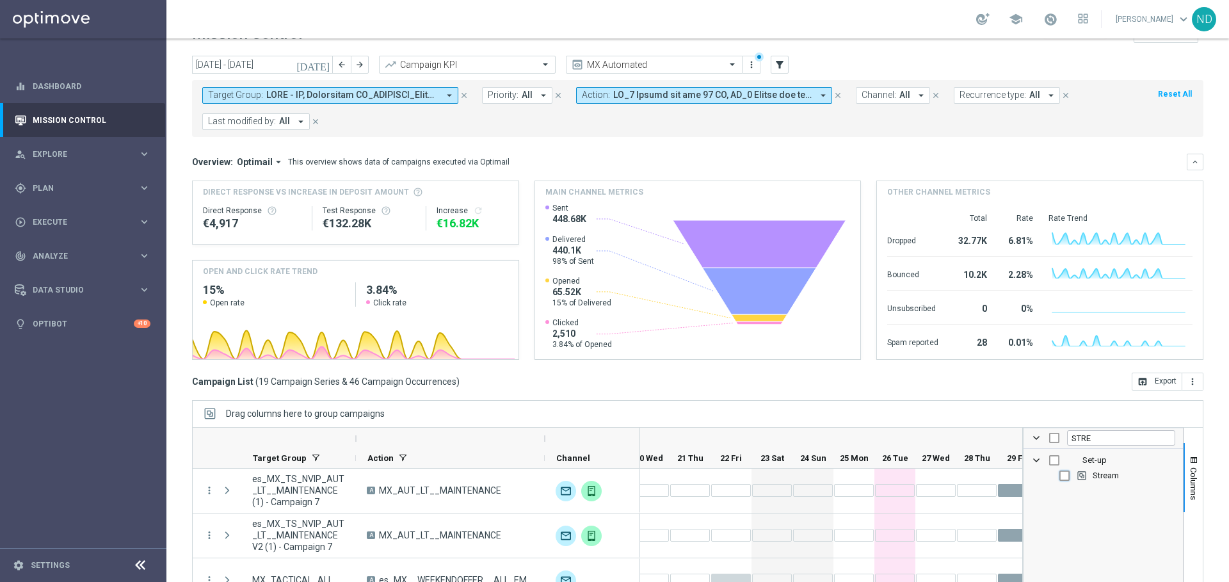
click at [1059, 474] on input "Press SPACE to toggle visibility (hidden)" at bounding box center [1064, 476] width 10 height 10
checkbox input "true"
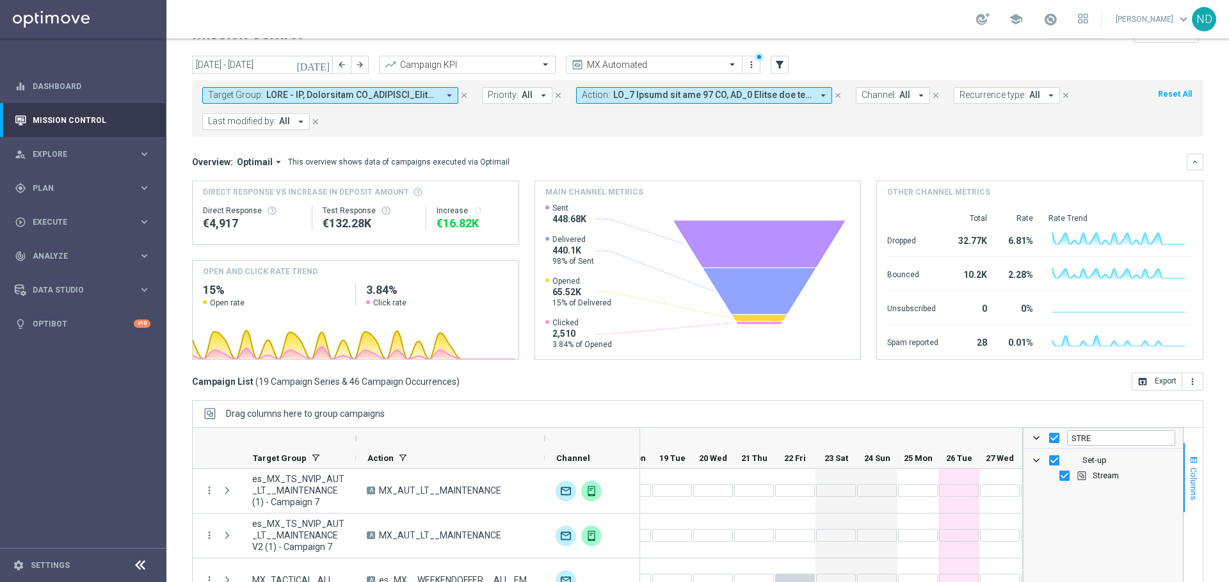
click at [1189, 473] on span "Columns" at bounding box center [1194, 483] width 10 height 33
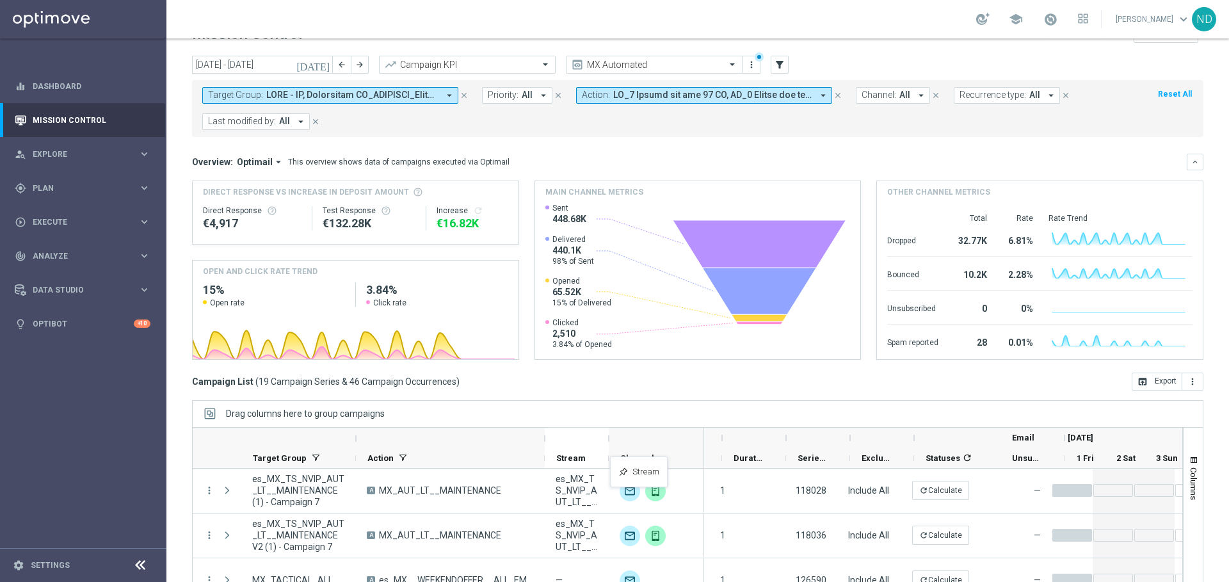
scroll to position [0, 1000]
drag, startPoint x: 942, startPoint y: 453, endPoint x: 588, endPoint y: 466, distance: 354.3
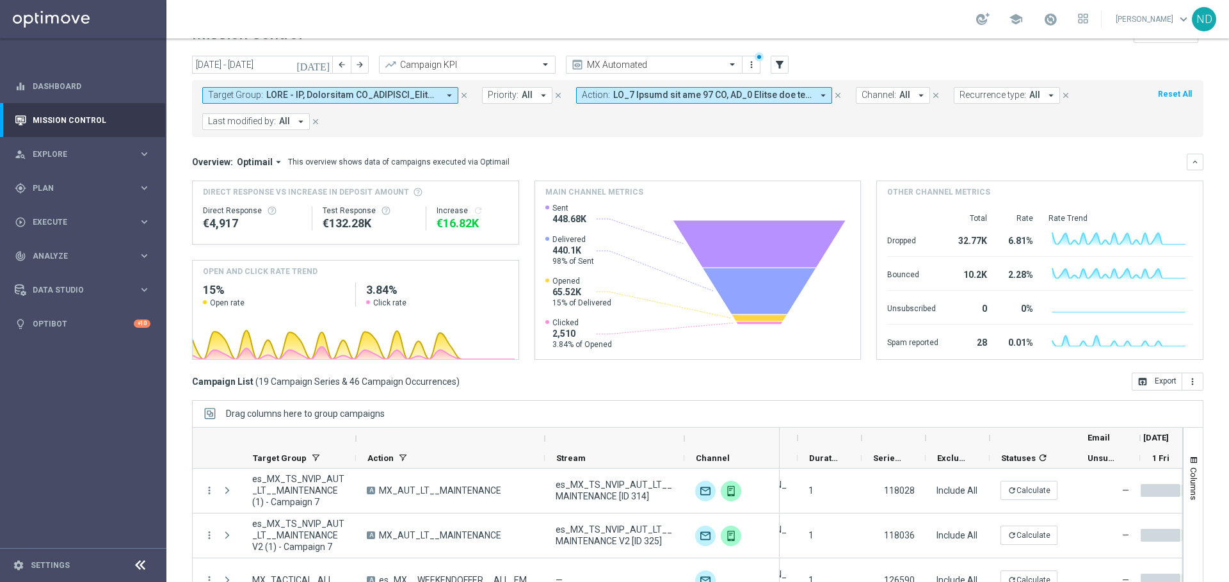
drag, startPoint x: 607, startPoint y: 433, endPoint x: 682, endPoint y: 435, distance: 75.6
click at [682, 435] on div at bounding box center [684, 438] width 5 height 20
click at [752, 65] on icon "more_vert" at bounding box center [751, 65] width 10 height 10
click at [800, 87] on div "Save view" at bounding box center [819, 87] width 116 height 9
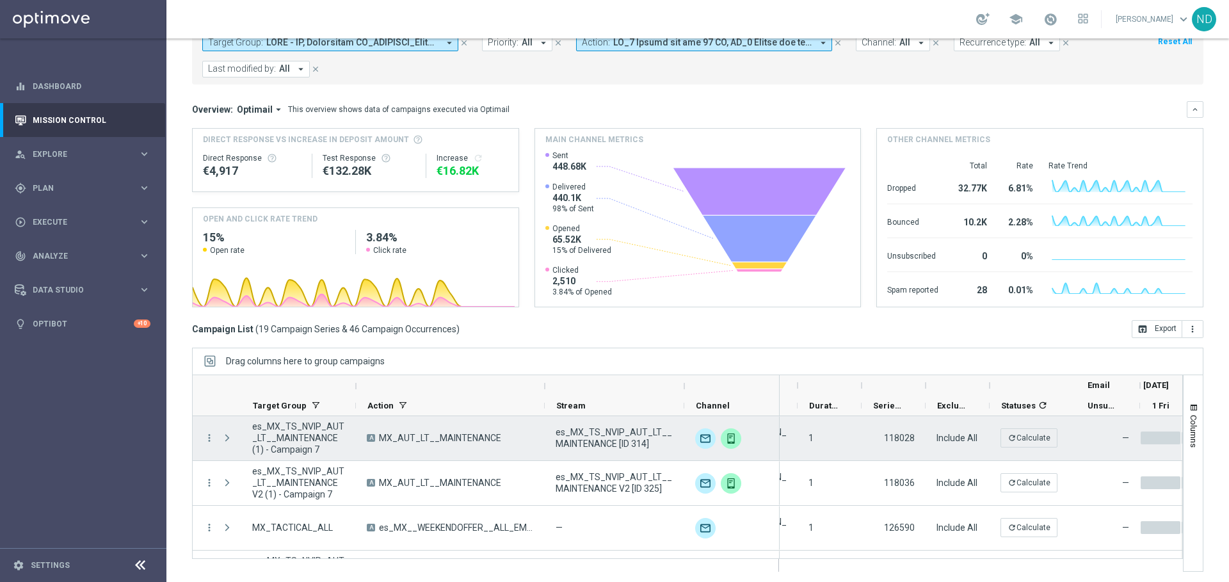
scroll to position [83, 0]
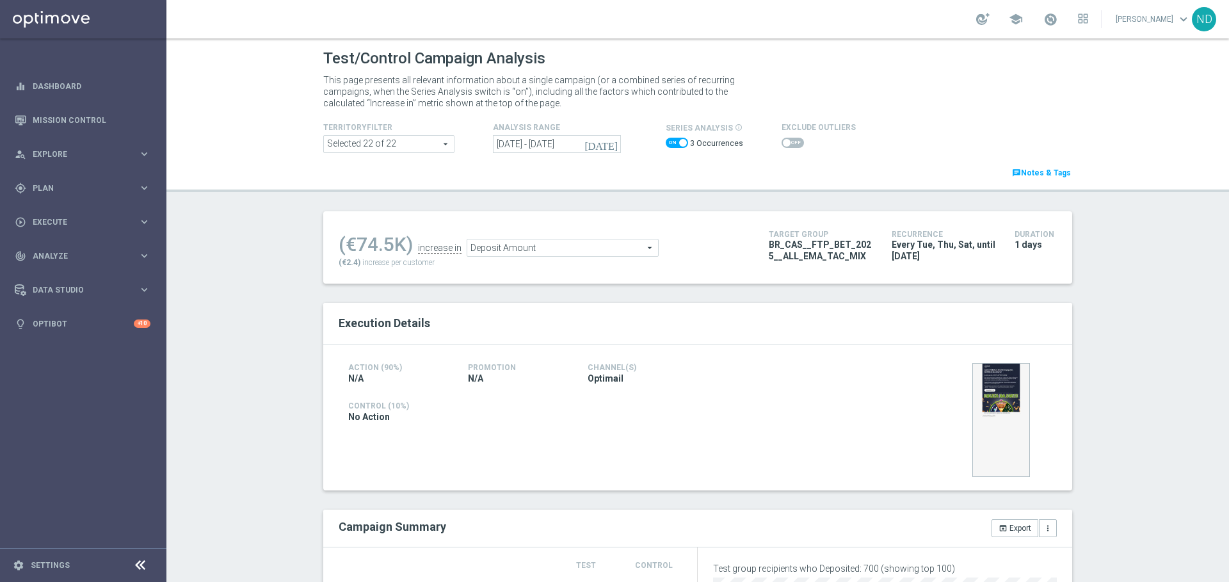
scroll to position [540, 0]
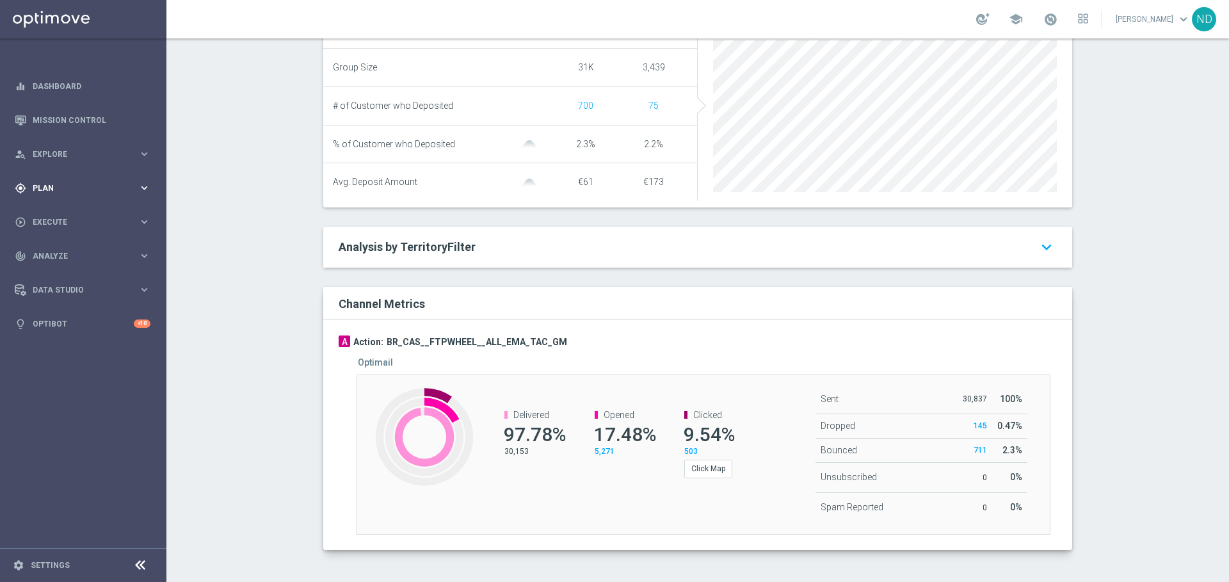
click at [83, 186] on span "Plan" at bounding box center [86, 188] width 106 height 8
click at [54, 292] on link "Streams" at bounding box center [83, 291] width 100 height 10
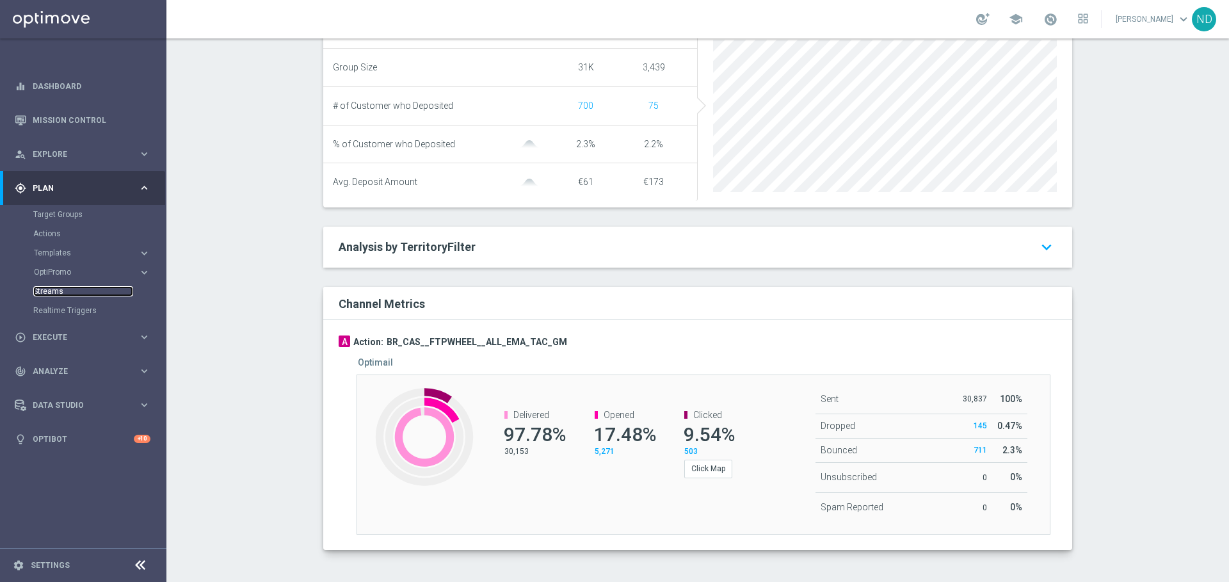
click at [70, 290] on link "Streams" at bounding box center [83, 291] width 100 height 10
click at [54, 289] on link "Streams" at bounding box center [83, 291] width 100 height 10
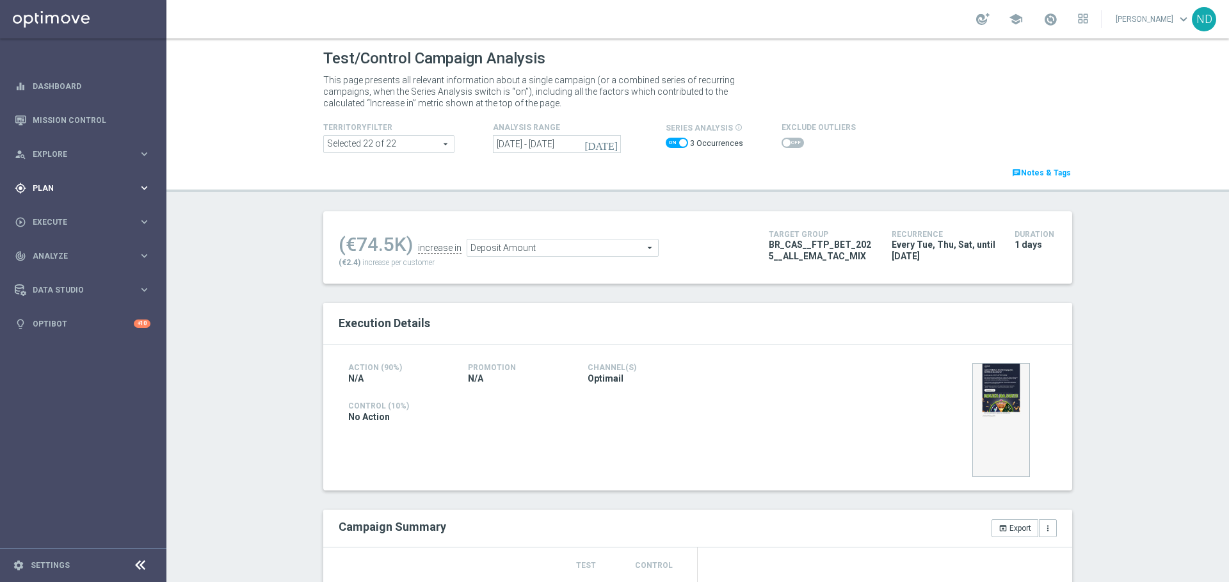
click at [68, 191] on span "Plan" at bounding box center [86, 188] width 106 height 8
click at [52, 288] on link "Streams" at bounding box center [83, 291] width 100 height 10
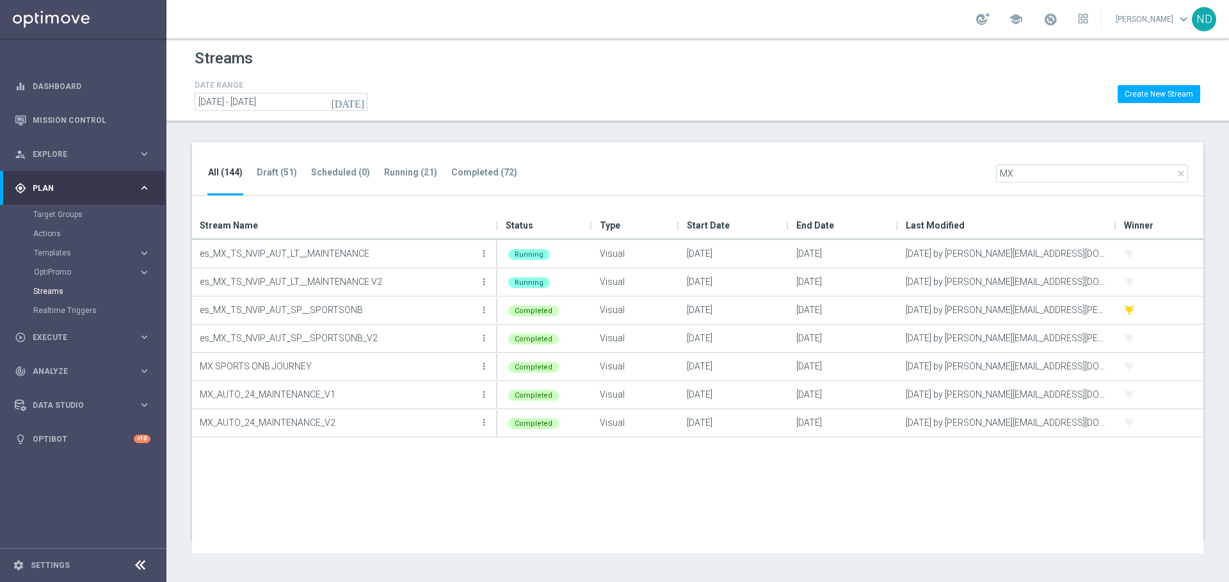
type input "MX"
click at [538, 513] on div "es_MX_TS_NVIP_AUT_LT__MAINTENANCE more_vert Running Visual [DATE] [DATE] [DATE]…" at bounding box center [697, 396] width 1011 height 313
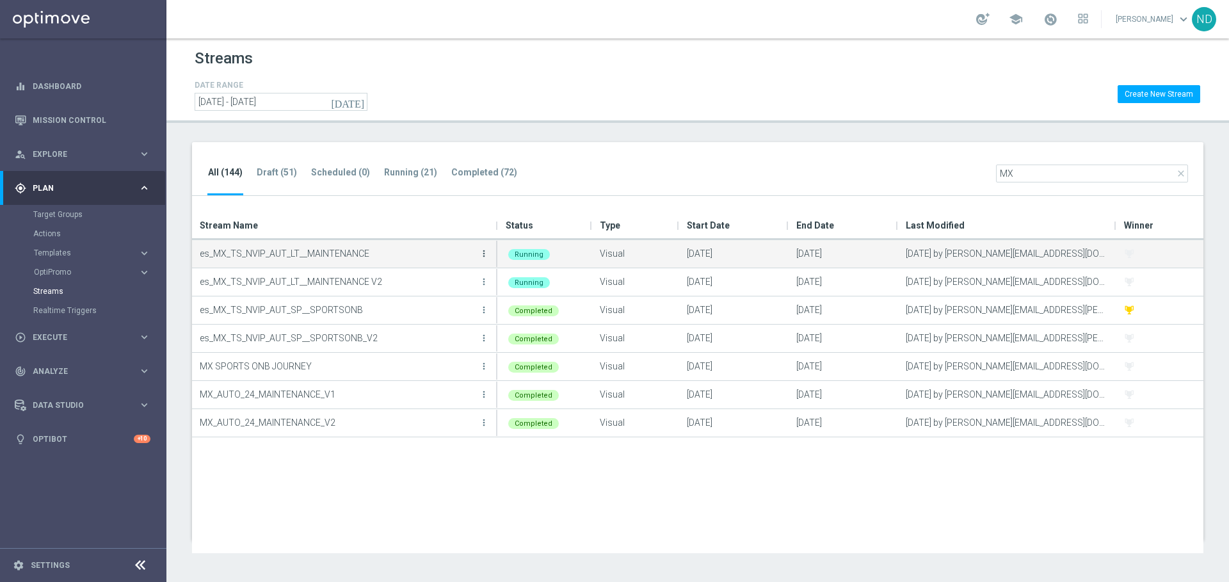
click at [487, 256] on icon "more_vert" at bounding box center [484, 253] width 10 height 10
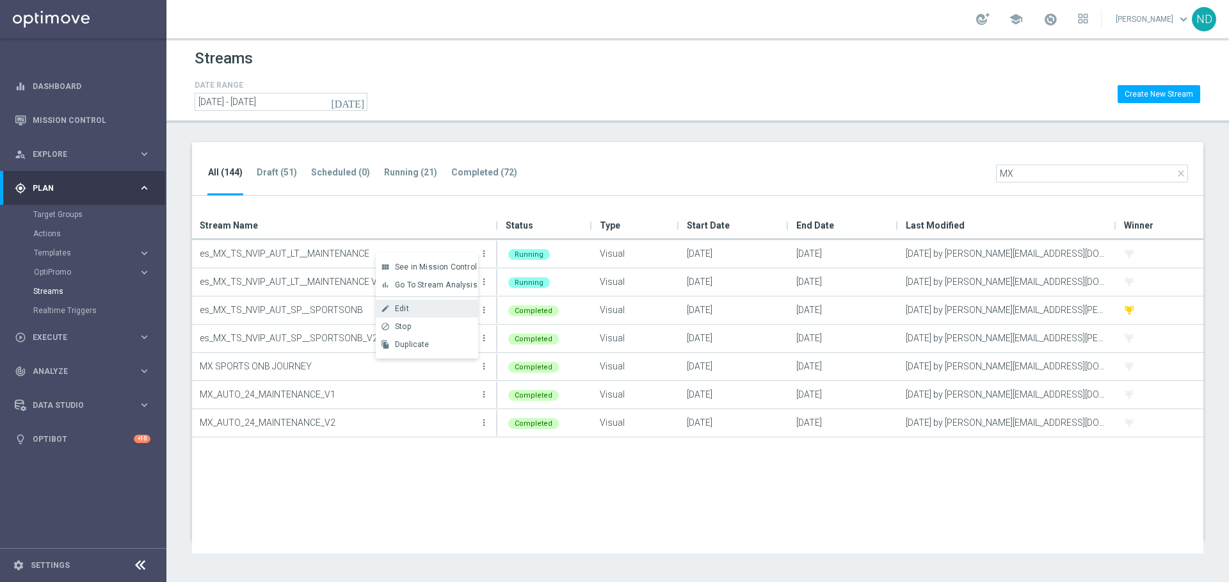
click at [455, 304] on div "Edit" at bounding box center [433, 308] width 77 height 9
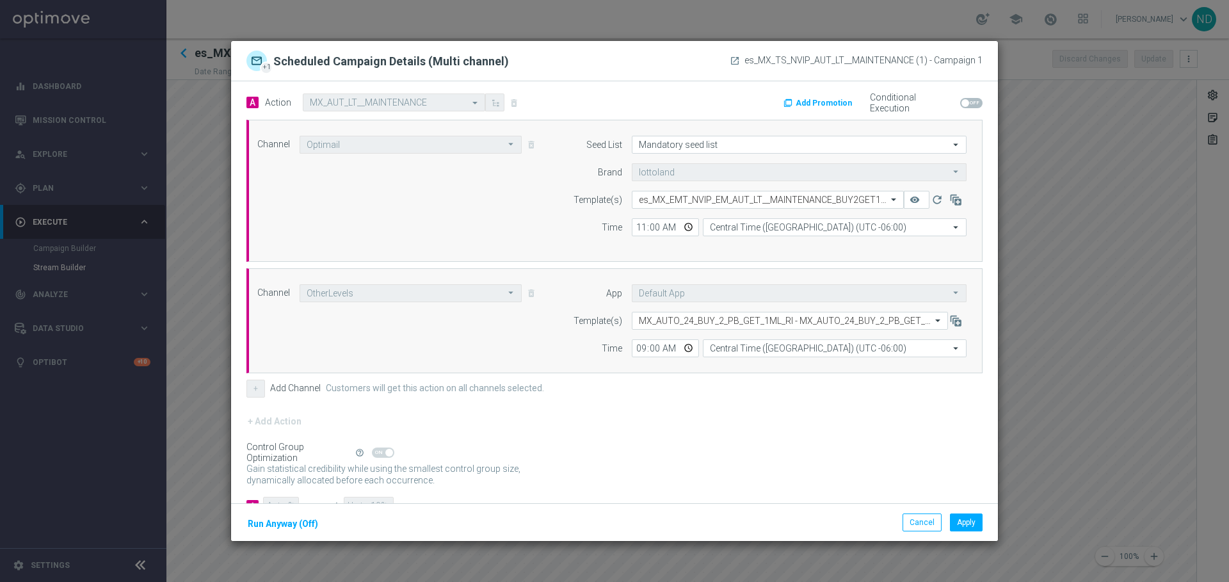
click at [401, 348] on div "Channel OtherLevels OtherLevels arrow_drop_down Drag here to set row groups Dra…" at bounding box center [612, 320] width 729 height 73
click at [525, 290] on div "Channel OtherLevels OtherLevels arrow_drop_down Drag here to set row groups Dra…" at bounding box center [399, 293] width 303 height 18
click at [531, 290] on div "Channel OtherLevels OtherLevels arrow_drop_down Drag here to set row groups Dra…" at bounding box center [399, 293] width 303 height 18
click at [526, 290] on div "Channel OtherLevels OtherLevels arrow_drop_down Drag here to set row groups Dra…" at bounding box center [399, 293] width 303 height 18
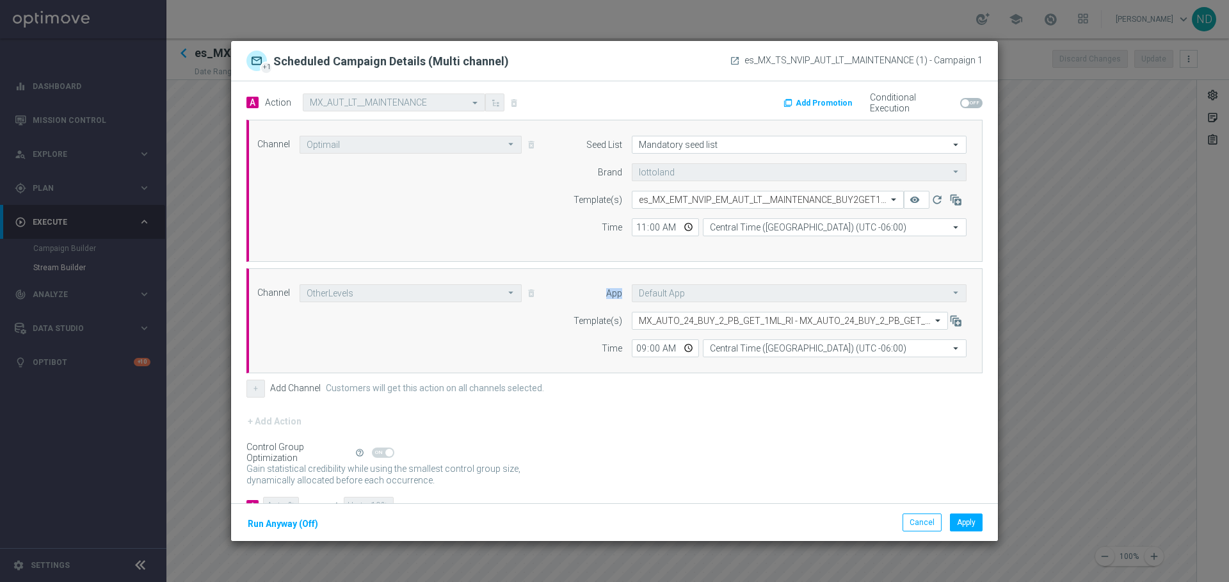
click at [526, 290] on div "Channel OtherLevels OtherLevels arrow_drop_down Drag here to set row groups Dra…" at bounding box center [399, 293] width 303 height 18
click at [526, 291] on div "Channel OtherLevels OtherLevels arrow_drop_down Drag here to set row groups Dra…" at bounding box center [399, 293] width 303 height 18
click at [529, 293] on div "Channel OtherLevels OtherLevels arrow_drop_down Drag here to set row groups Dra…" at bounding box center [399, 293] width 303 height 18
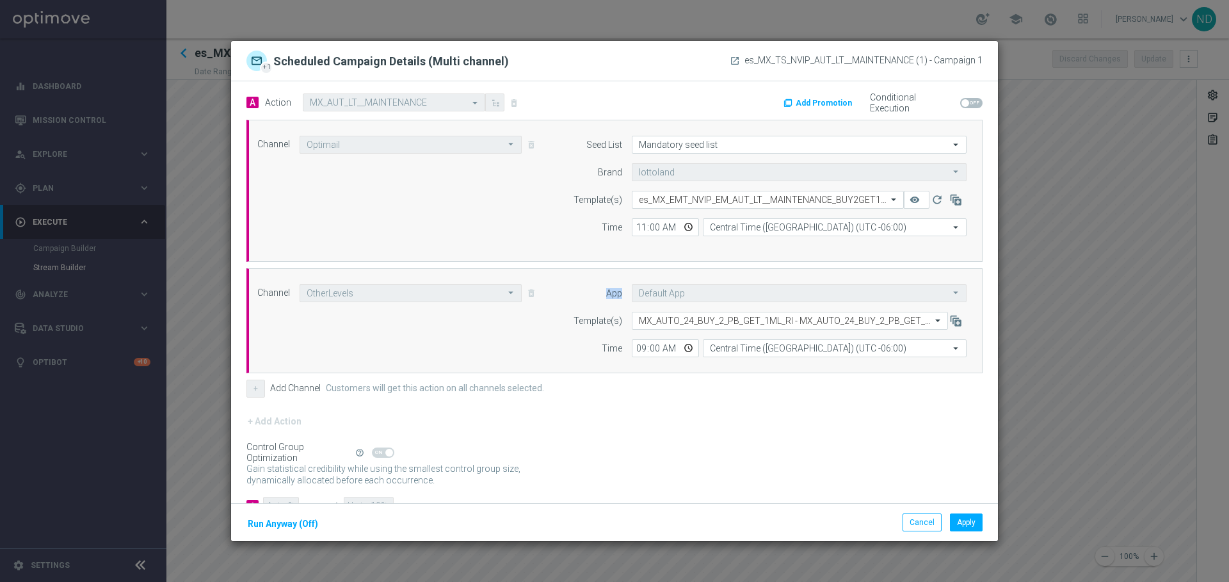
click at [529, 293] on div "Channel OtherLevels OtherLevels arrow_drop_down Drag here to set row groups Dra…" at bounding box center [399, 293] width 303 height 18
click at [599, 472] on div "Gain statistical credibility while using the smallest control group size, dynam…" at bounding box center [614, 475] width 736 height 31
click at [527, 292] on div "Channel OtherLevels OtherLevels arrow_drop_down Drag here to set row groups Dra…" at bounding box center [399, 293] width 303 height 18
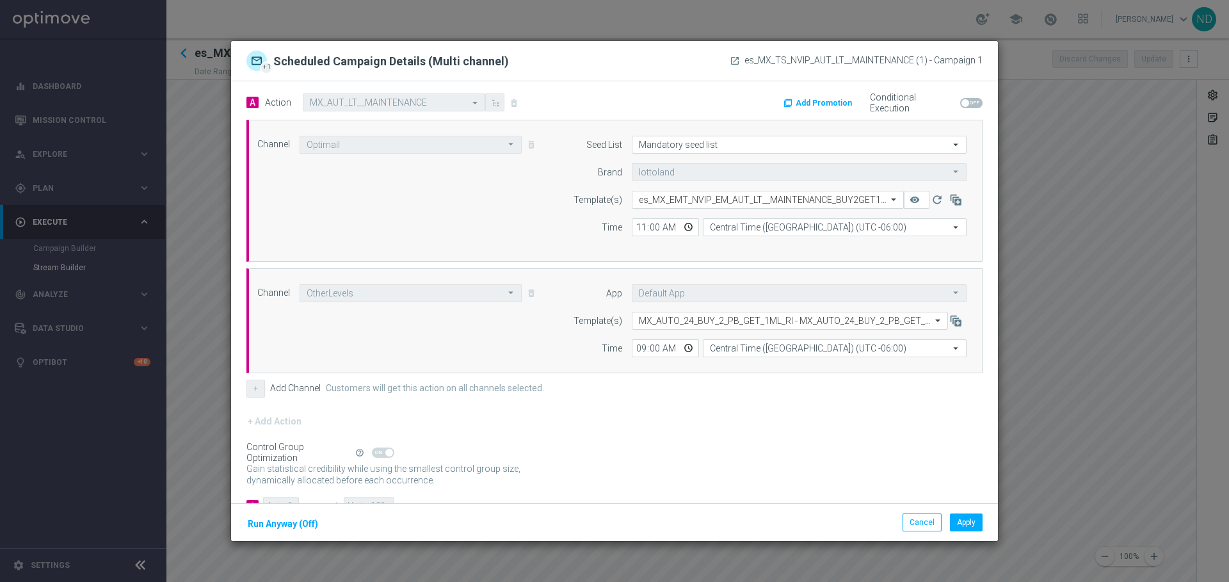
click at [542, 353] on div "Channel OtherLevels OtherLevels arrow_drop_down Drag here to set row groups Dra…" at bounding box center [612, 320] width 729 height 73
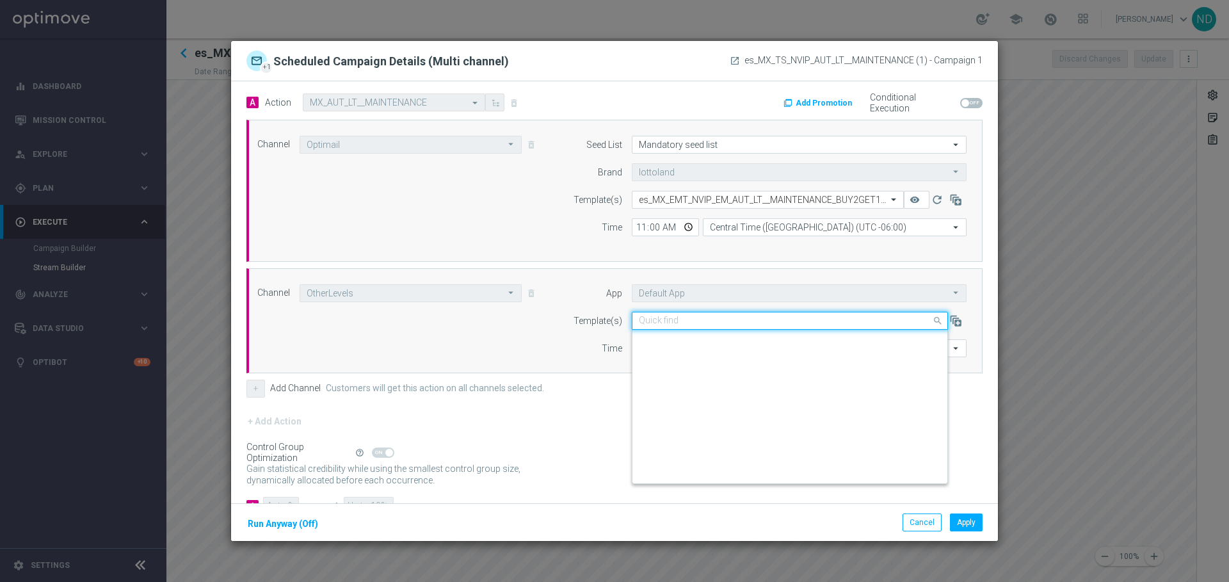
click at [931, 314] on span at bounding box center [939, 320] width 16 height 16
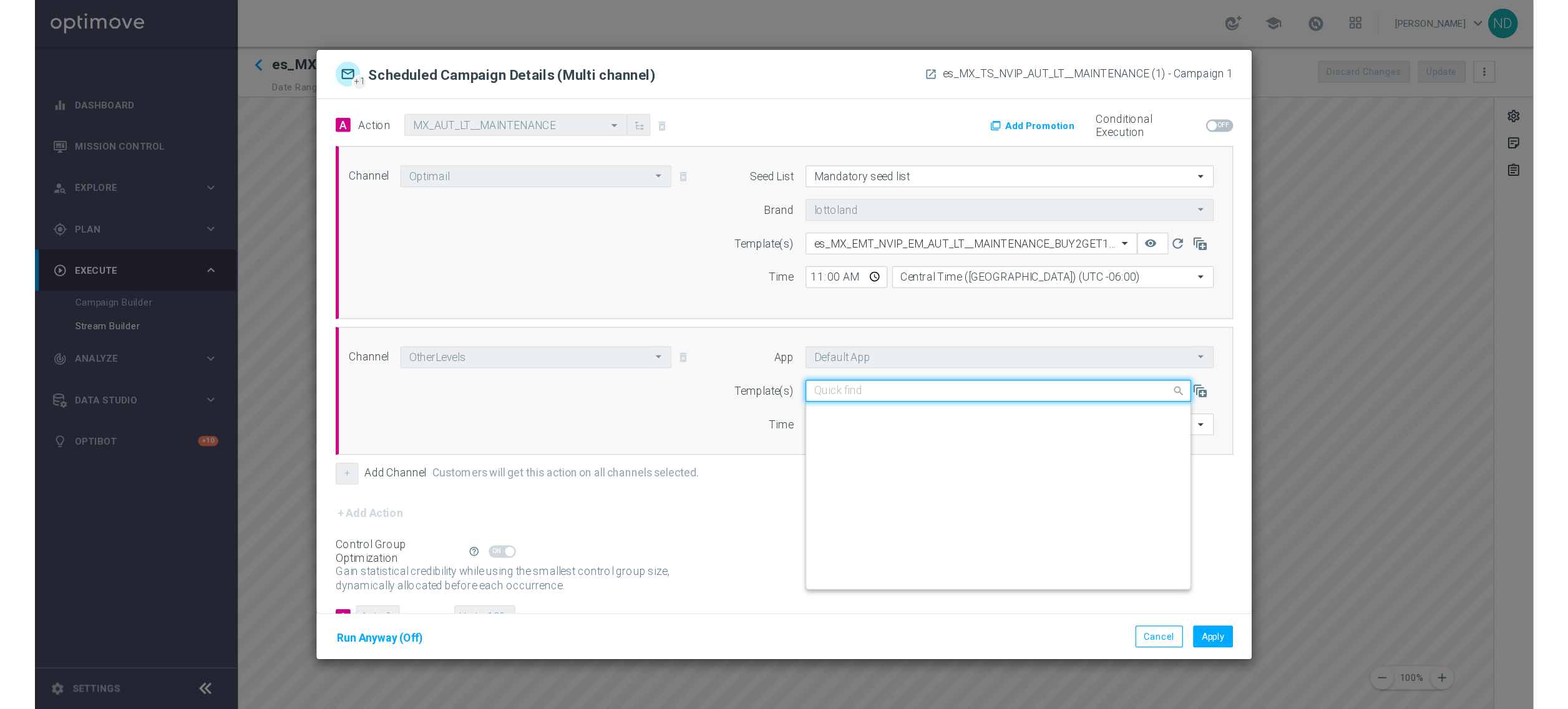
scroll to position [313000, 0]
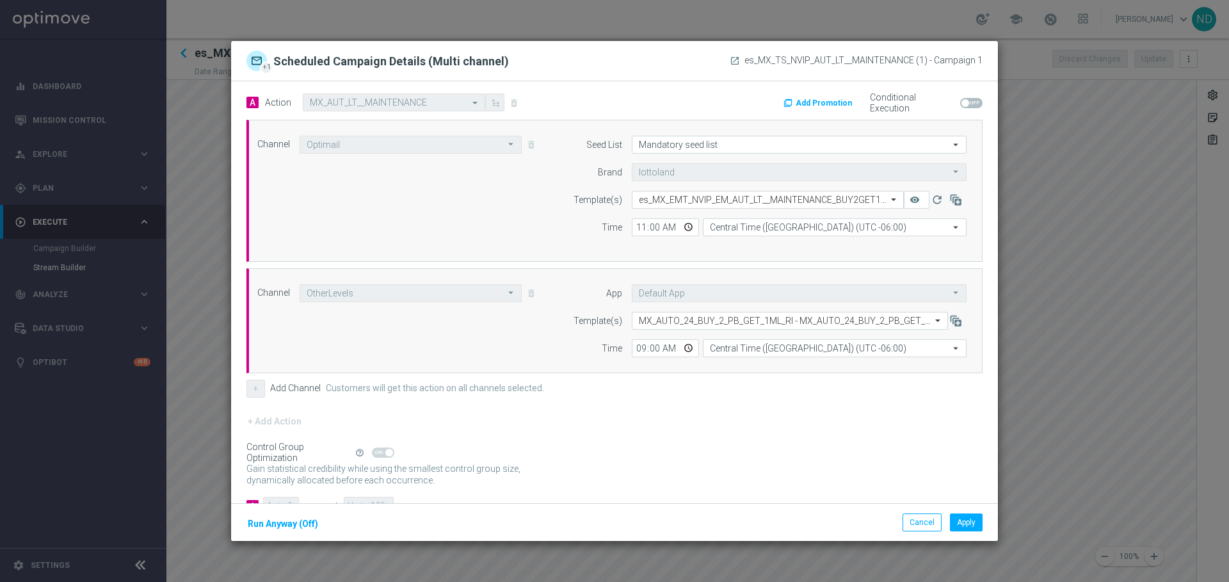
click at [549, 479] on div "Gain statistical credibility while using the smallest control group size, dynam…" at bounding box center [614, 475] width 736 height 31
click at [505, 291] on icon "arrow_drop_down" at bounding box center [511, 293] width 13 height 16
click at [524, 291] on div "Channel OtherLevels OtherLevels arrow_drop_down Drag here to set row groups Dra…" at bounding box center [399, 293] width 303 height 18
